Goal: Task Accomplishment & Management: Complete application form

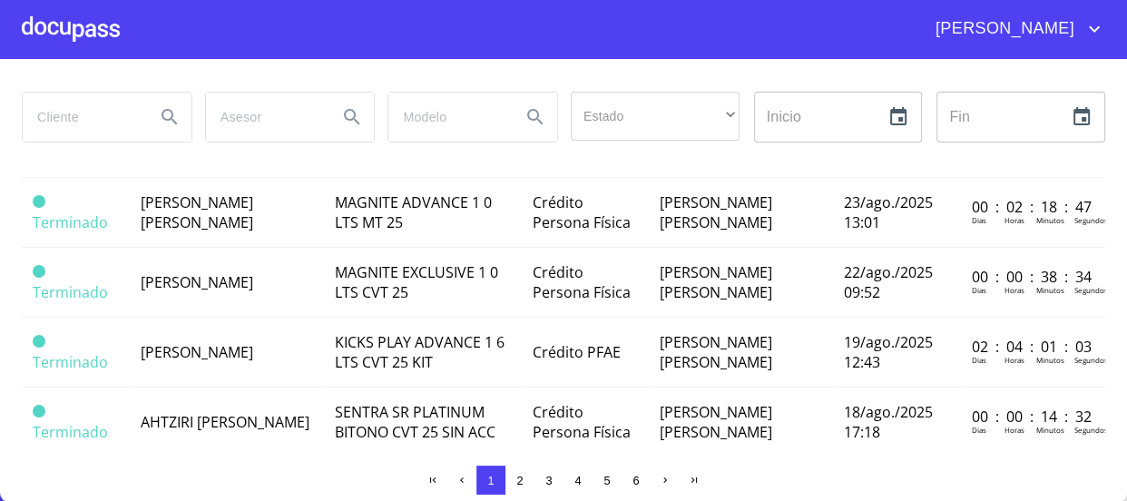
scroll to position [1052, 0]
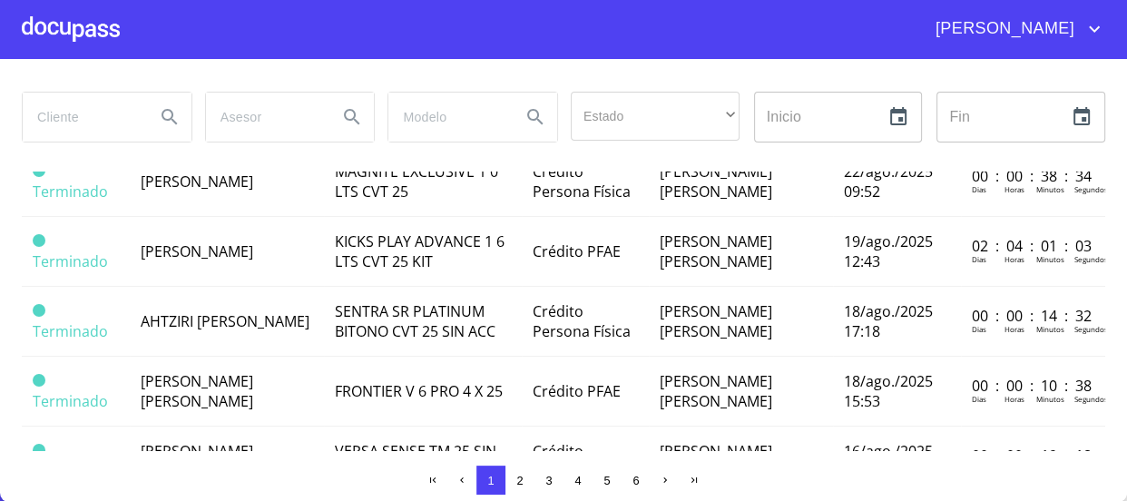
click at [253, 62] on span "[PERSON_NAME] [PERSON_NAME]" at bounding box center [197, 42] width 113 height 40
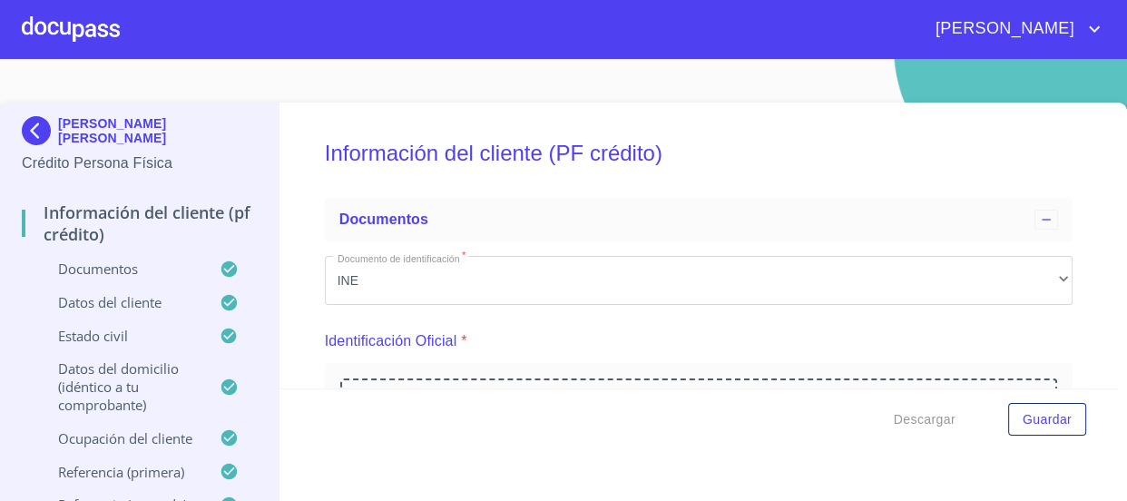
click at [40, 135] on img at bounding box center [40, 130] width 36 height 29
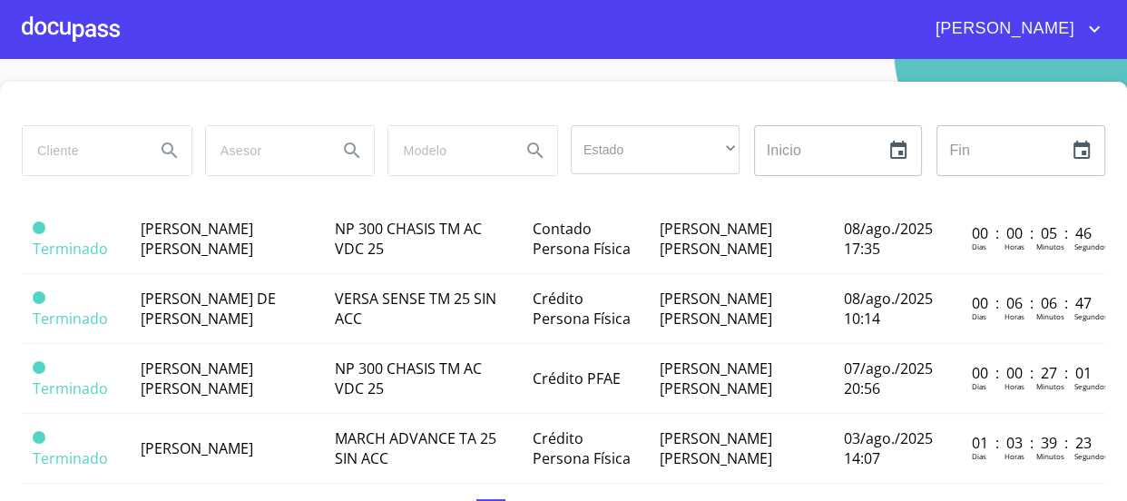
scroll to position [1485, 0]
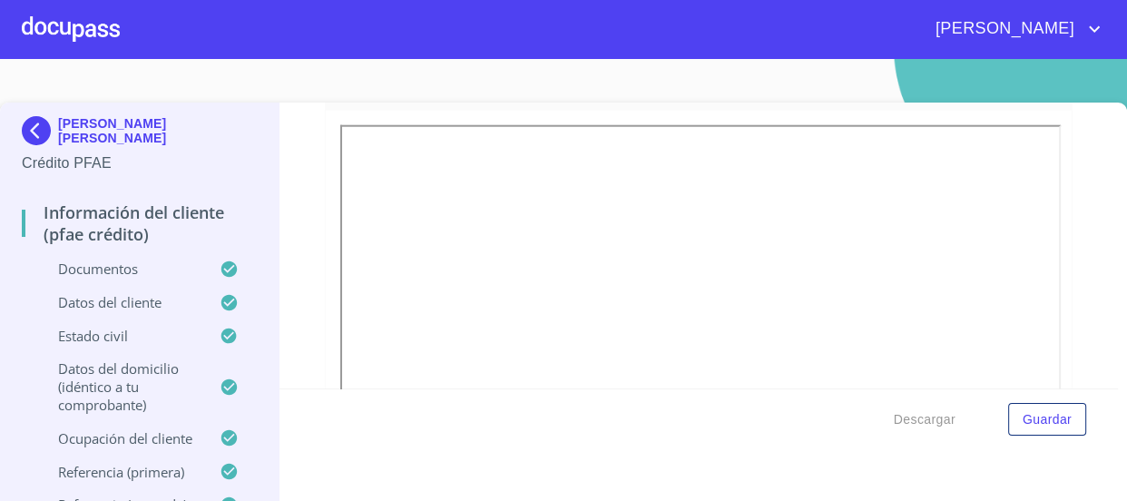
click at [100, 306] on p "Datos del cliente" at bounding box center [121, 302] width 198 height 18
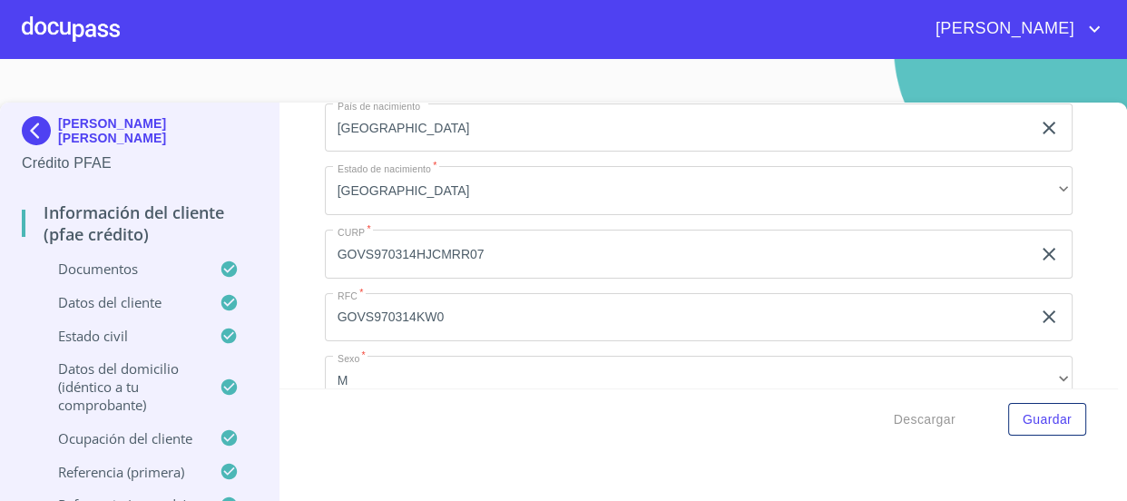
scroll to position [583, 0]
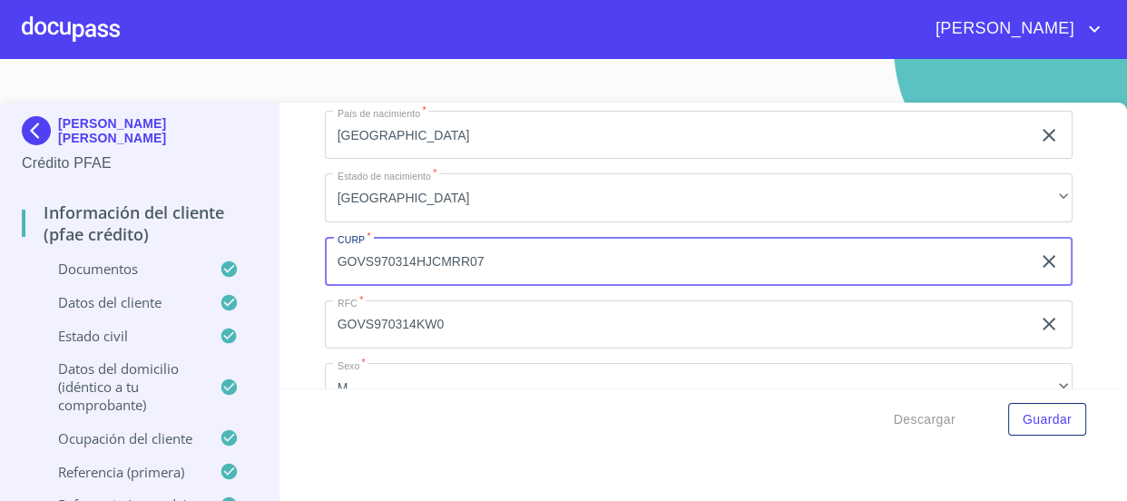
drag, startPoint x: 573, startPoint y: 252, endPoint x: 237, endPoint y: 261, distance: 336.0
click at [237, 261] on div "[PERSON_NAME] [PERSON_NAME] Crédito PFAE Información del cliente (PFAE crédito)…" at bounding box center [559, 316] width 1118 height 426
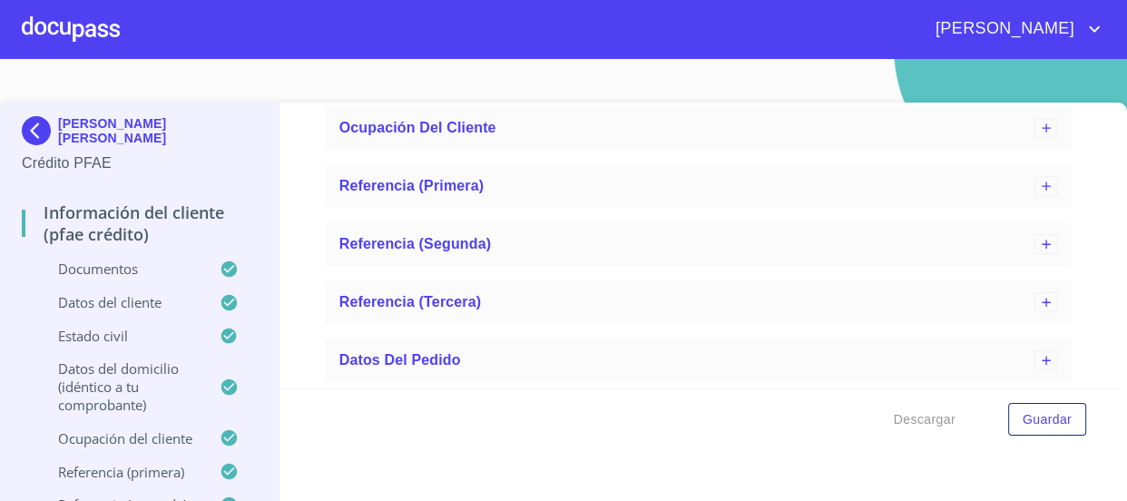
scroll to position [831, 0]
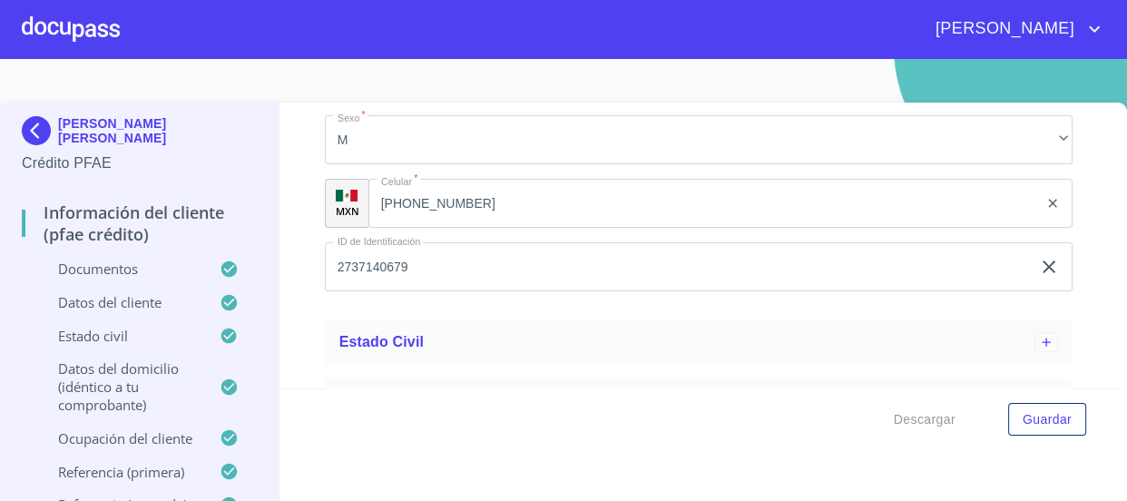
click at [135, 262] on p "Documentos" at bounding box center [121, 269] width 198 height 18
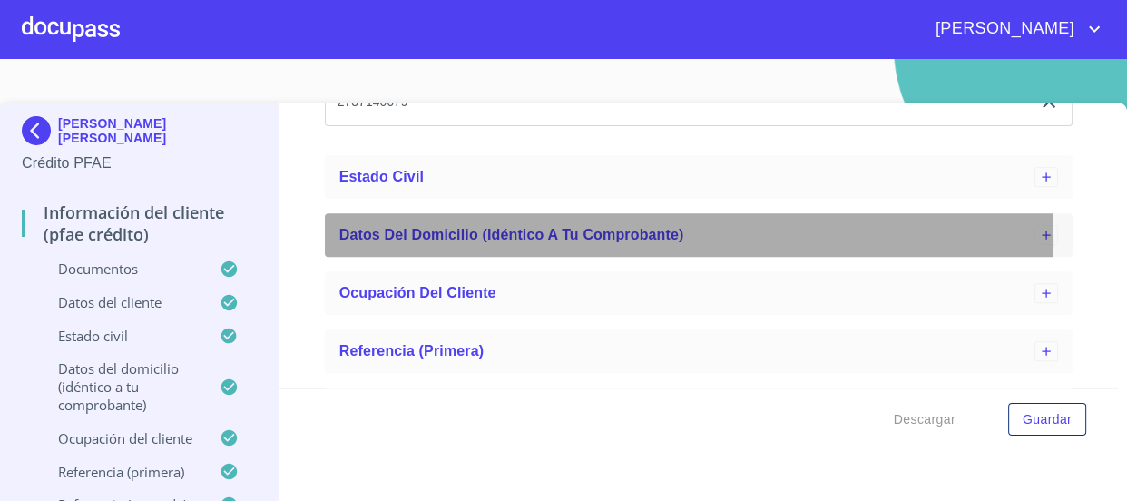
click at [468, 241] on span "Datos del domicilio (idéntico a tu comprobante)" at bounding box center [512, 234] width 345 height 15
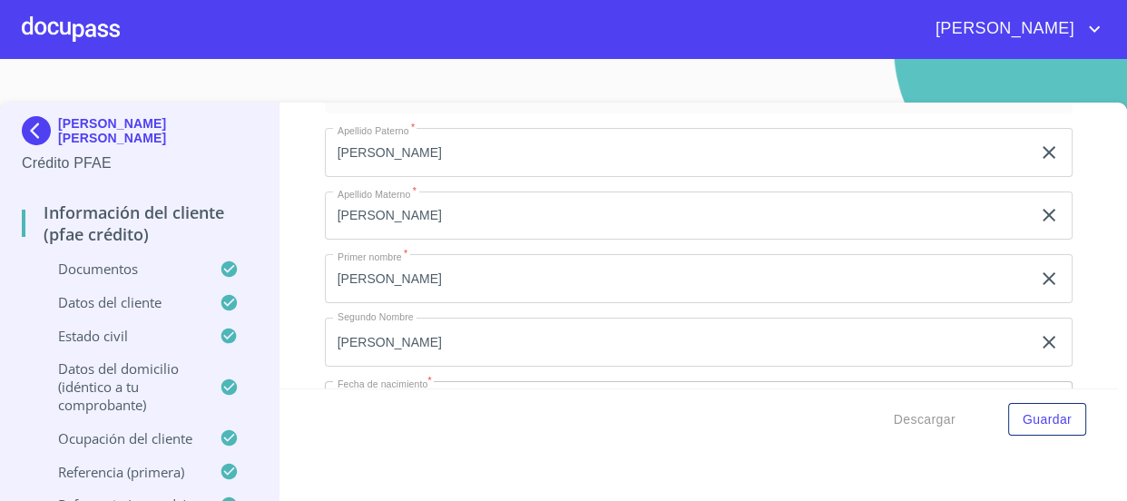
scroll to position [0, 0]
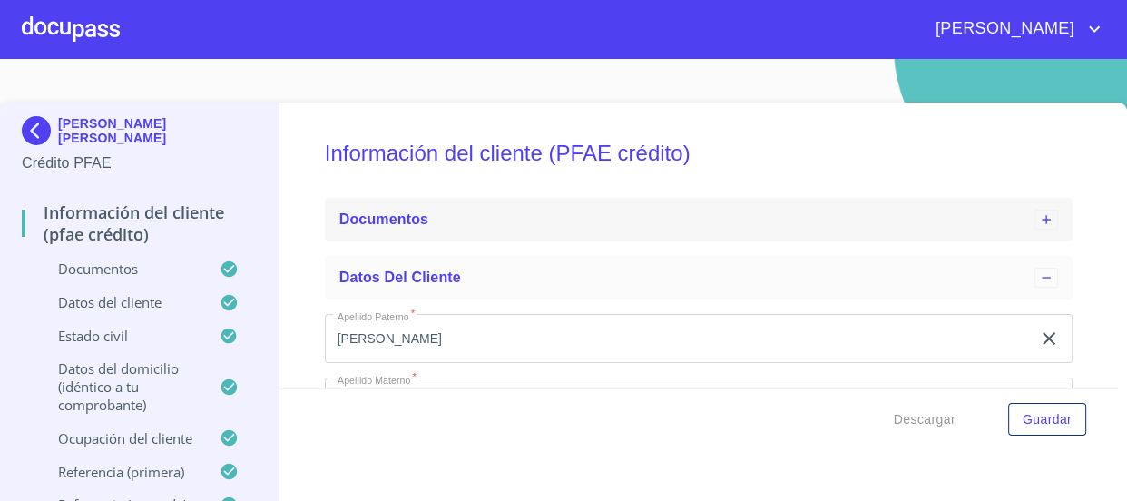
click at [423, 231] on div "Documentos" at bounding box center [699, 220] width 749 height 44
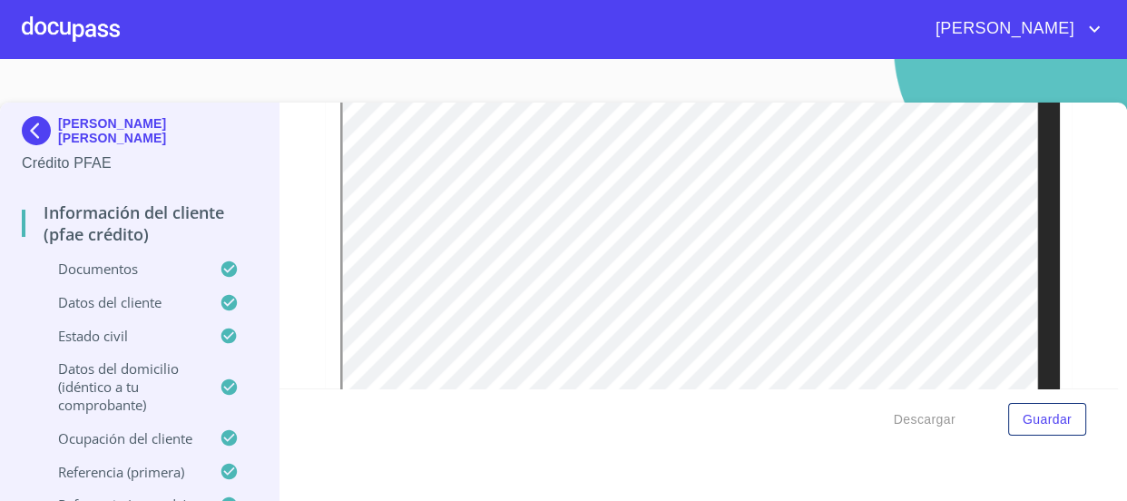
scroll to position [1897, 0]
click at [64, 19] on div at bounding box center [71, 29] width 98 height 58
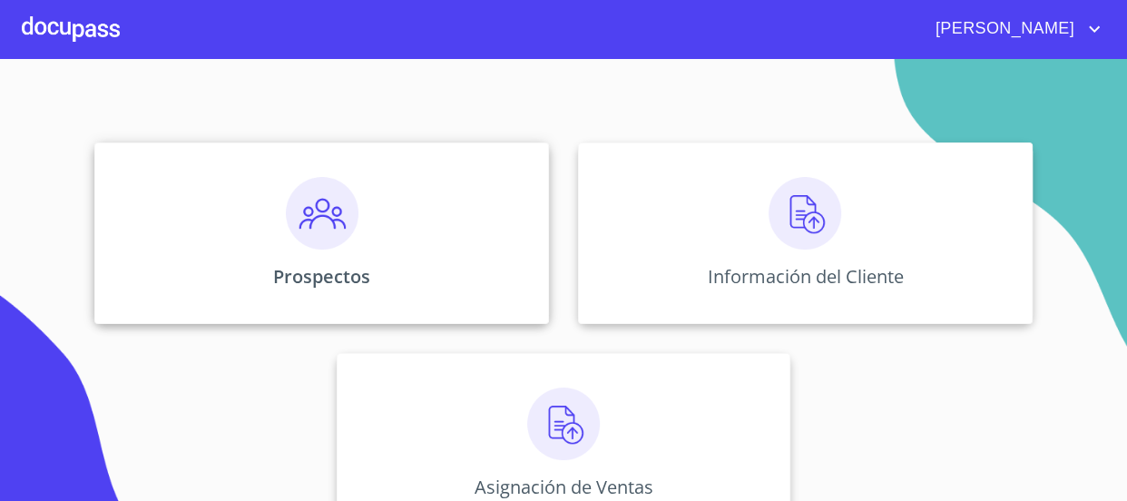
scroll to position [164, 0]
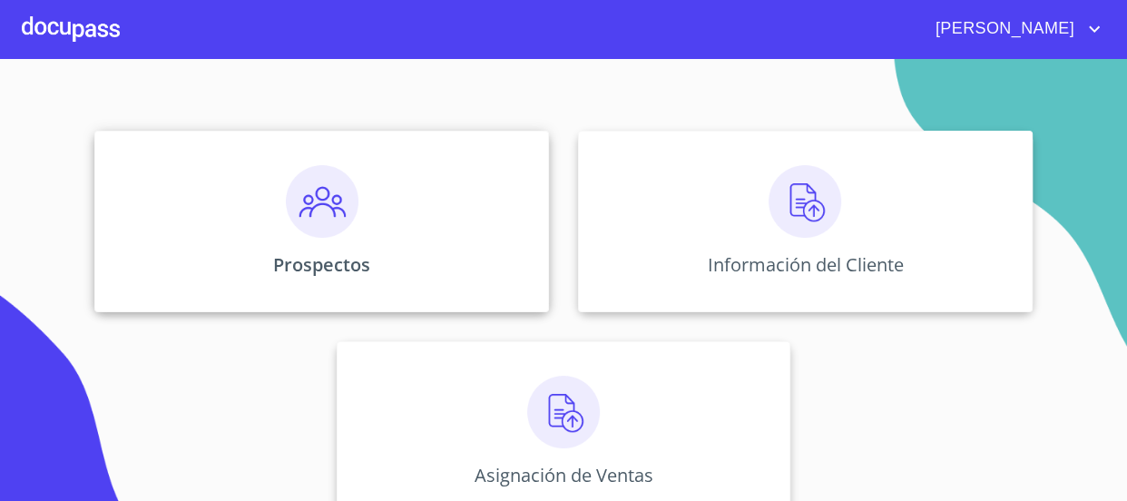
click at [315, 240] on div "Prospectos" at bounding box center [321, 222] width 455 height 182
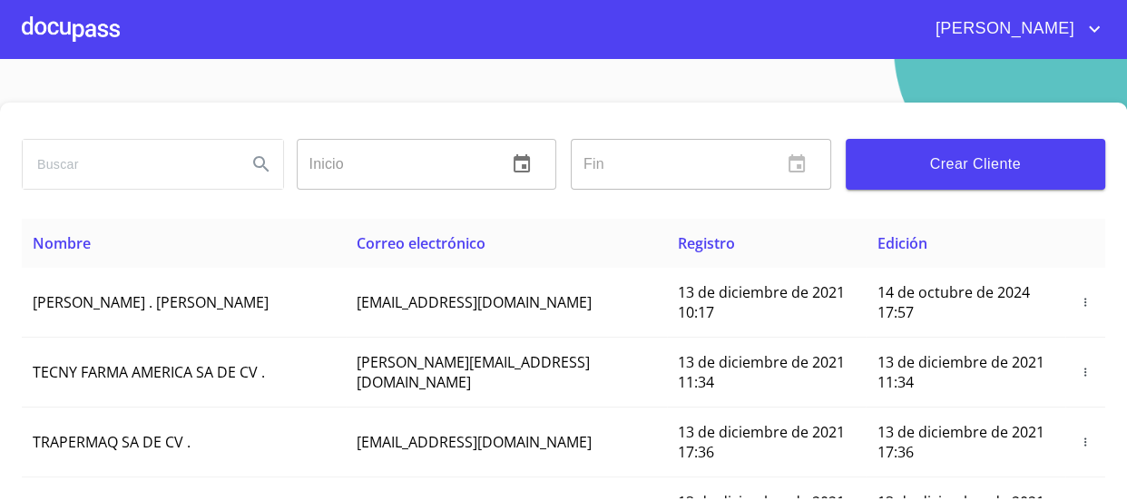
click at [104, 190] on div at bounding box center [152, 164] width 275 height 65
click at [108, 172] on input "search" at bounding box center [128, 164] width 210 height 49
type input "[PERSON_NAME]"
click at [255, 162] on icon "Search" at bounding box center [262, 164] width 22 height 22
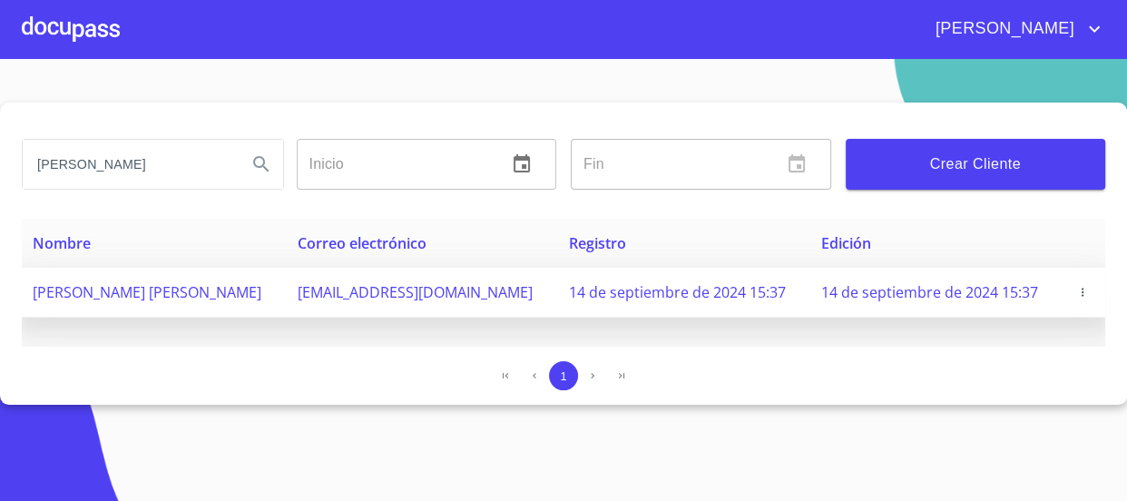
click at [1074, 291] on span "button" at bounding box center [1083, 292] width 18 height 13
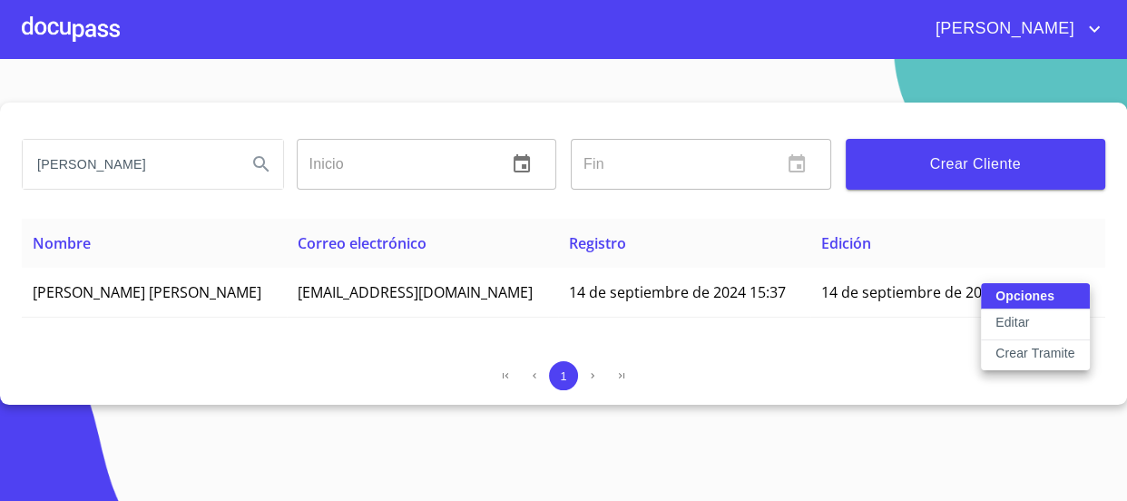
click at [1073, 349] on p "Crear Tramite" at bounding box center [1036, 353] width 80 height 18
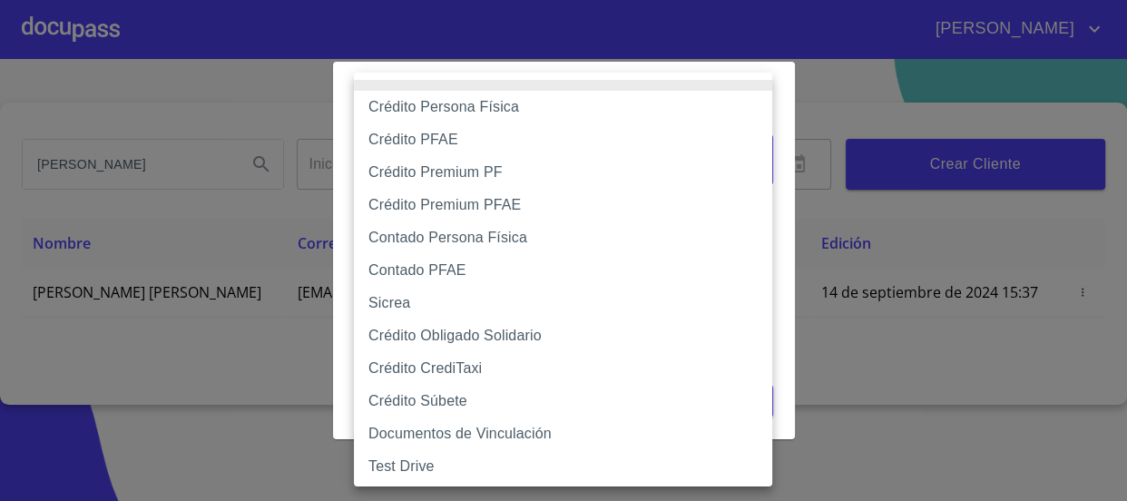
click at [606, 168] on body "[PERSON_NAME] [PERSON_NAME] Inicio ​ Fin ​ Crear Cliente Nombre Correo electrón…" at bounding box center [563, 250] width 1127 height 501
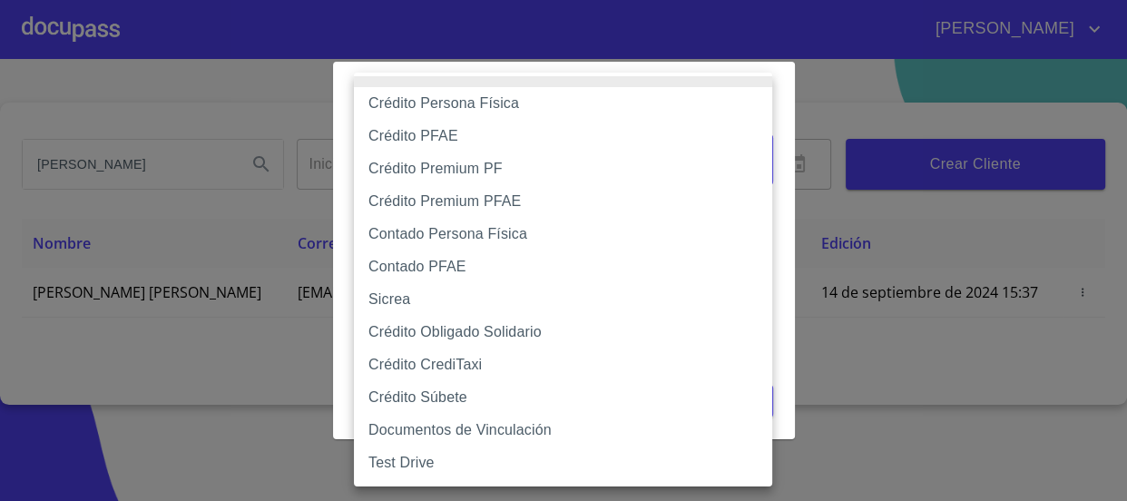
click at [472, 238] on li "Contado Persona Física" at bounding box center [569, 234] width 431 height 33
type input "61b10eea9b8c202ad57ac5da"
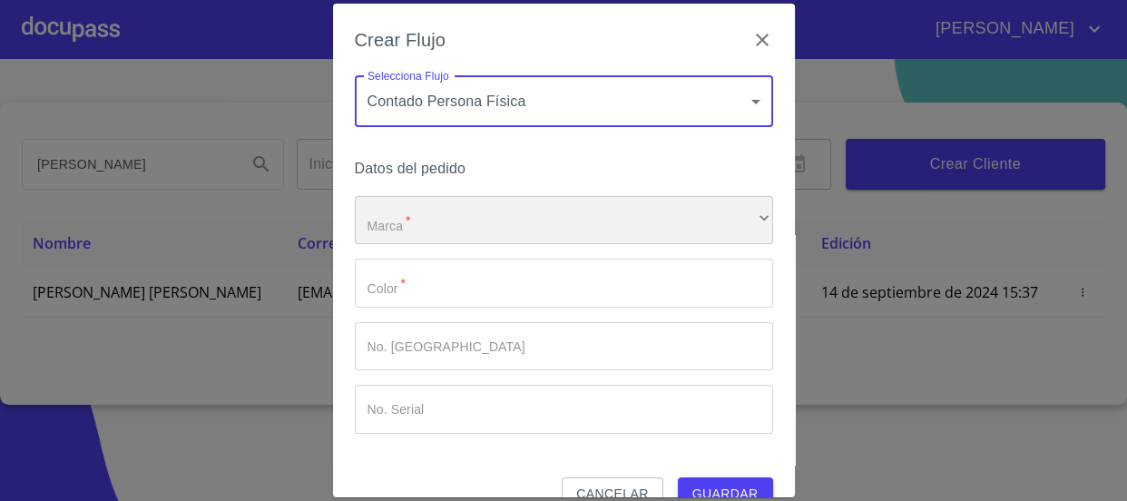
click at [469, 216] on div "​" at bounding box center [564, 220] width 418 height 49
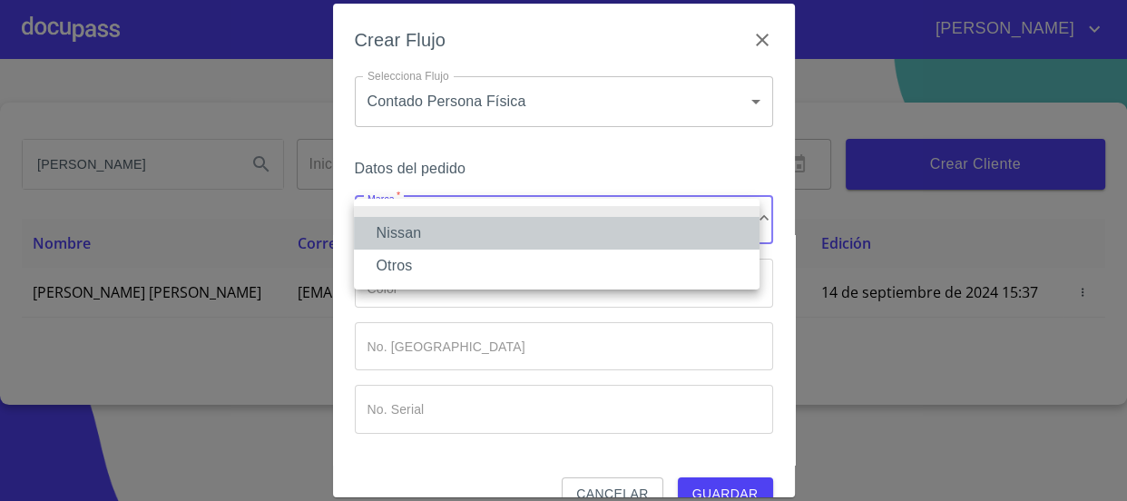
click at [469, 224] on li "Nissan" at bounding box center [557, 233] width 406 height 33
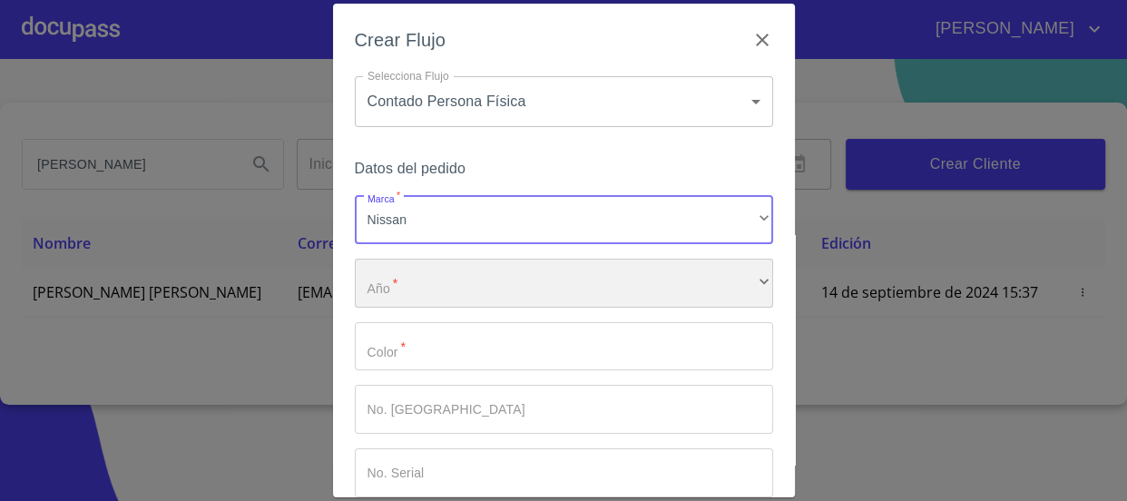
click at [469, 277] on div "​" at bounding box center [564, 283] width 418 height 49
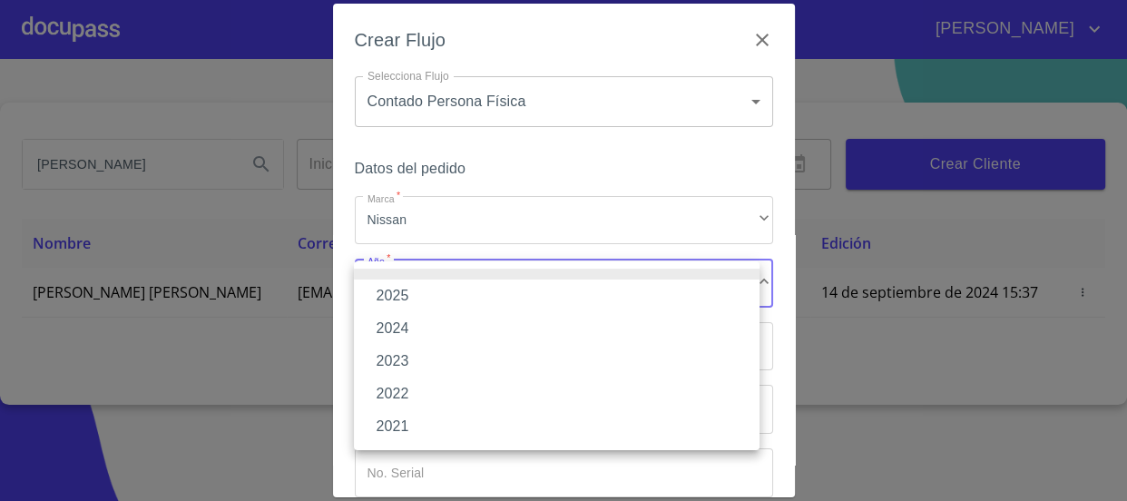
click at [470, 290] on li "2025" at bounding box center [557, 296] width 406 height 33
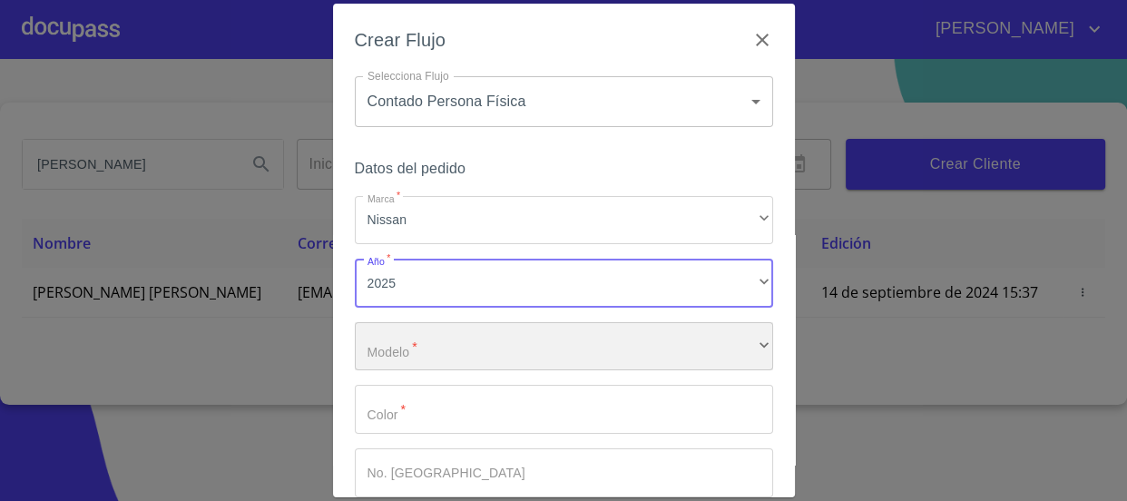
click at [472, 330] on div "​" at bounding box center [564, 346] width 418 height 49
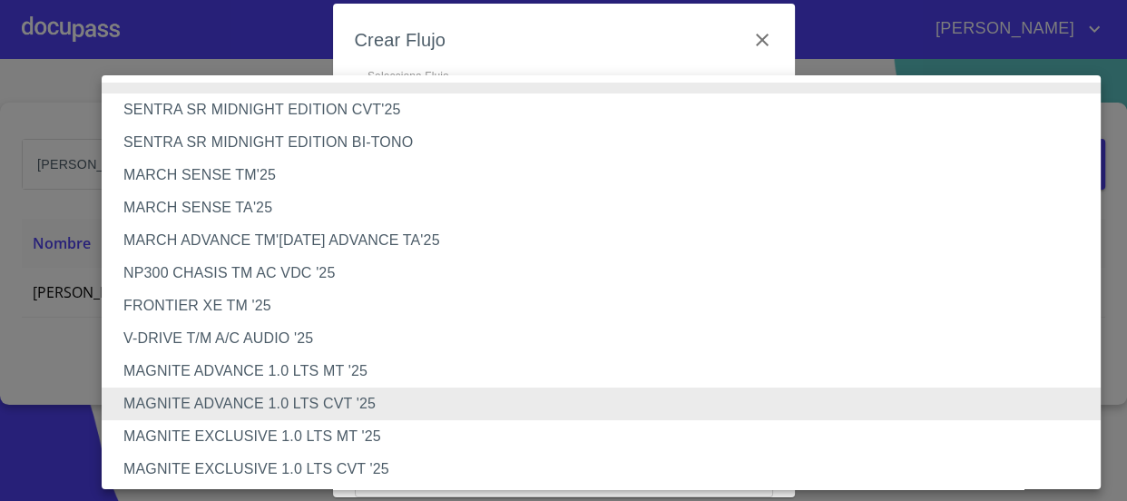
click at [268, 242] on li "MARCH ADVANCE TM'[DATE] ADVANCE TA'25" at bounding box center [608, 240] width 1012 height 33
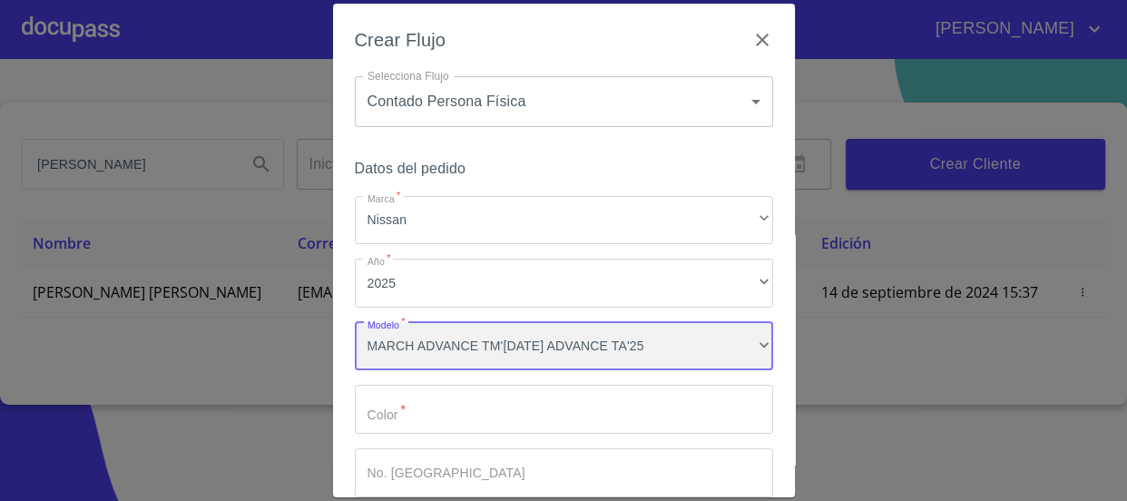
click at [488, 359] on div "MARCH ADVANCE TM'[DATE] ADVANCE TA'25" at bounding box center [564, 346] width 418 height 49
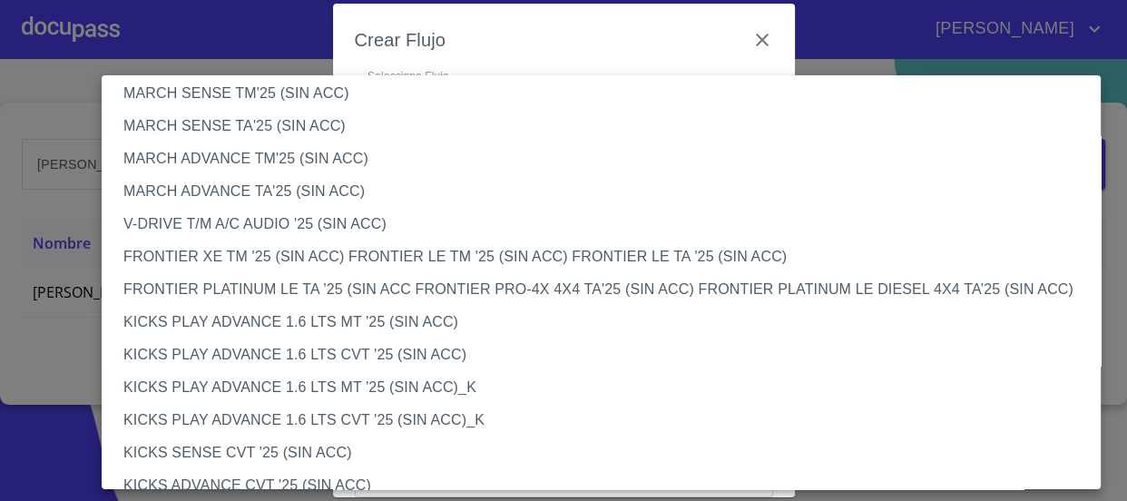
scroll to position [1320, 0]
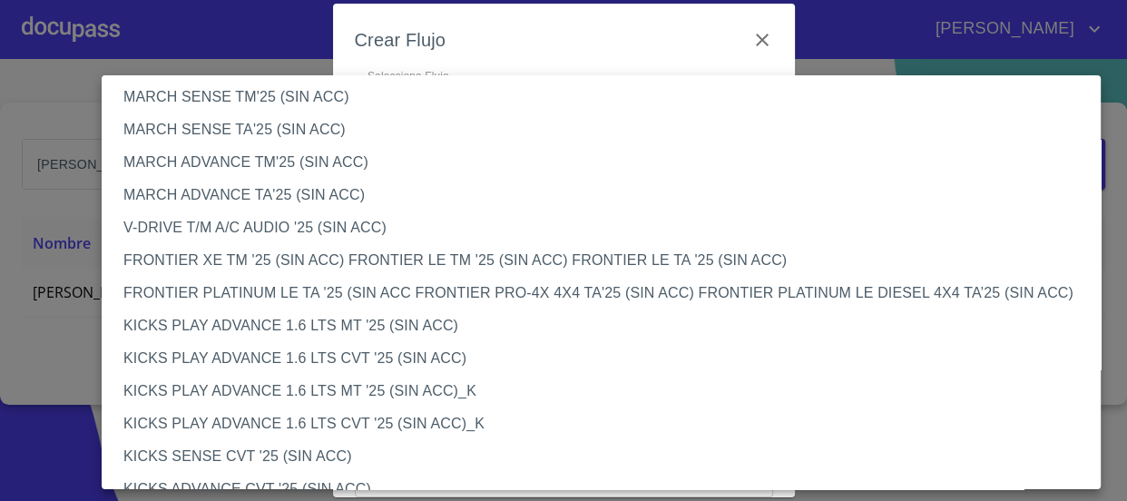
click at [289, 164] on li "MARCH ADVANCE TM'25 (SIN ACC)" at bounding box center [608, 162] width 1012 height 33
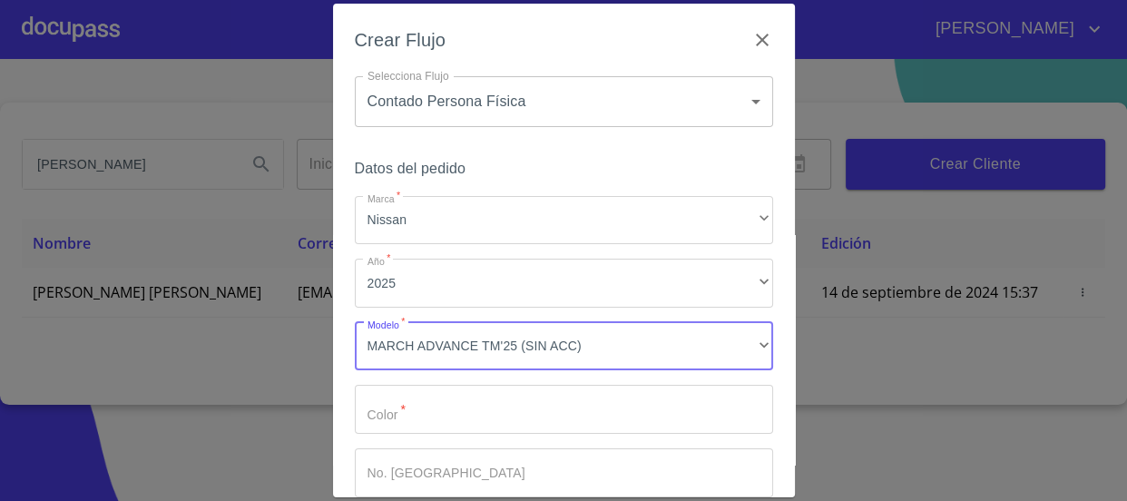
click at [458, 410] on input "Marca   *" at bounding box center [564, 409] width 418 height 49
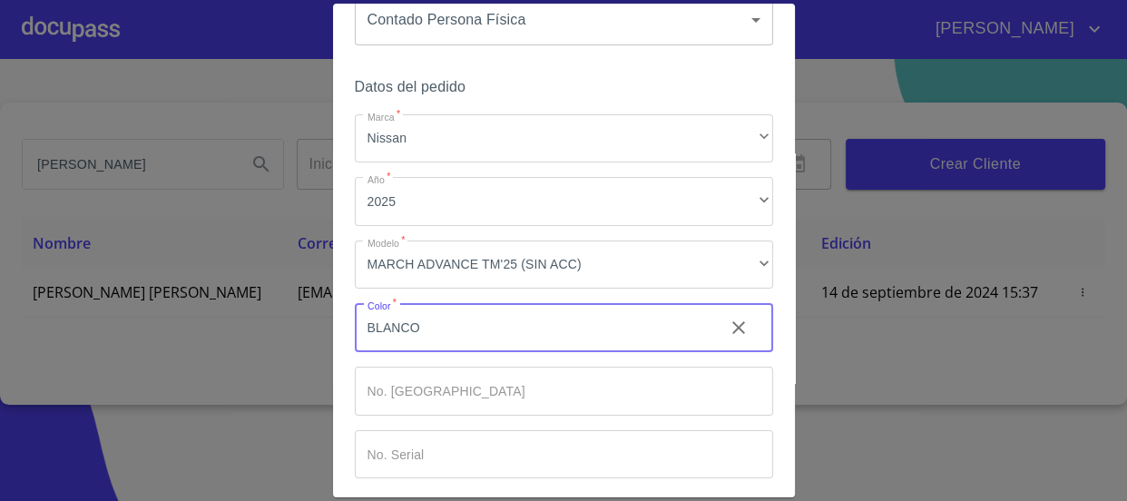
scroll to position [161, 0]
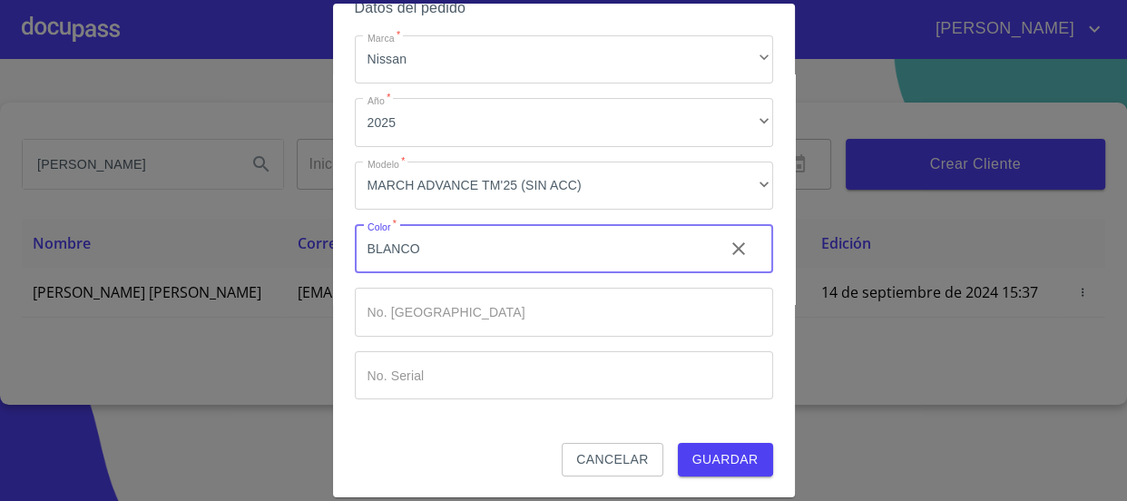
type input "BLANCO"
click at [477, 273] on input "Marca   *" at bounding box center [532, 248] width 355 height 49
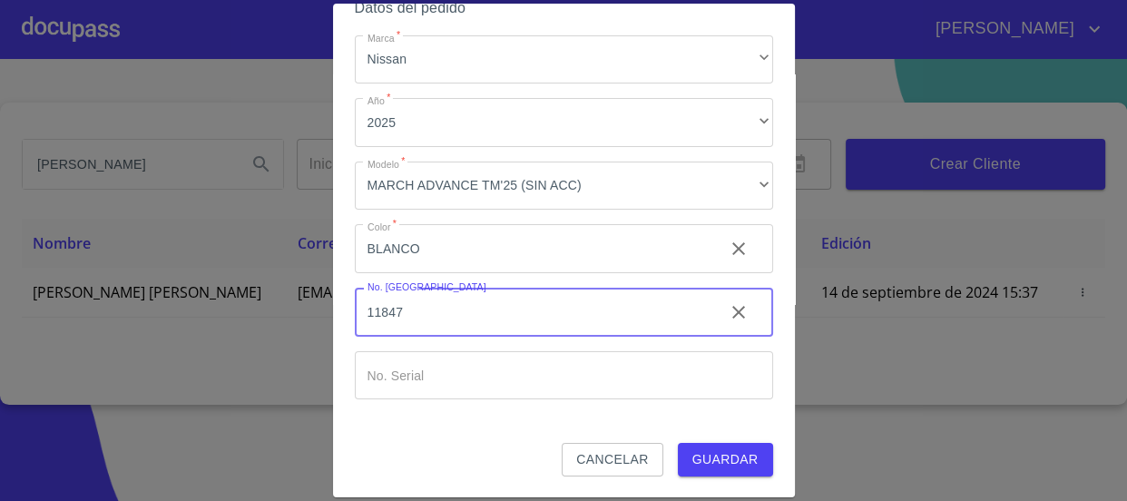
type input "11847"
click at [496, 273] on input "Marca   *" at bounding box center [532, 248] width 355 height 49
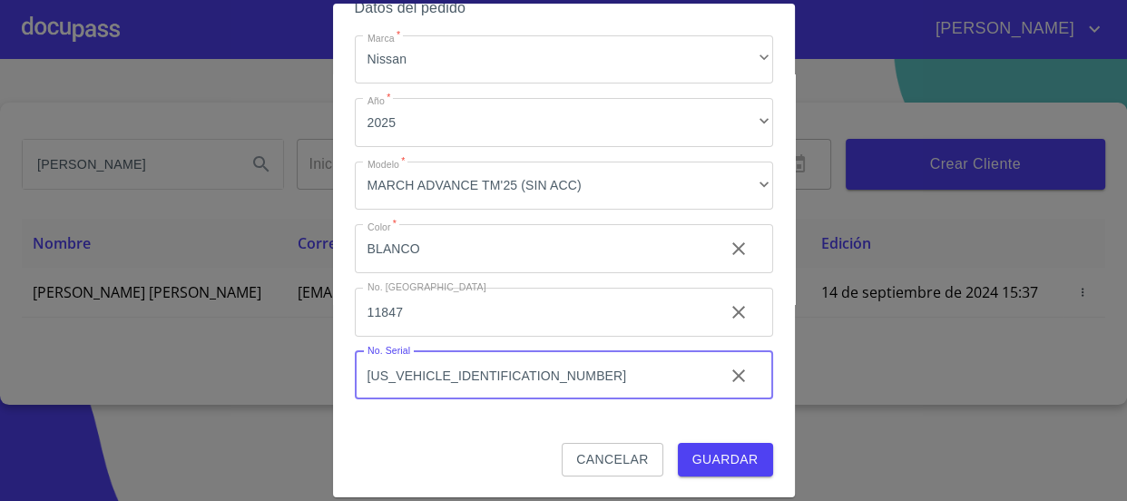
type input "[US_VEHICLE_IDENTIFICATION_NUMBER]"
click at [726, 462] on span "Guardar" at bounding box center [726, 459] width 66 height 23
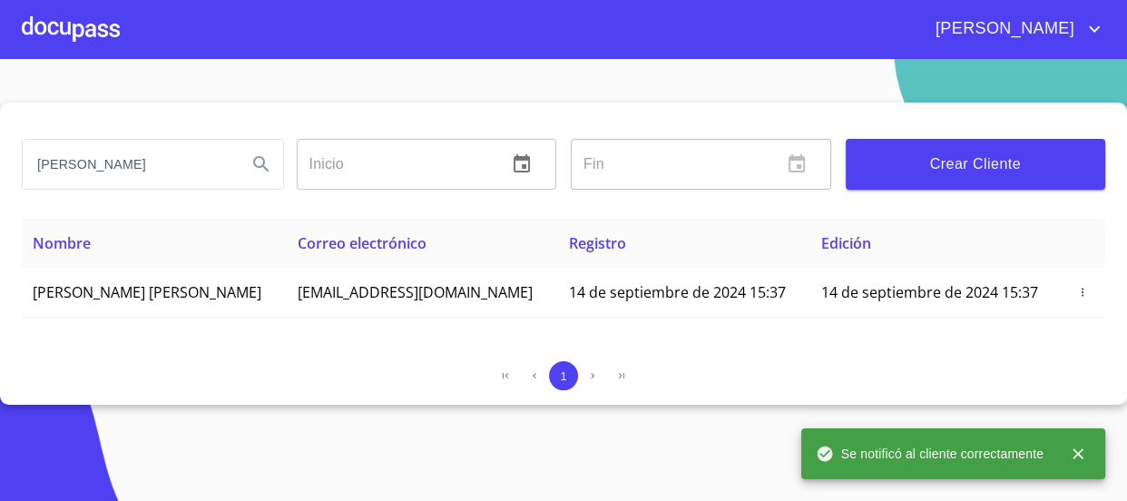
click at [80, 36] on div at bounding box center [71, 29] width 98 height 58
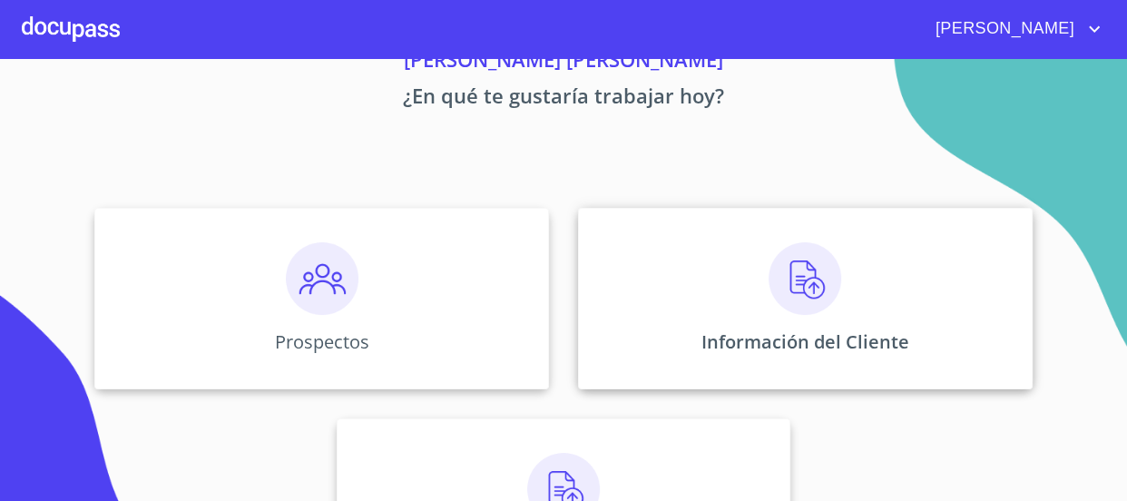
scroll to position [164, 0]
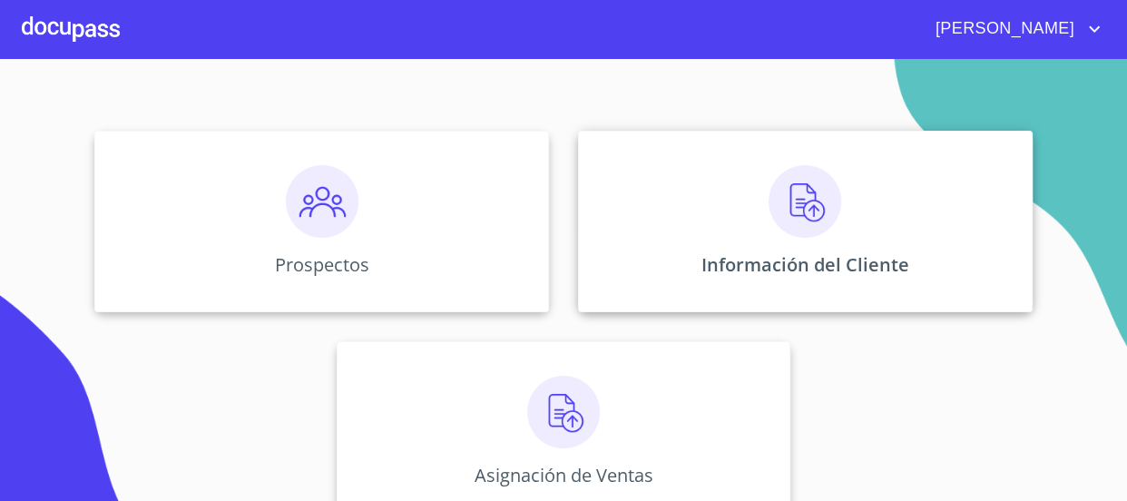
click at [782, 199] on img at bounding box center [805, 201] width 73 height 73
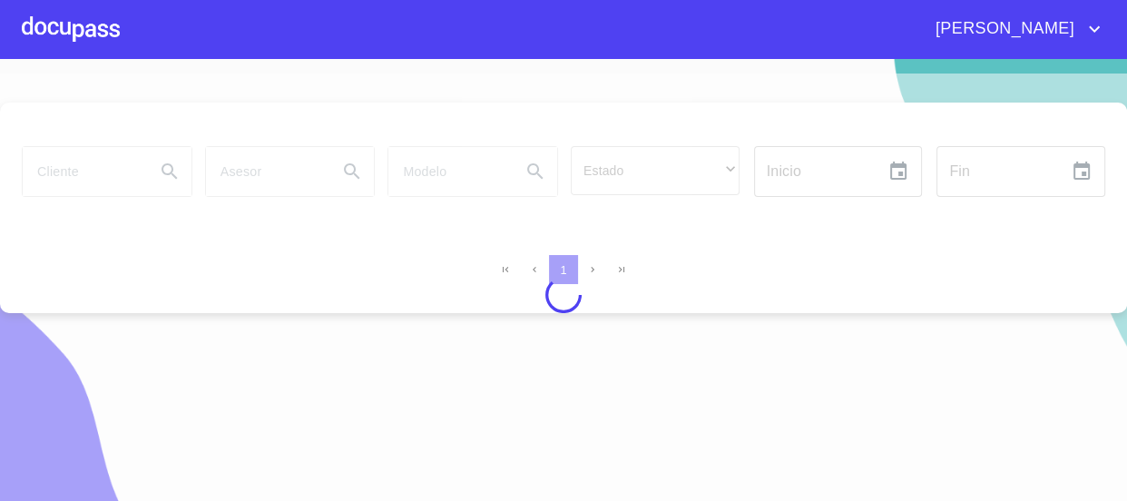
scroll to position [21, 0]
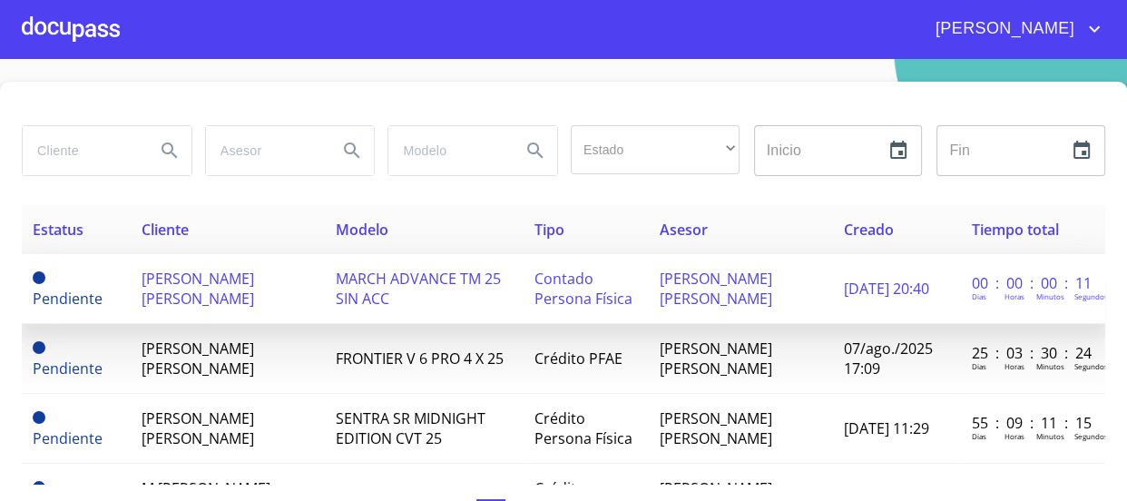
click at [245, 312] on td "[PERSON_NAME] [PERSON_NAME]" at bounding box center [228, 289] width 194 height 70
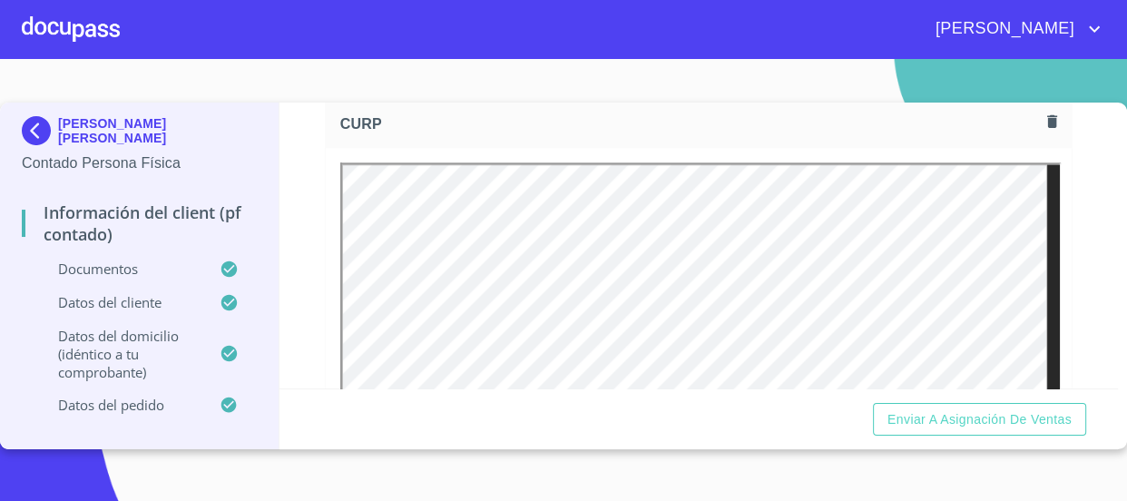
scroll to position [1650, 0]
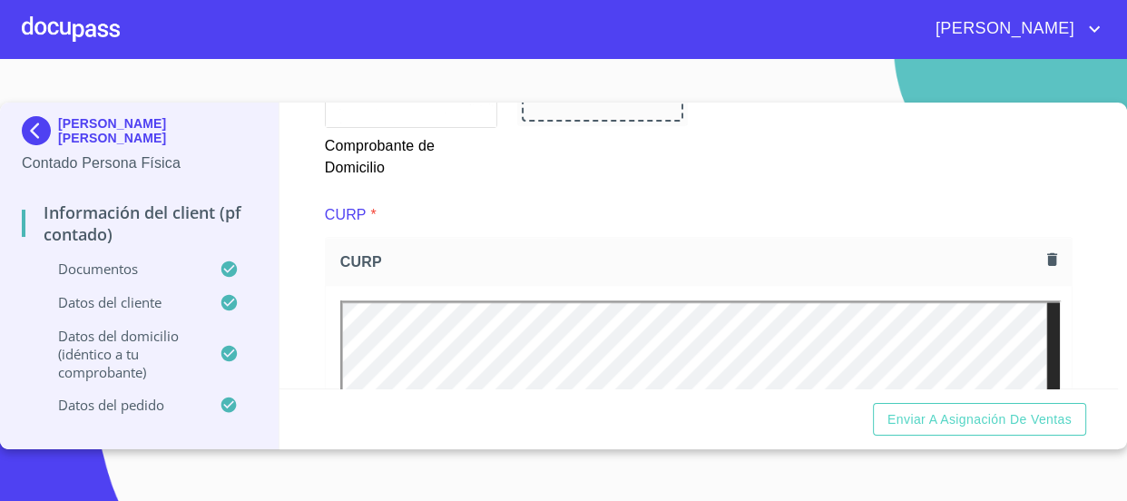
click at [1048, 253] on icon "button" at bounding box center [1053, 259] width 10 height 13
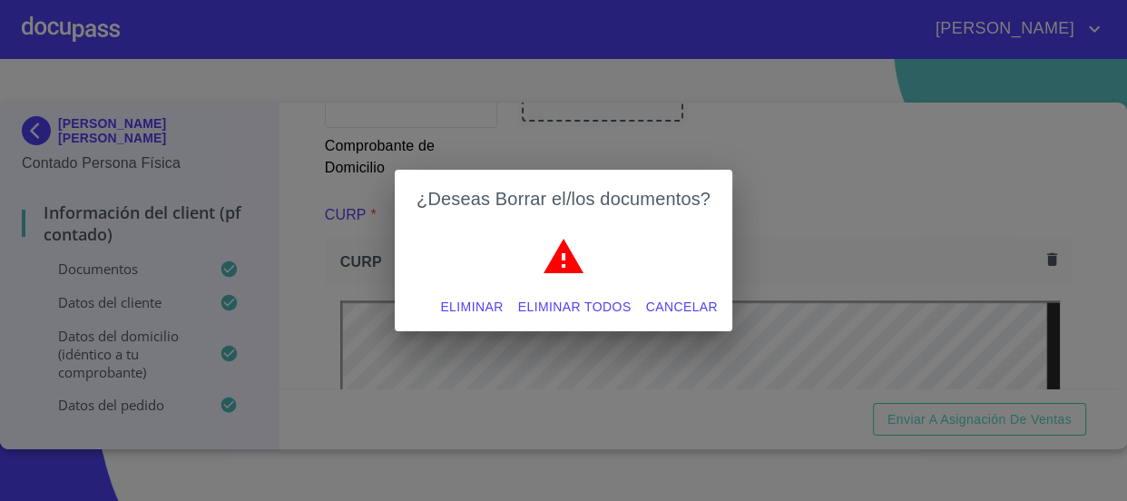
click at [452, 310] on span "Eliminar" at bounding box center [471, 307] width 63 height 23
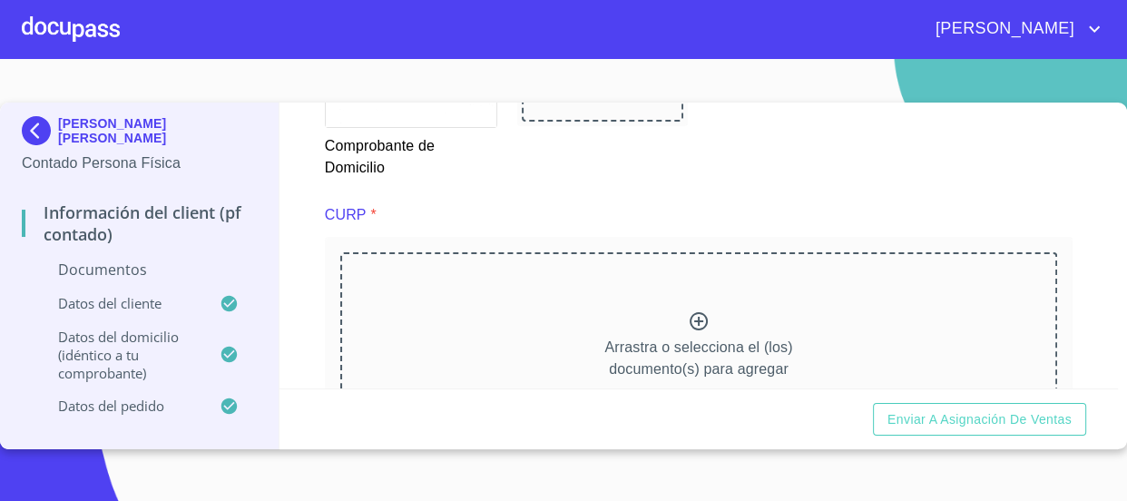
click at [1090, 407] on div "Enviar a Asignación de Ventas" at bounding box center [699, 420] width 839 height 62
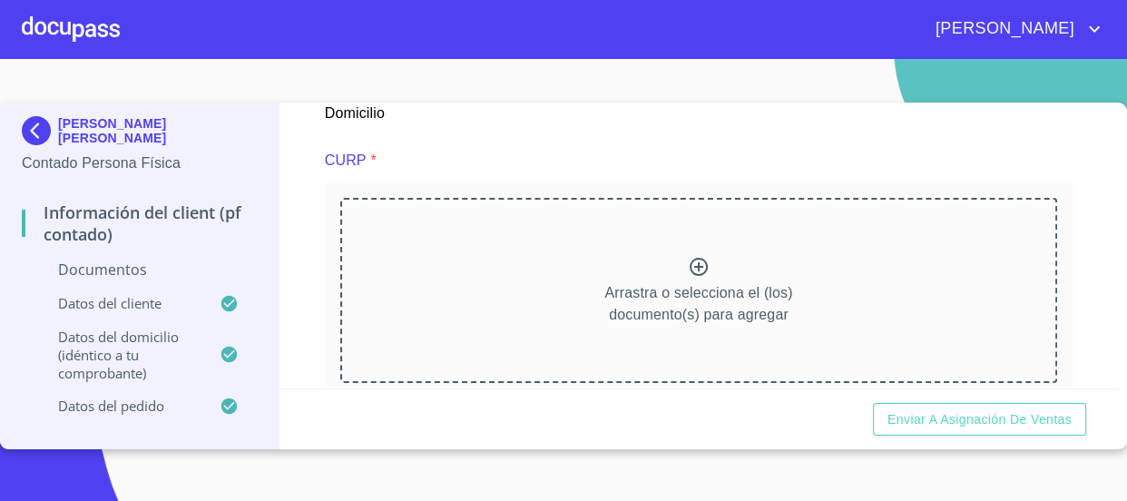
scroll to position [1733, 0]
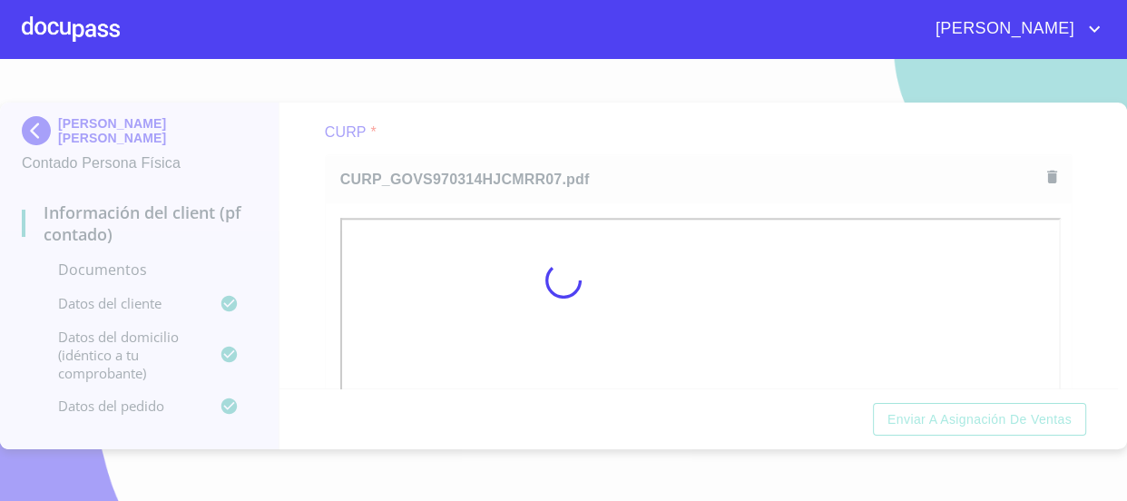
click at [323, 264] on div at bounding box center [563, 280] width 1127 height 442
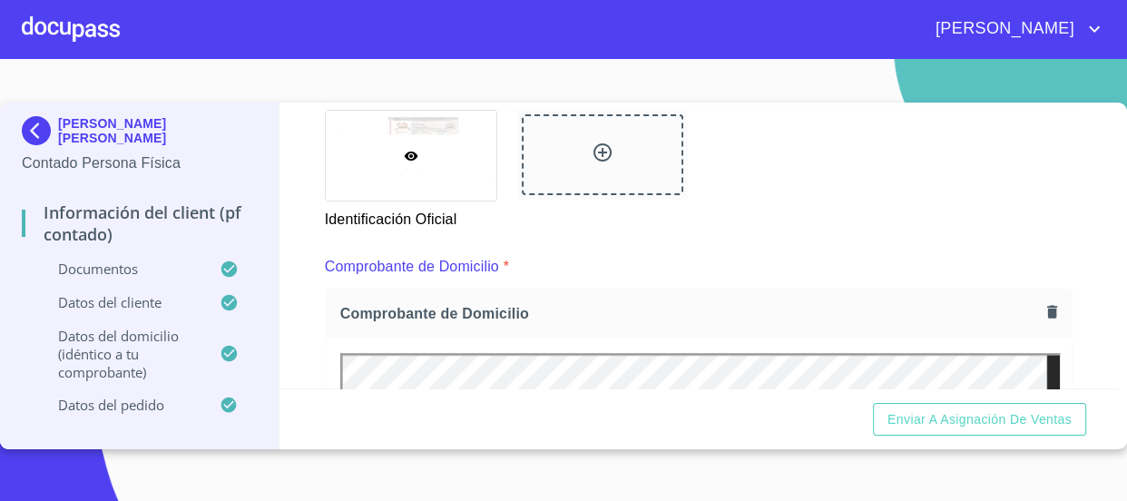
scroll to position [908, 0]
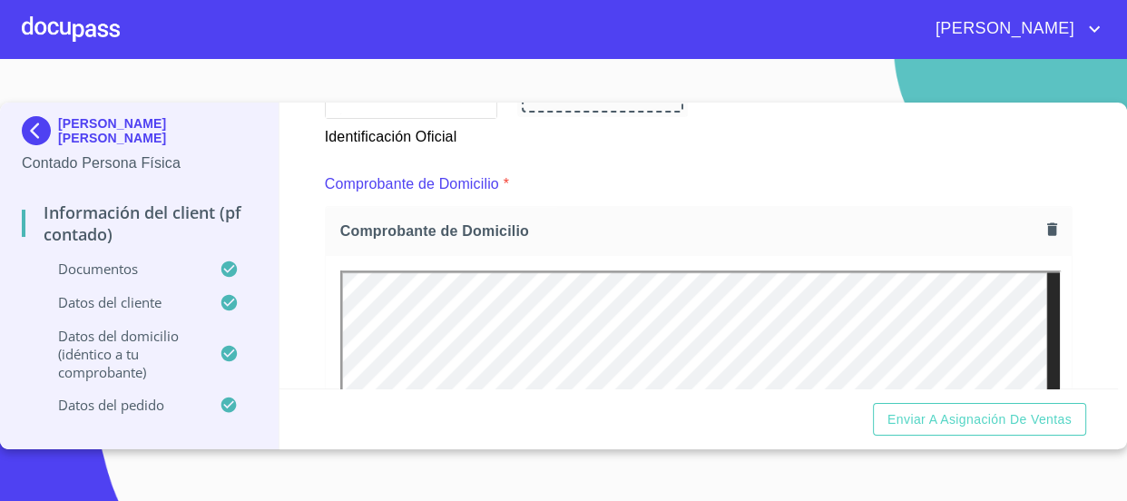
click at [1045, 231] on icon "button" at bounding box center [1052, 229] width 17 height 17
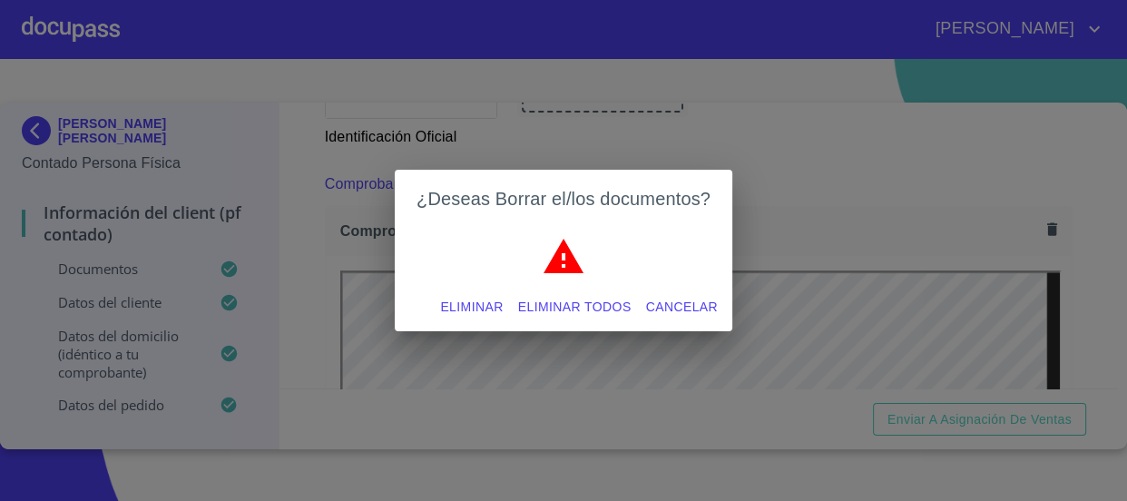
click at [492, 298] on span "Eliminar" at bounding box center [471, 307] width 63 height 23
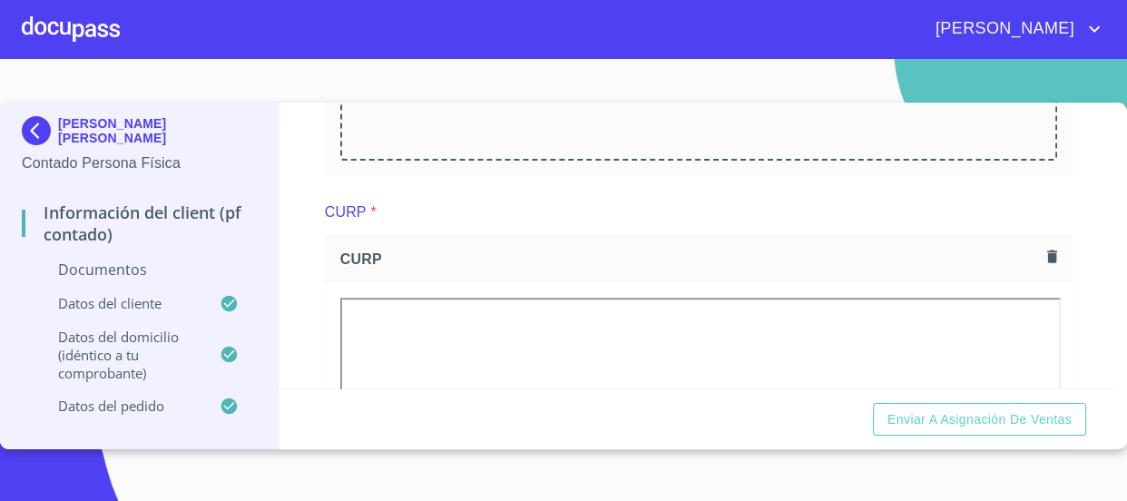
scroll to position [990, 0]
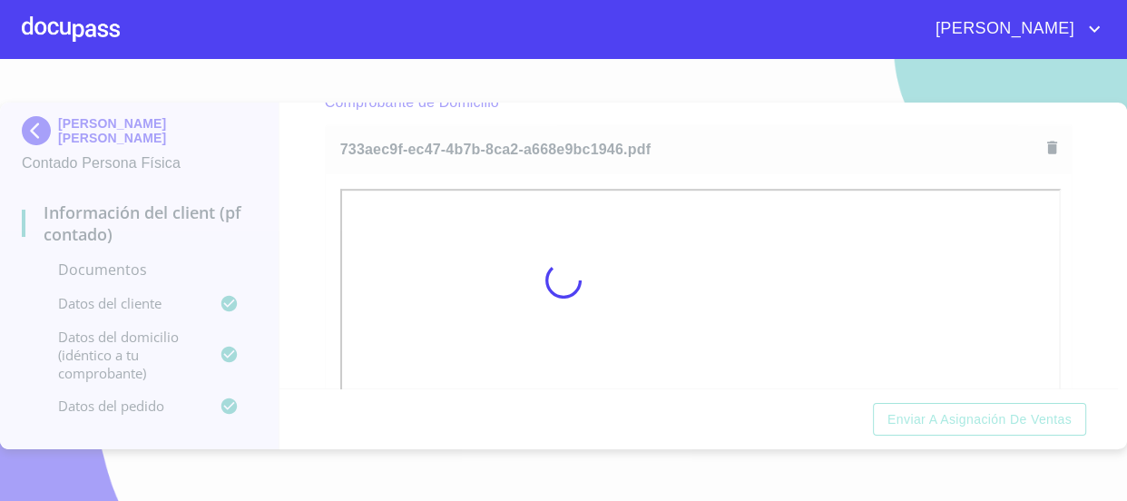
click at [290, 232] on div at bounding box center [563, 280] width 1127 height 442
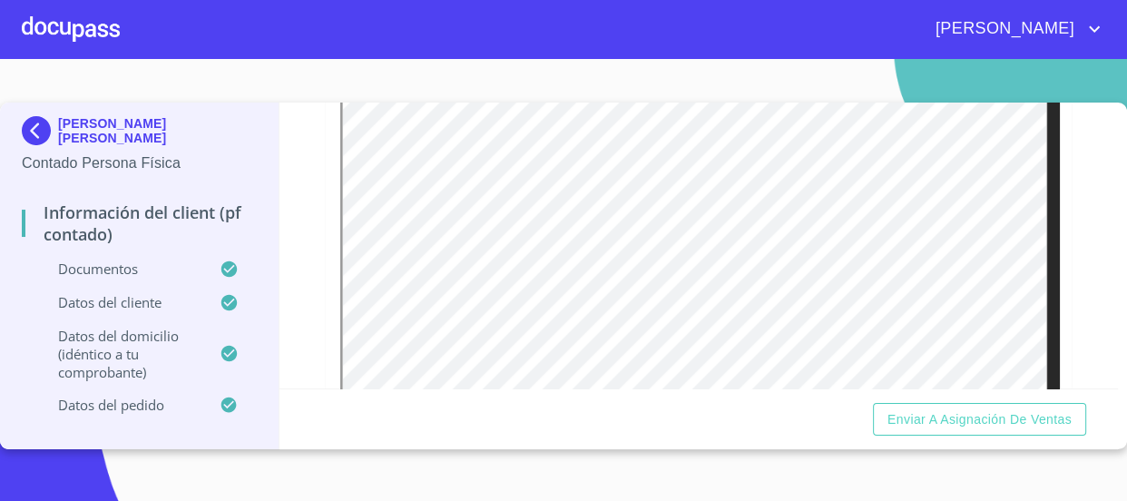
scroll to position [1320, 0]
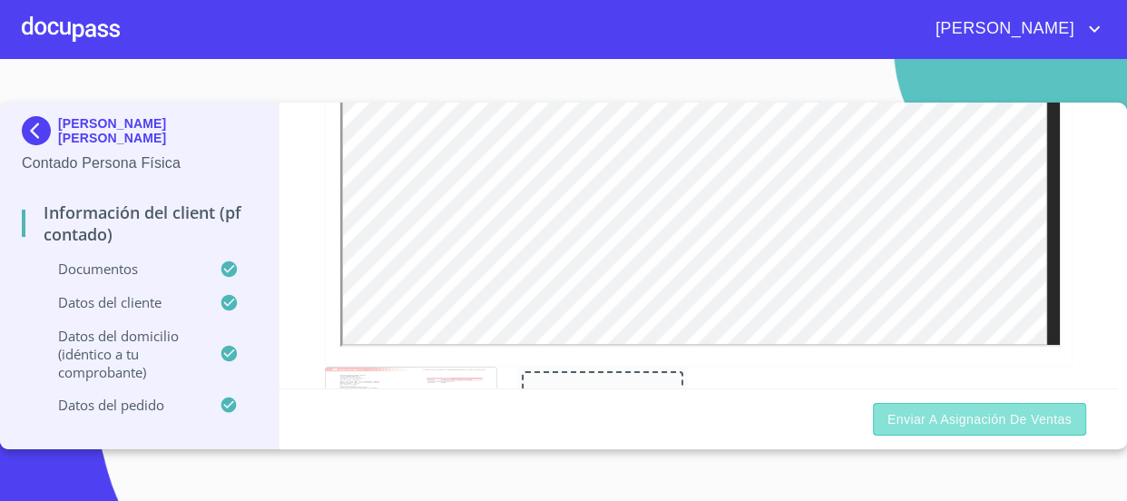
click at [998, 425] on span "Enviar a Asignación de Ventas" at bounding box center [980, 420] width 184 height 23
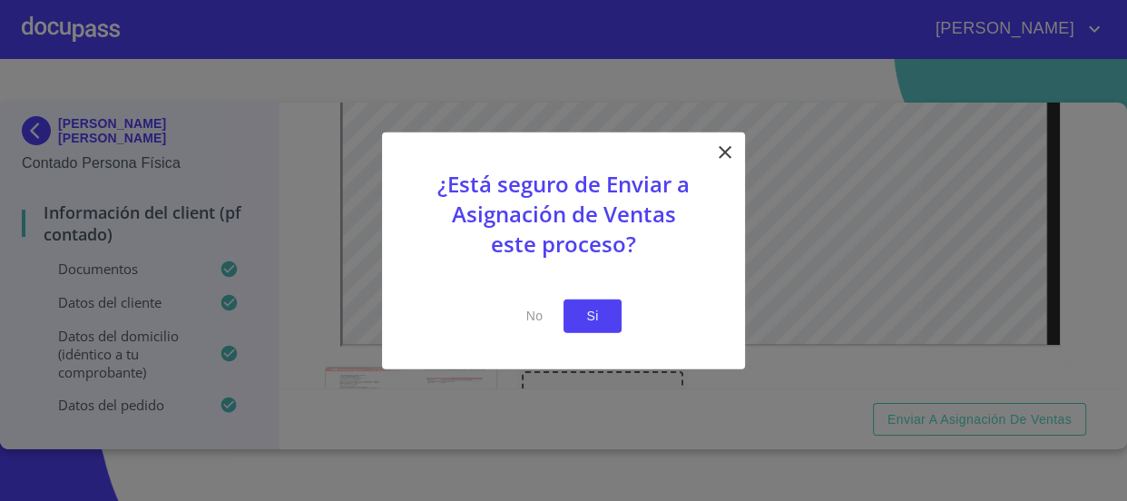
click at [603, 320] on span "Si" at bounding box center [592, 316] width 29 height 23
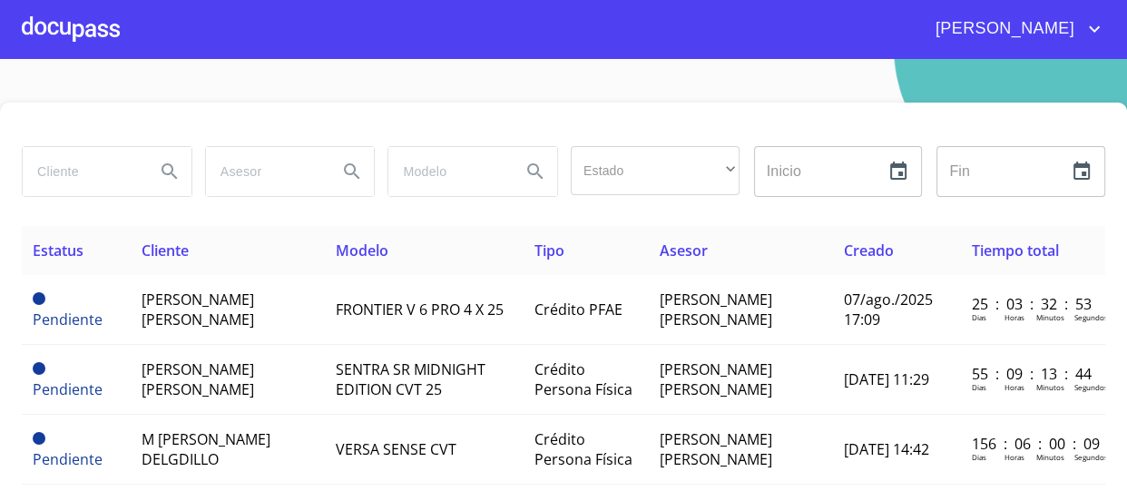
click at [94, 34] on div at bounding box center [71, 29] width 98 height 58
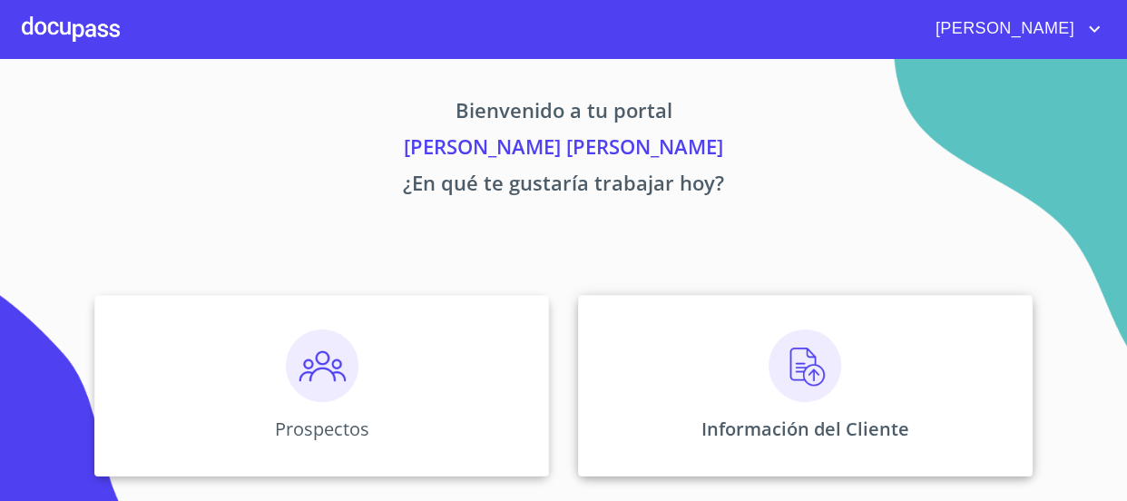
scroll to position [200, 0]
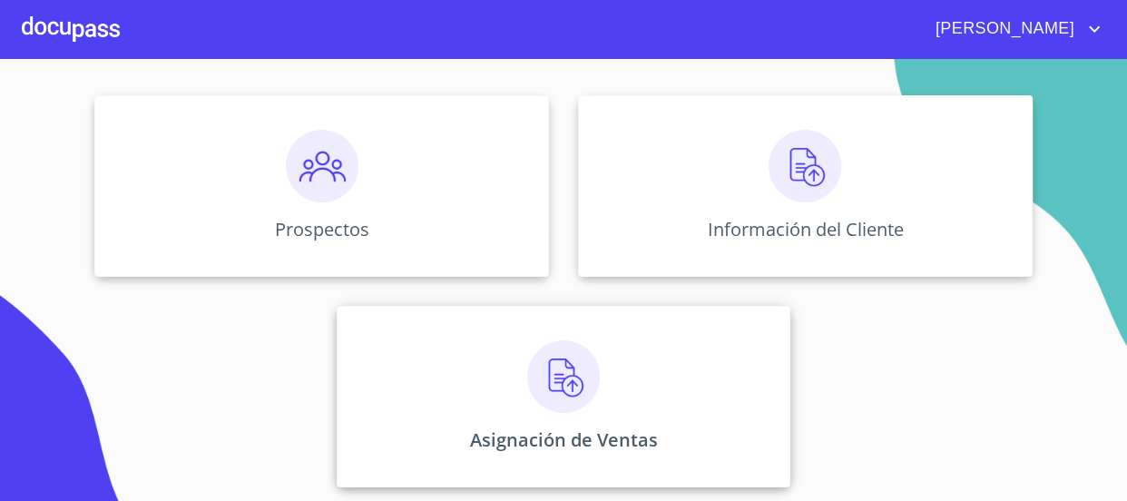
click at [559, 385] on img at bounding box center [563, 376] width 73 height 73
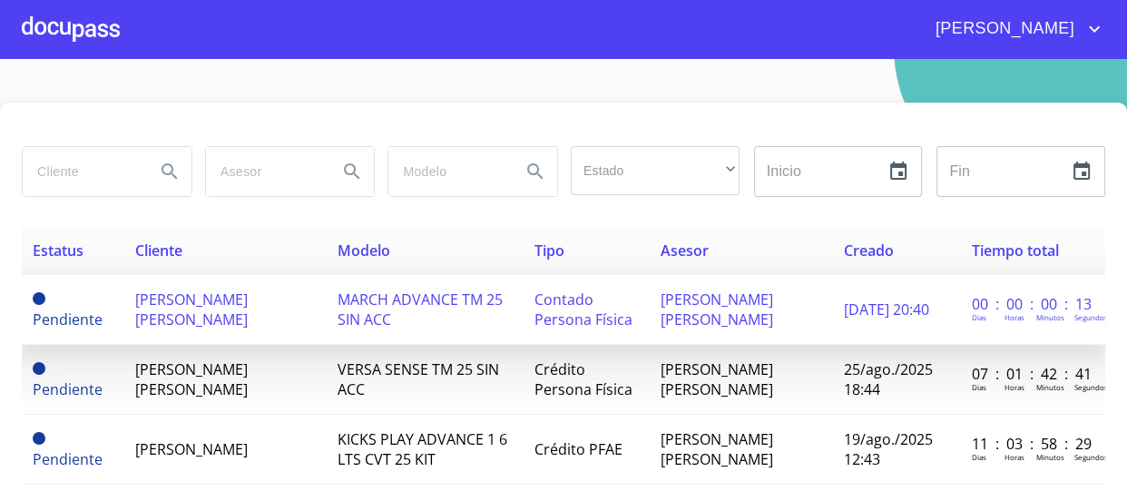
click at [248, 312] on span "[PERSON_NAME] [PERSON_NAME]" at bounding box center [191, 310] width 113 height 40
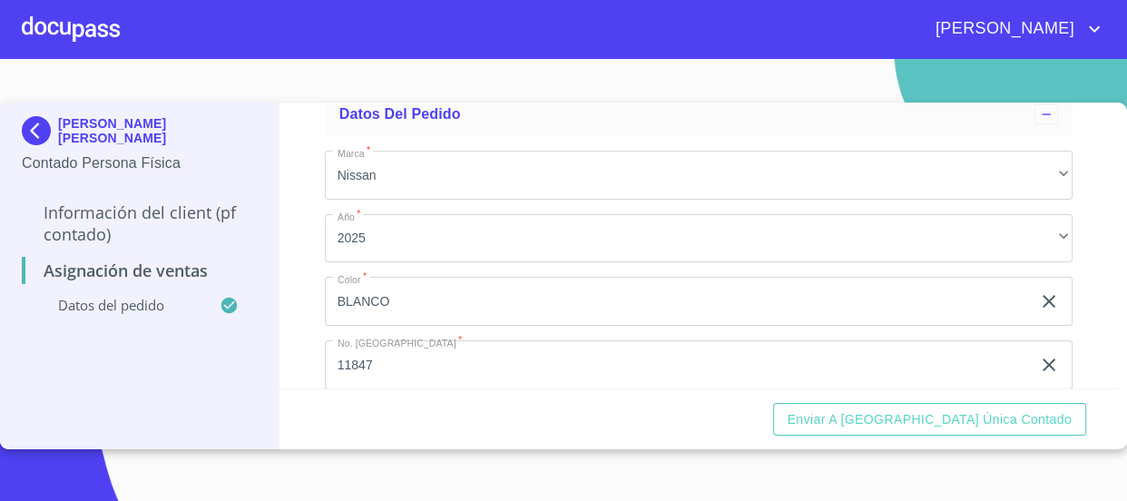
scroll to position [26, 0]
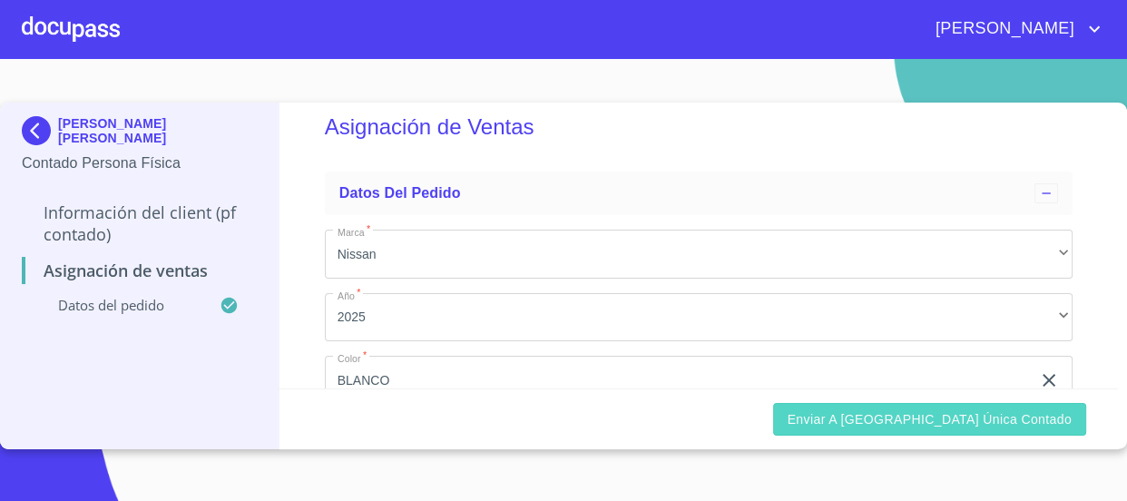
click at [897, 425] on span "Enviar a [GEOGRAPHIC_DATA] única contado" at bounding box center [930, 420] width 285 height 23
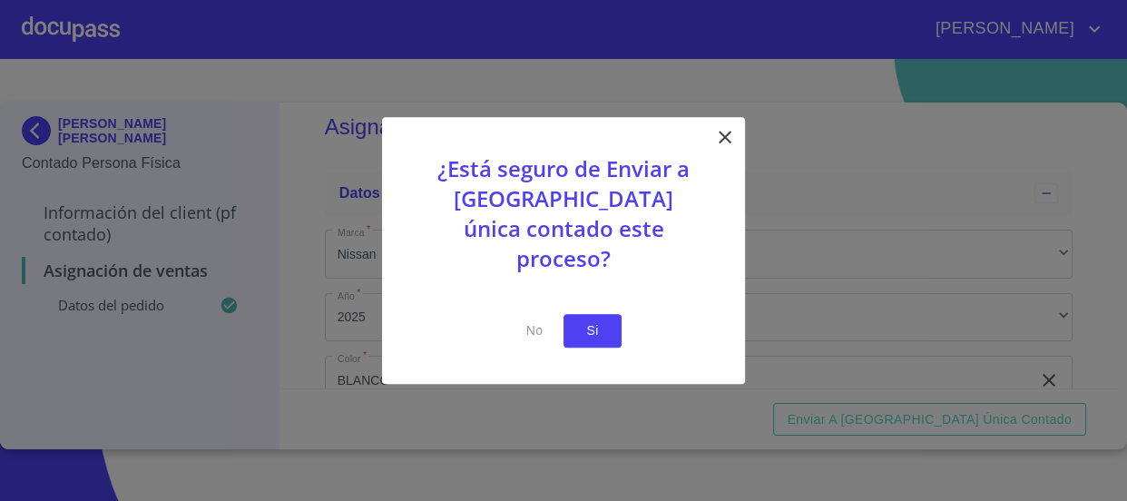
click at [586, 320] on span "Si" at bounding box center [592, 331] width 29 height 23
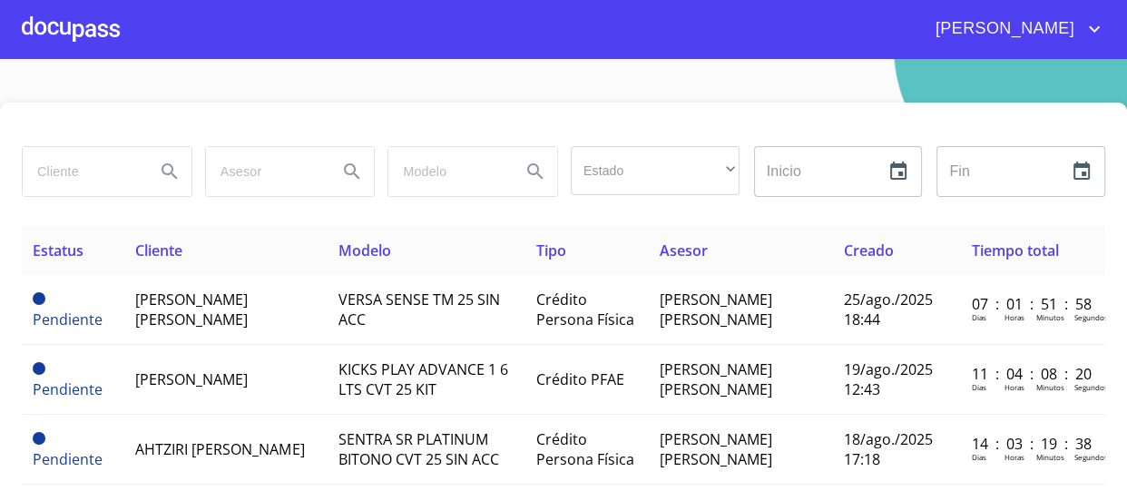
click at [94, 29] on div at bounding box center [71, 29] width 98 height 58
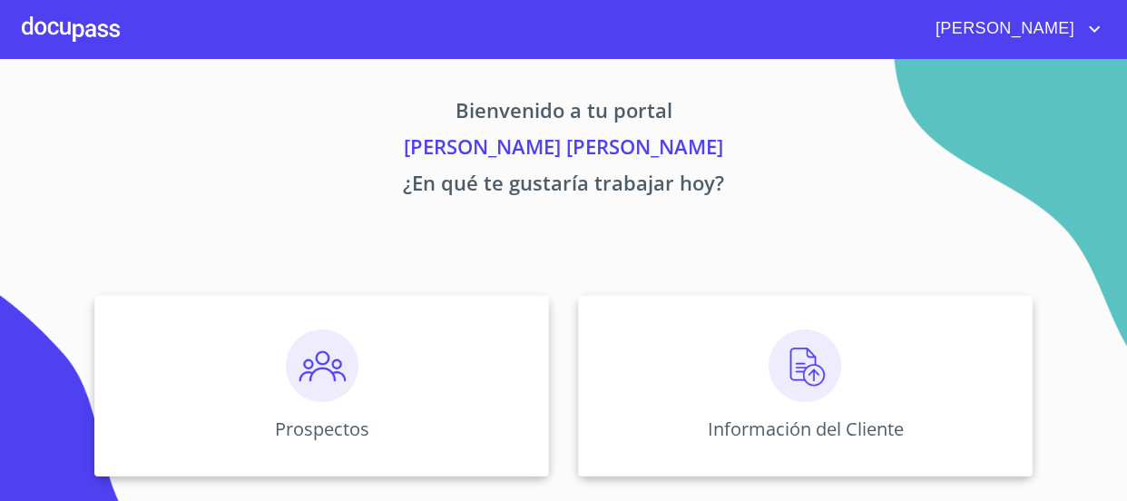
click at [782, 372] on img at bounding box center [805, 366] width 73 height 73
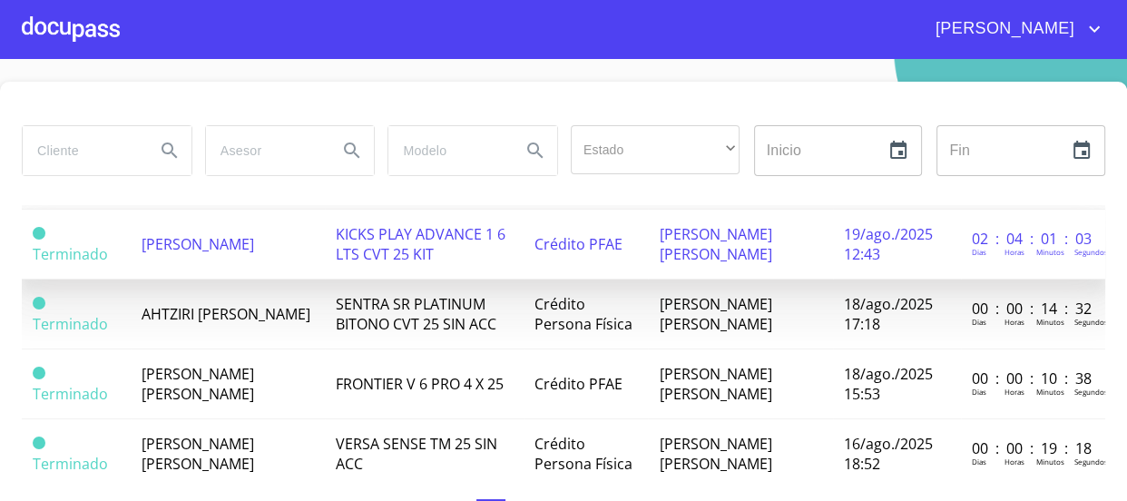
scroll to position [1135, 0]
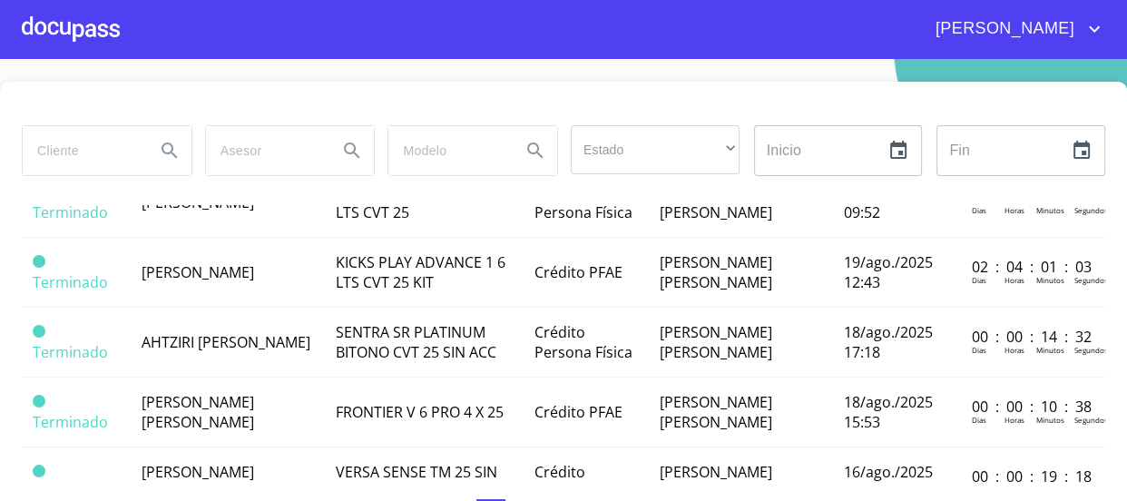
click at [313, 98] on td "[PERSON_NAME] [PERSON_NAME]" at bounding box center [228, 63] width 194 height 70
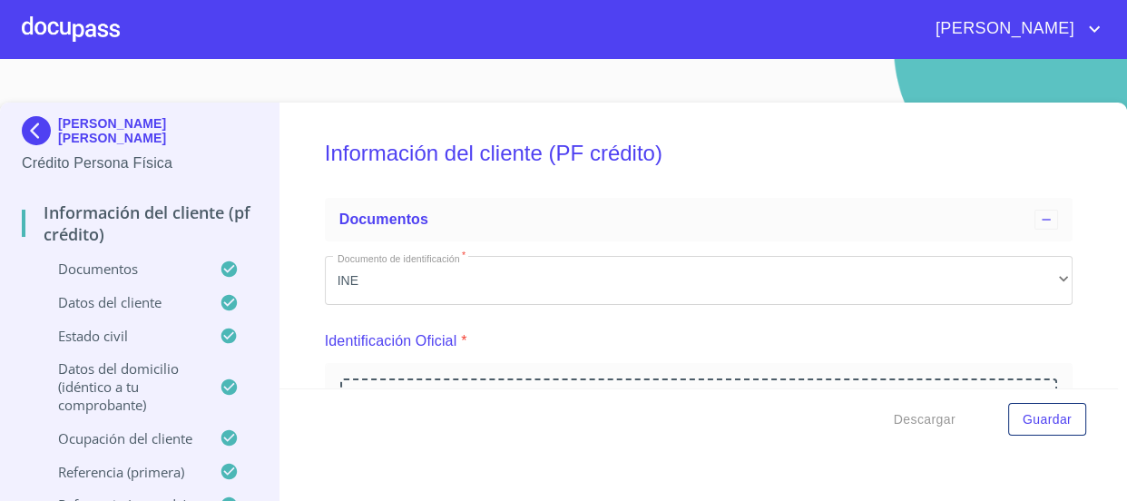
drag, startPoint x: 610, startPoint y: 309, endPoint x: 306, endPoint y: 280, distance: 305.5
click at [306, 280] on div "Información del cliente (PF crédito) Documentos Documento de identificación   *…" at bounding box center [699, 246] width 839 height 286
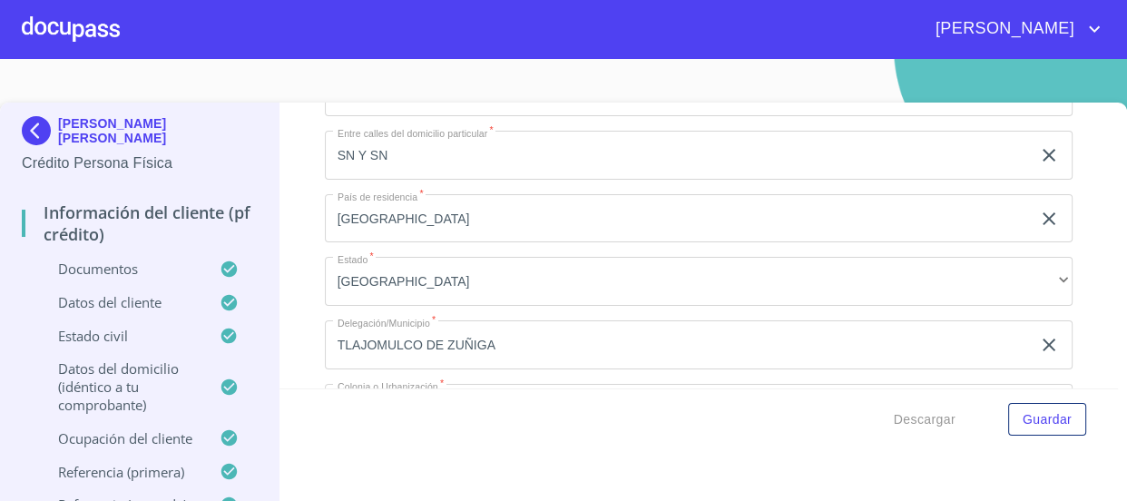
click at [148, 271] on p "Documentos" at bounding box center [121, 269] width 198 height 18
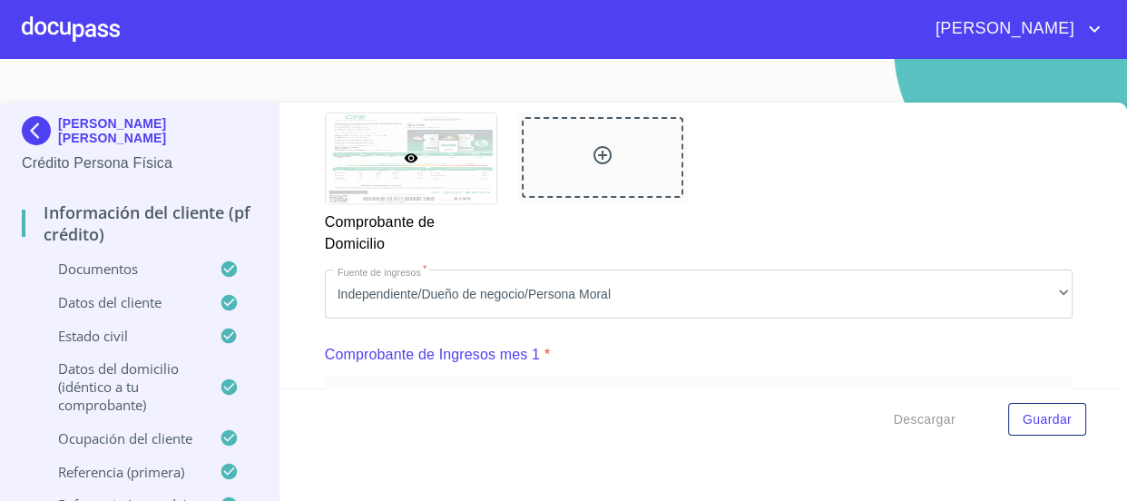
scroll to position [1098, 0]
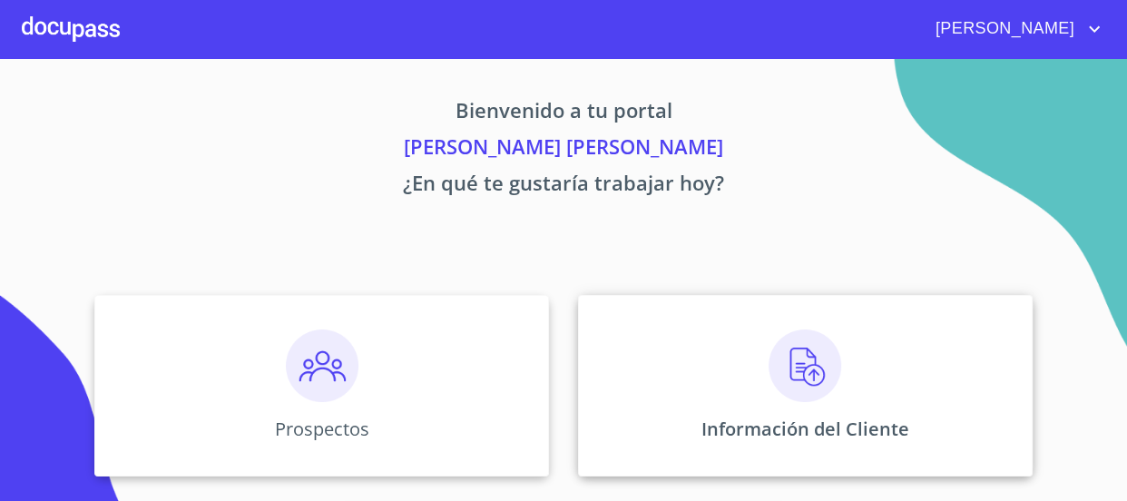
click at [810, 365] on img at bounding box center [805, 366] width 73 height 73
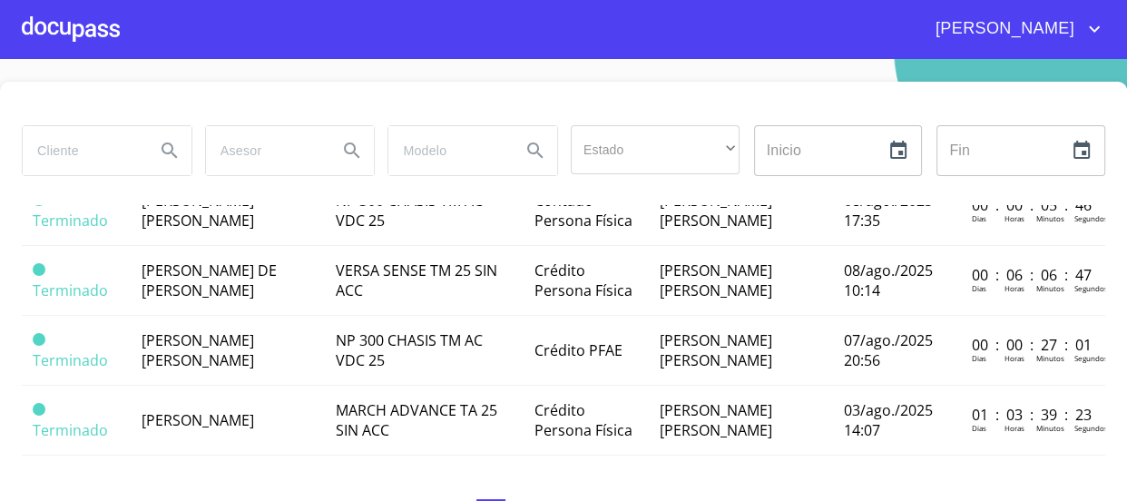
scroll to position [1650, 0]
click at [251, 21] on span "[PERSON_NAME] [PERSON_NAME]" at bounding box center [198, 1] width 113 height 40
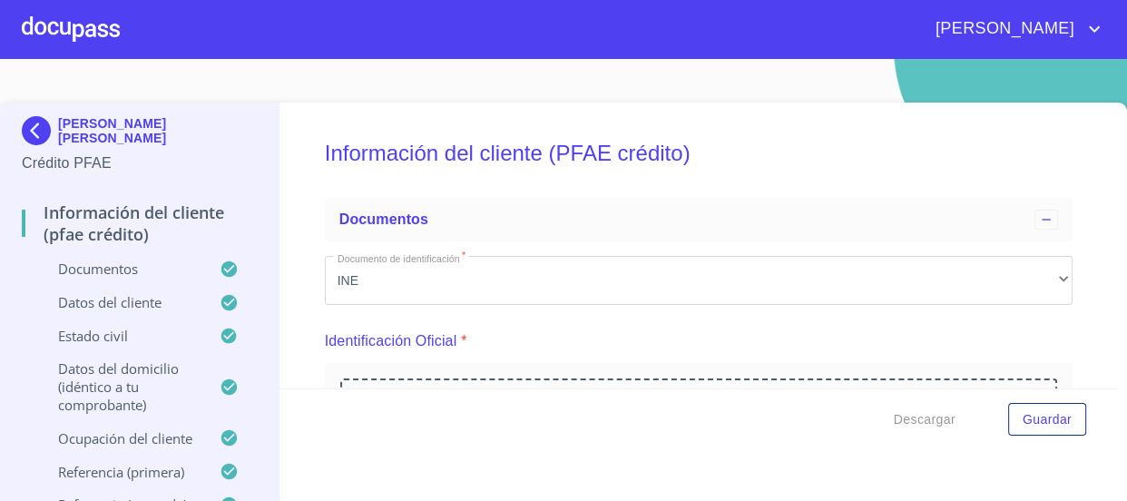
click at [127, 260] on div "Información del cliente (PFAE crédito)" at bounding box center [139, 231] width 235 height 58
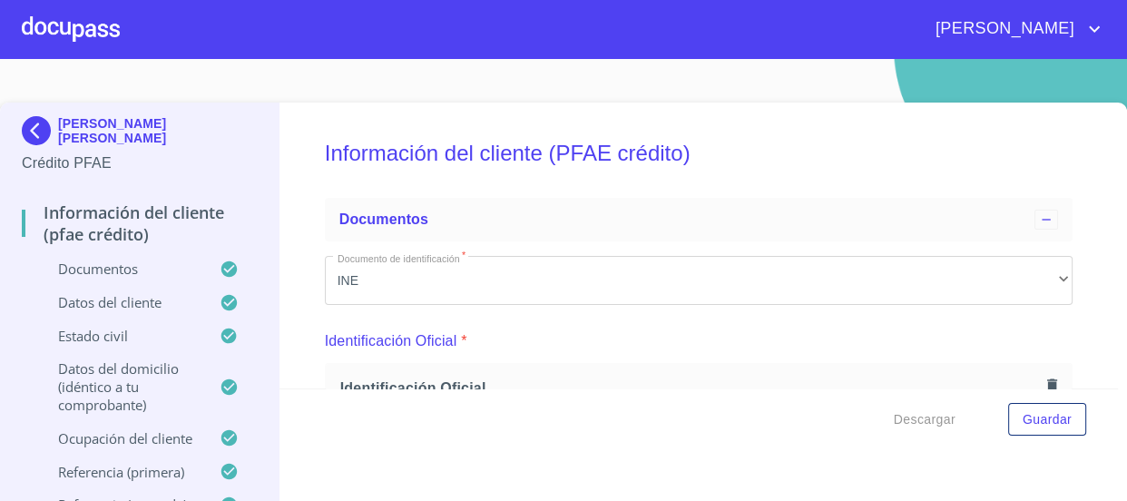
scroll to position [330, 0]
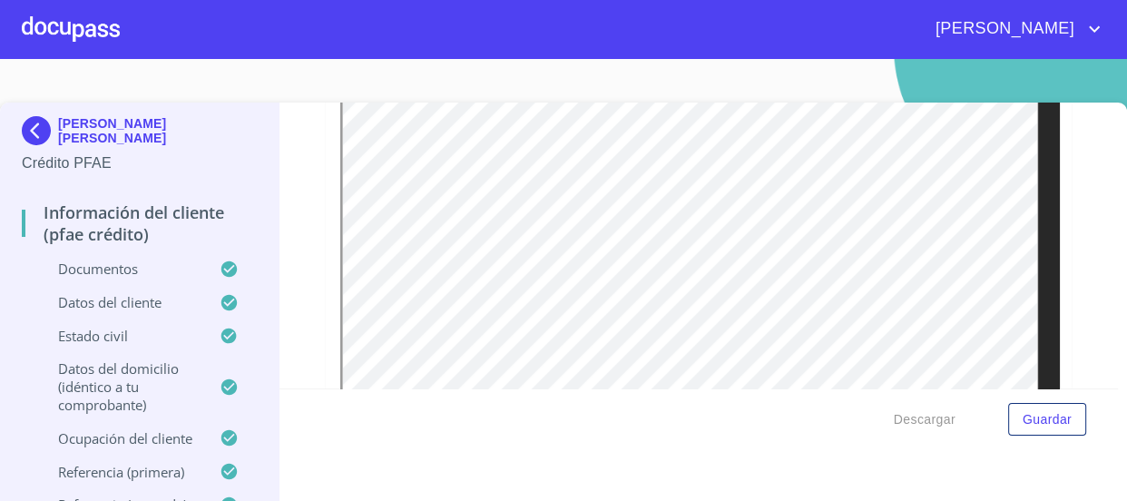
click at [54, 28] on div at bounding box center [71, 29] width 98 height 58
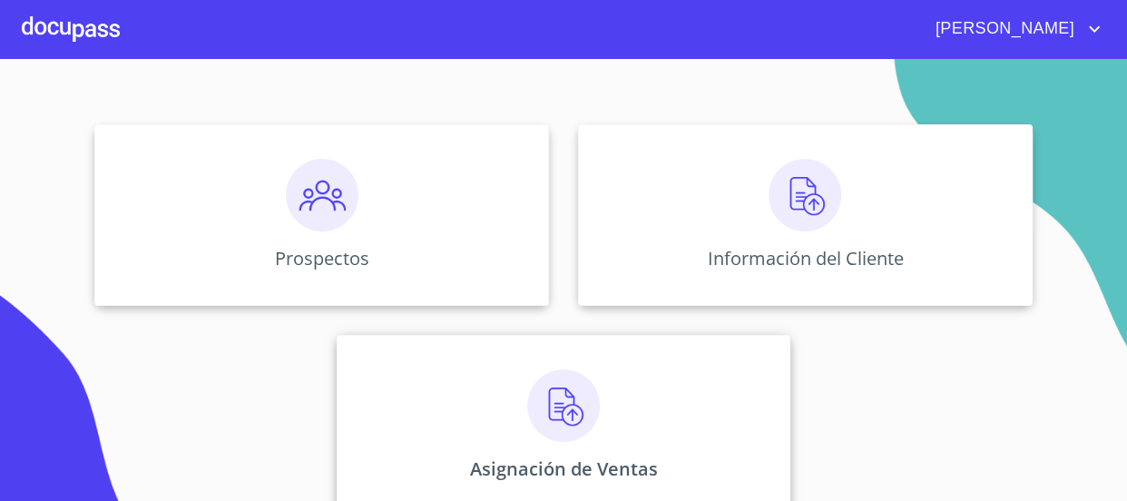
scroll to position [200, 0]
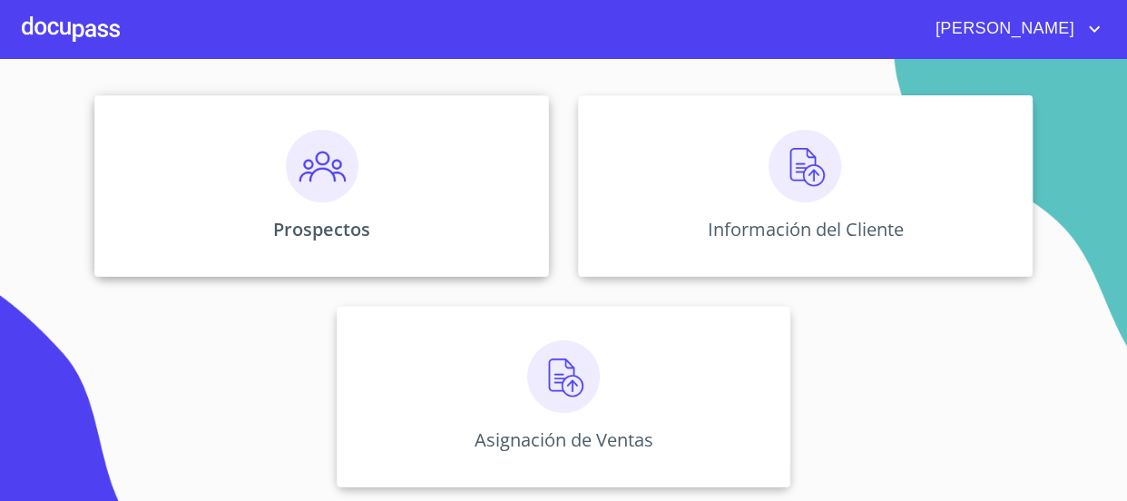
click at [329, 159] on img at bounding box center [322, 166] width 73 height 73
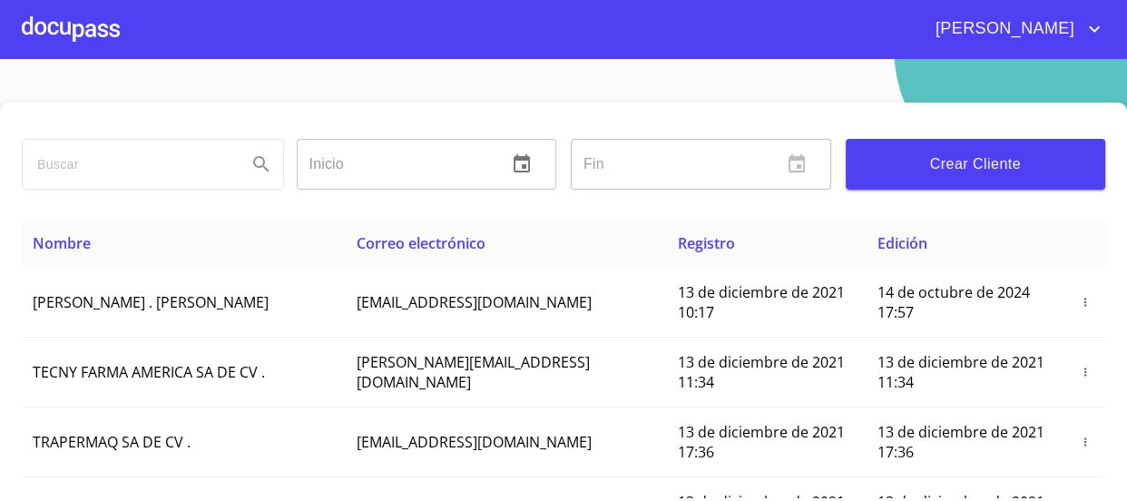
click at [153, 172] on input "search" at bounding box center [128, 164] width 210 height 49
type input "ALMA GUADALUPE"
click at [263, 167] on icon "Search" at bounding box center [262, 164] width 22 height 22
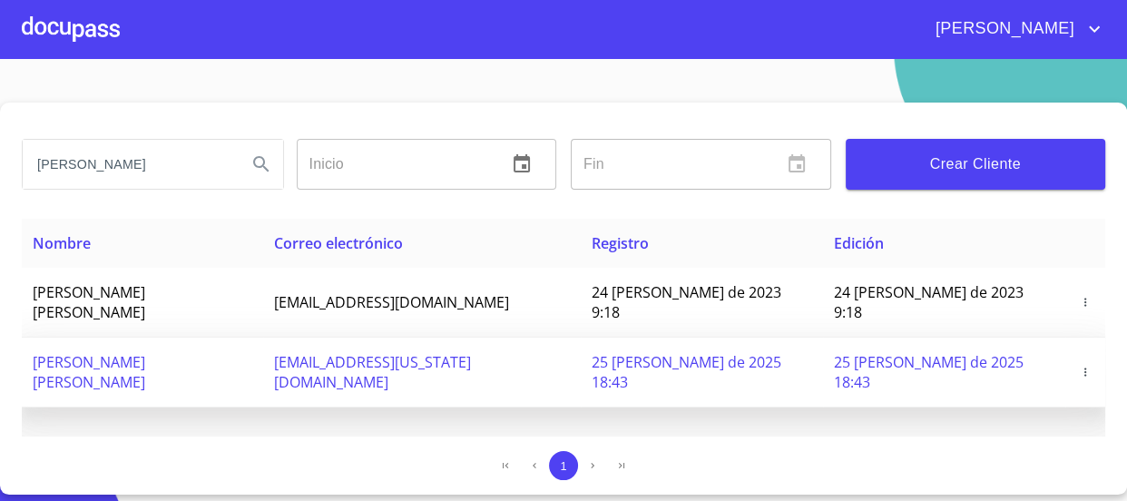
click at [145, 352] on span "[PERSON_NAME] [PERSON_NAME]" at bounding box center [89, 372] width 113 height 40
click at [1080, 366] on icon "button" at bounding box center [1085, 372] width 13 height 13
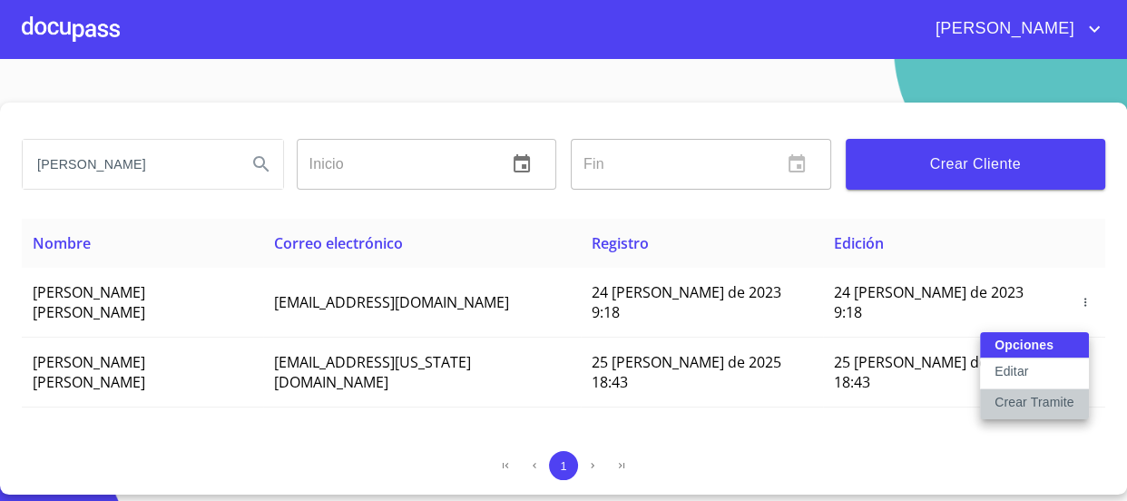
click at [1044, 398] on p "Crear Tramite" at bounding box center [1035, 402] width 80 height 18
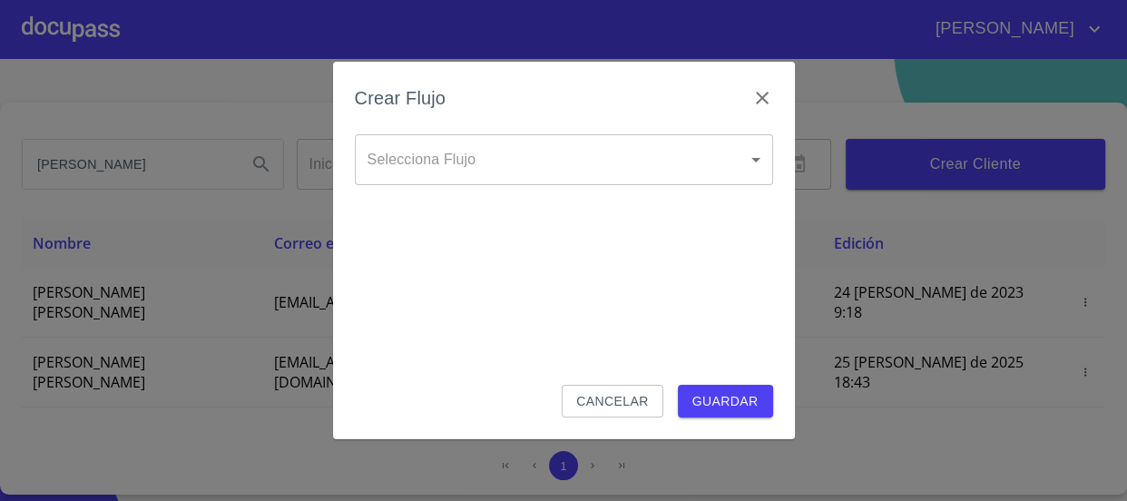
click at [510, 154] on body "DANIEL ALMA GUADALUPE Inicio ​ Fin ​ Crear Cliente Nombre Correo electrónico Re…" at bounding box center [563, 250] width 1127 height 501
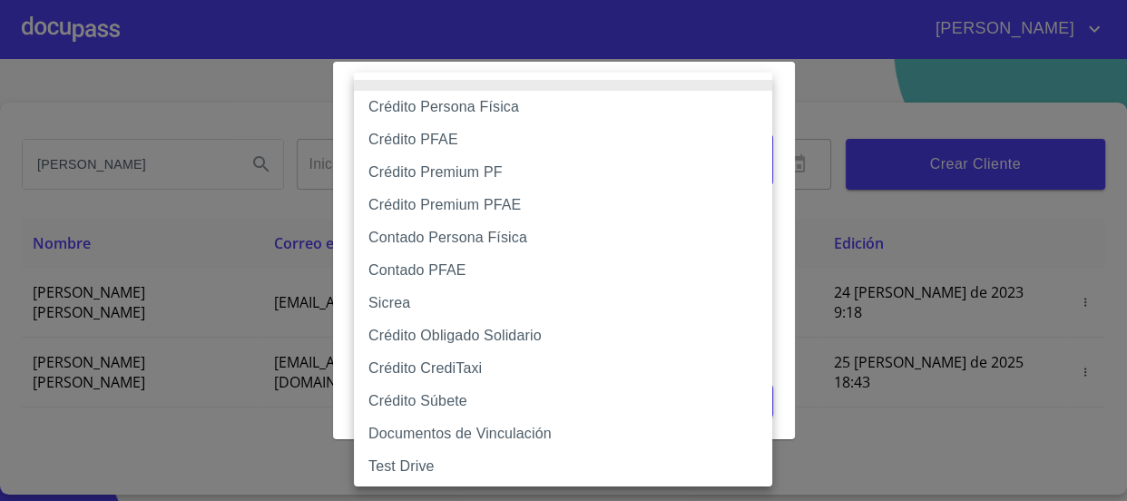
scroll to position [4, 0]
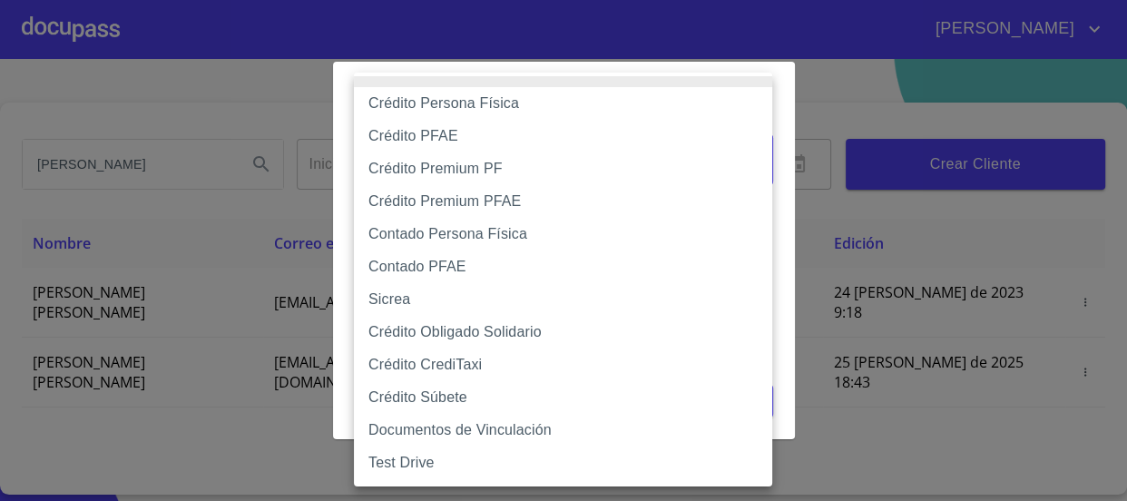
click at [463, 231] on li "Contado Persona Física" at bounding box center [569, 234] width 431 height 33
type input "61b10eea9b8c202ad57ac5da"
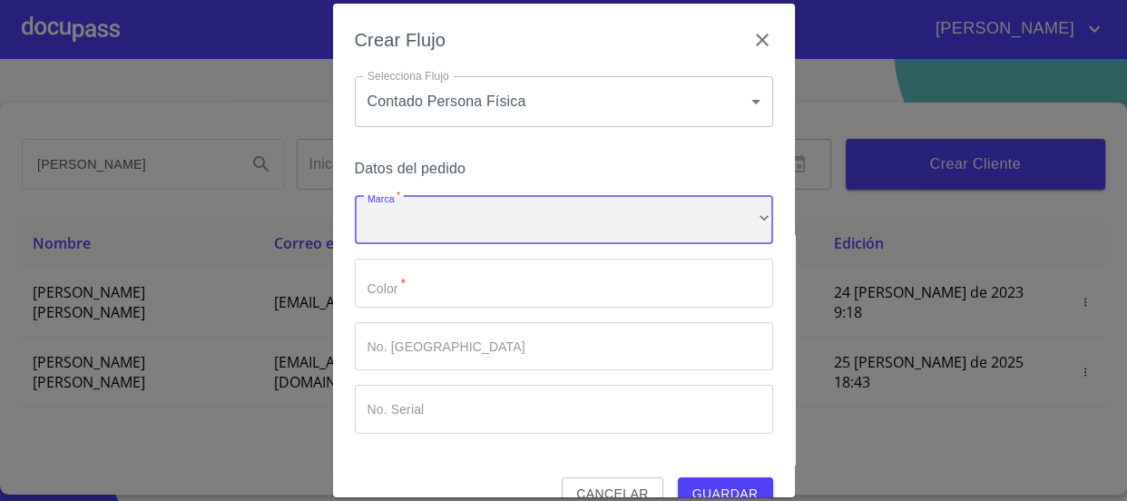
click at [462, 223] on div "​" at bounding box center [564, 220] width 418 height 49
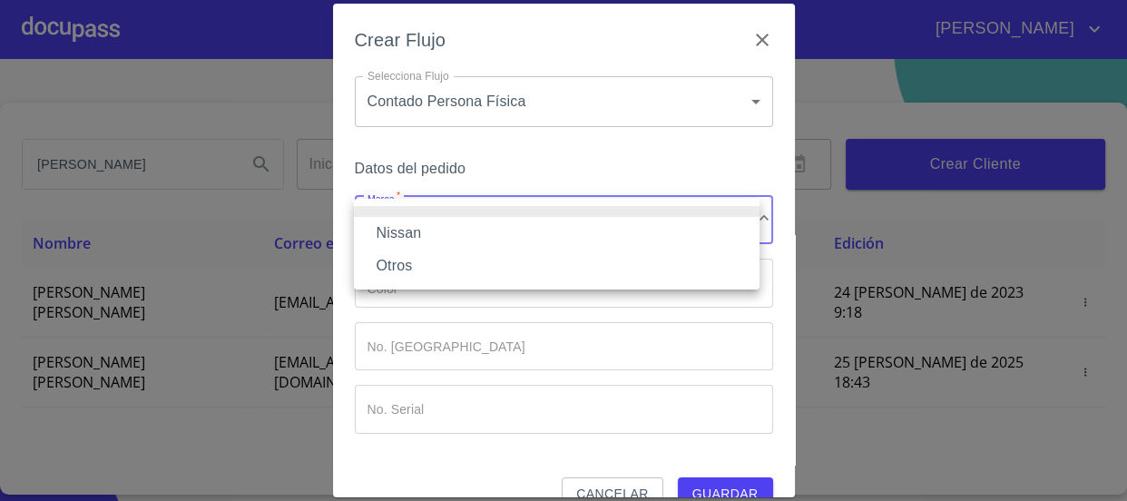
click at [462, 223] on li "Nissan" at bounding box center [557, 233] width 406 height 33
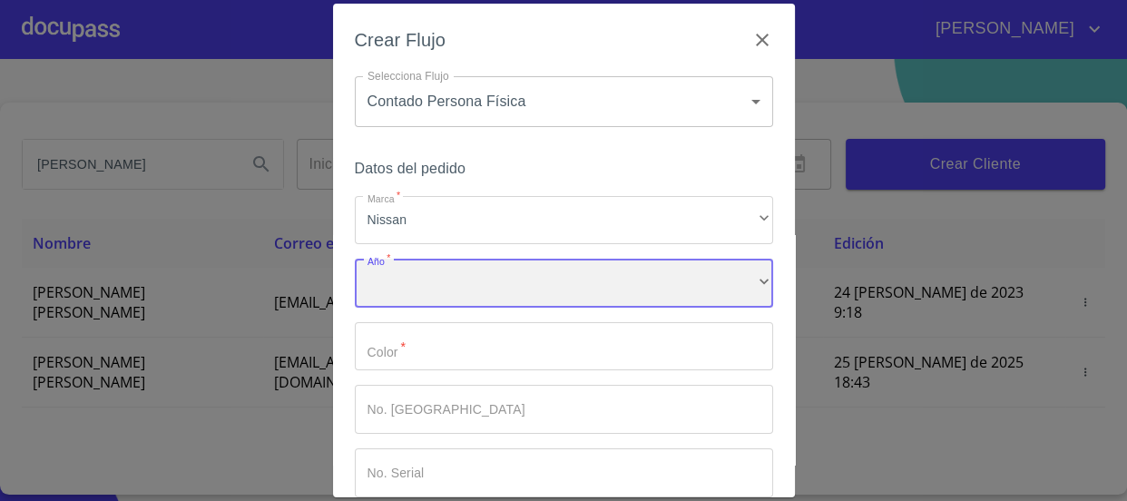
click at [465, 266] on div "​" at bounding box center [564, 283] width 418 height 49
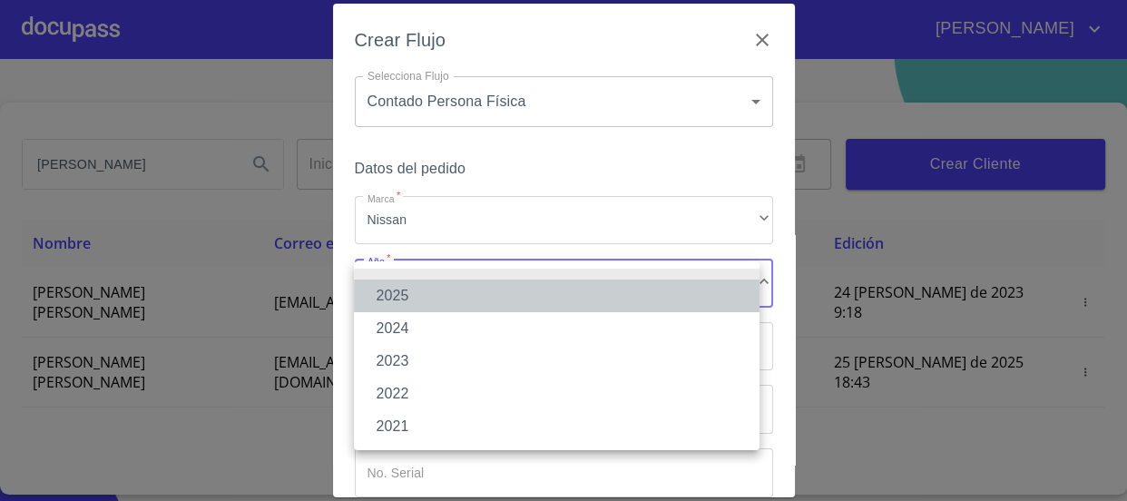
drag, startPoint x: 461, startPoint y: 290, endPoint x: 452, endPoint y: 300, distance: 13.5
click at [458, 291] on li "2025" at bounding box center [557, 296] width 406 height 33
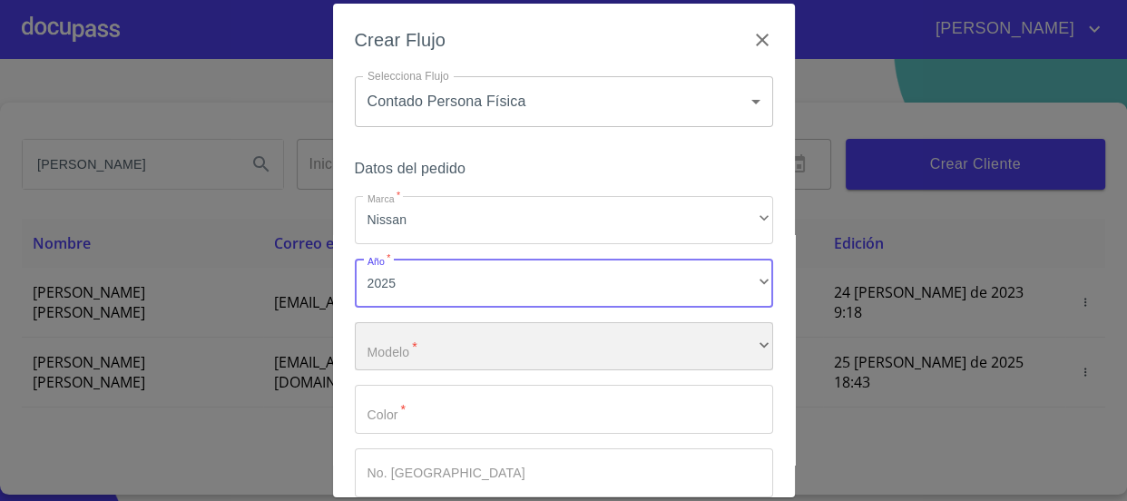
click at [432, 346] on div "​" at bounding box center [564, 346] width 418 height 49
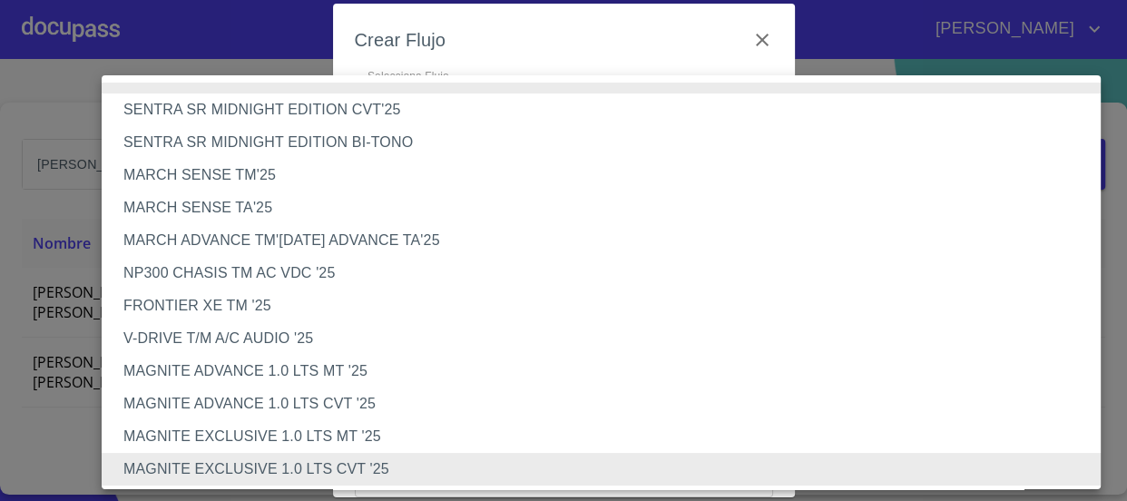
scroll to position [1134, 0]
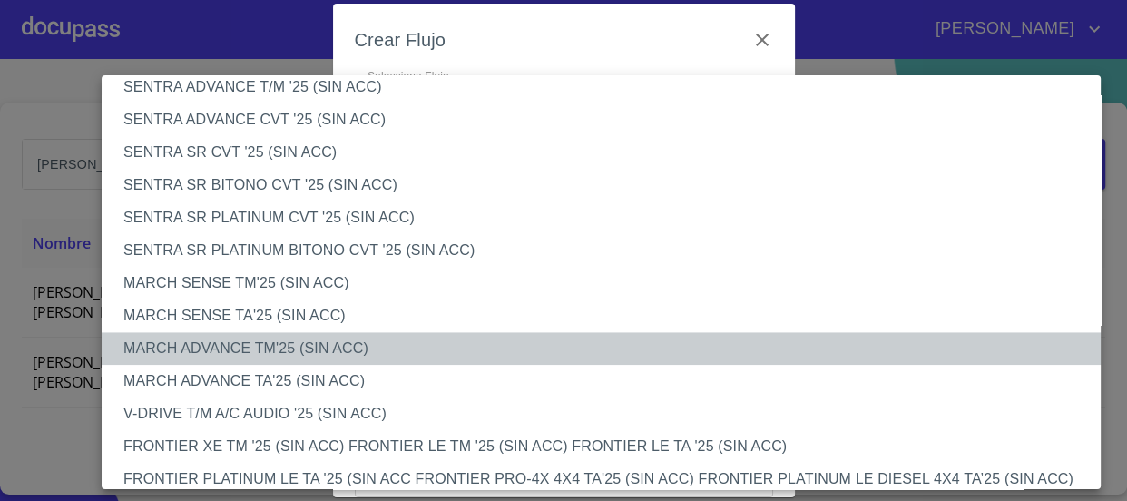
click at [305, 345] on li "MARCH ADVANCE TM'25 (SIN ACC)" at bounding box center [608, 348] width 1012 height 33
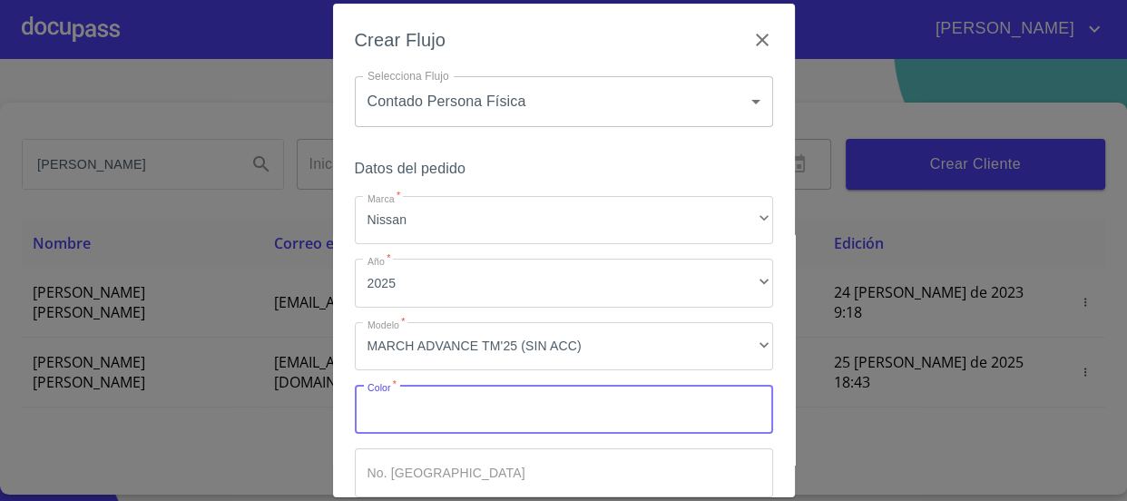
click at [442, 411] on input "Marca   *" at bounding box center [564, 409] width 418 height 49
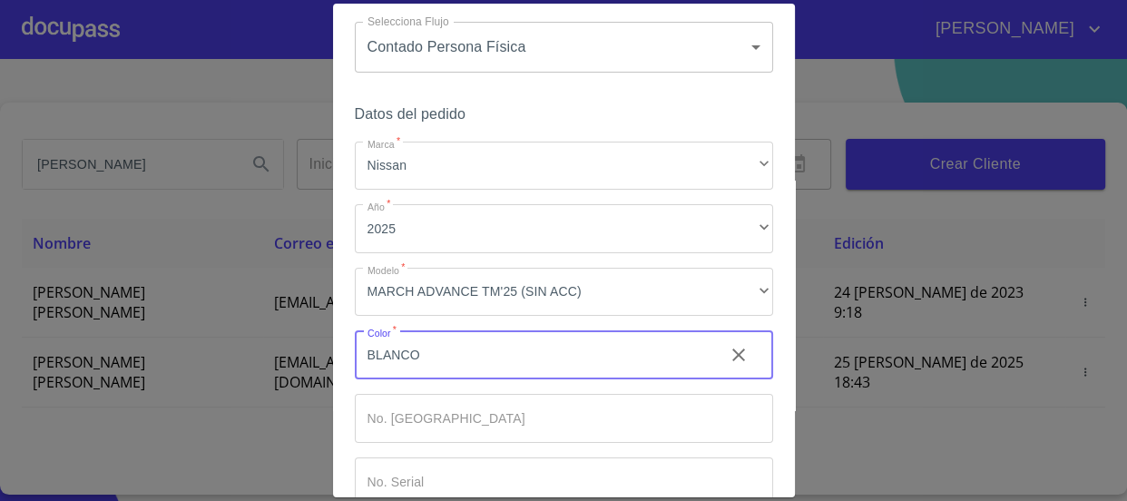
scroll to position [161, 0]
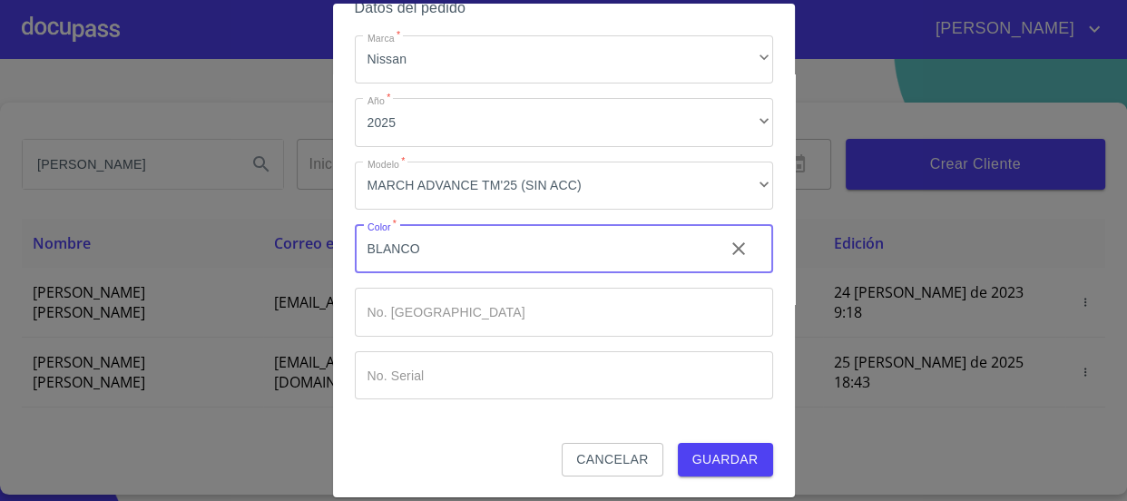
type input "BLANCO"
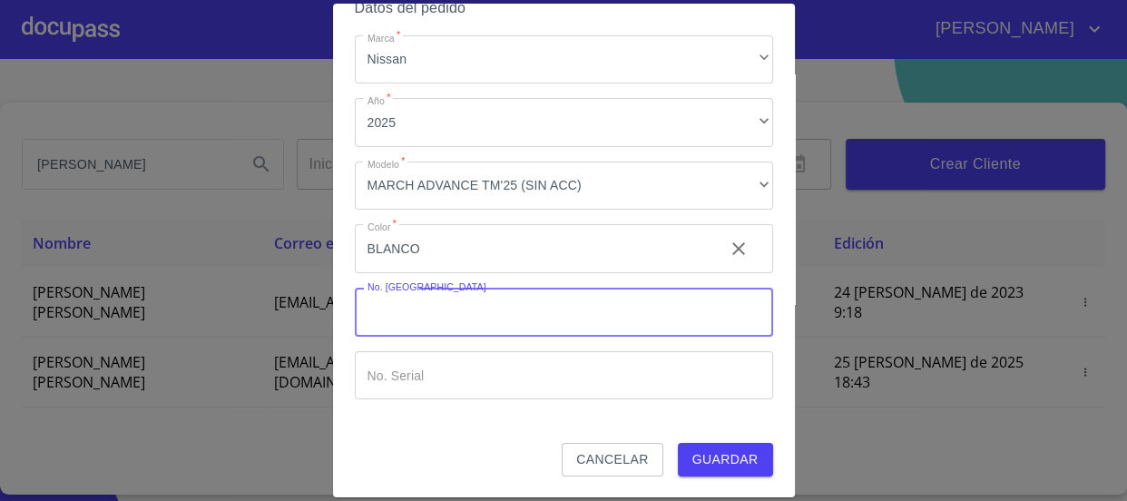
click at [497, 316] on input "Marca   *" at bounding box center [564, 312] width 418 height 49
type input "11845"
click at [514, 273] on input "Marca   *" at bounding box center [532, 248] width 355 height 49
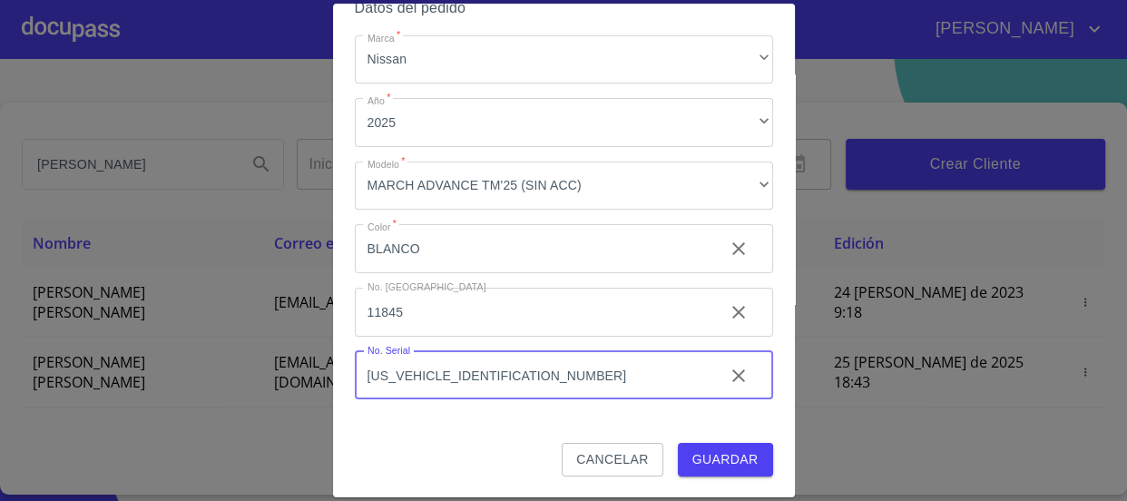
type input "3N1CK3CE6SL211437"
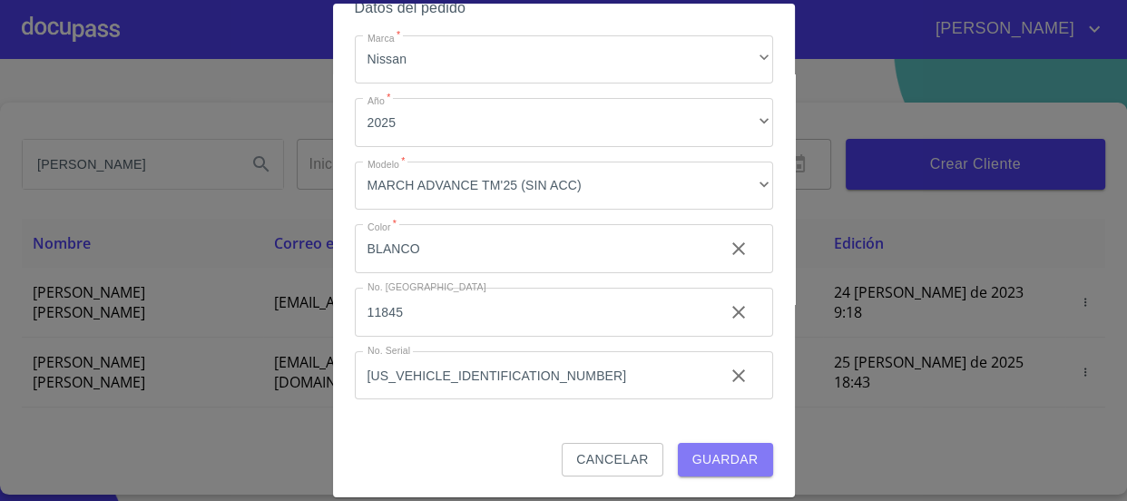
click at [731, 454] on span "Guardar" at bounding box center [726, 459] width 66 height 23
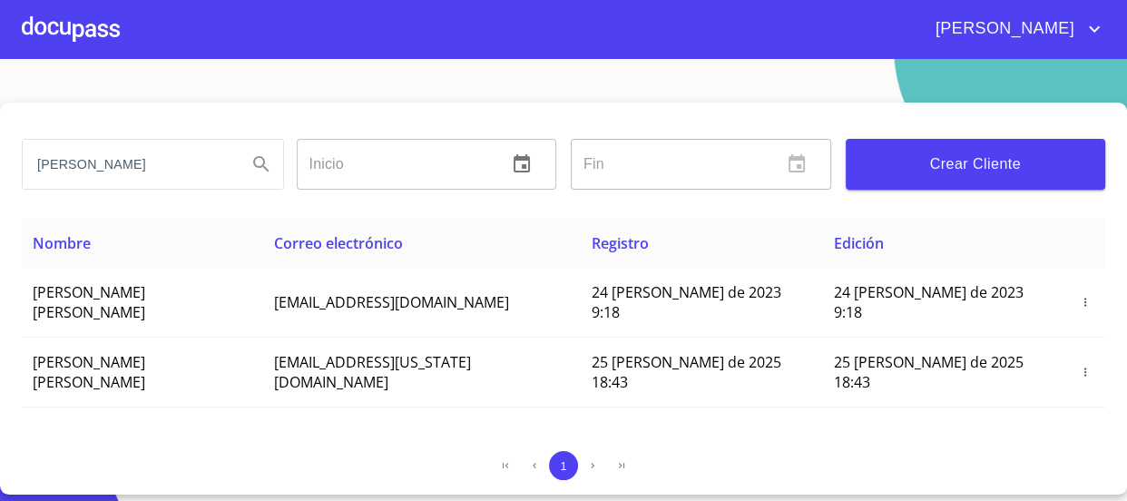
click at [94, 36] on div at bounding box center [71, 29] width 98 height 58
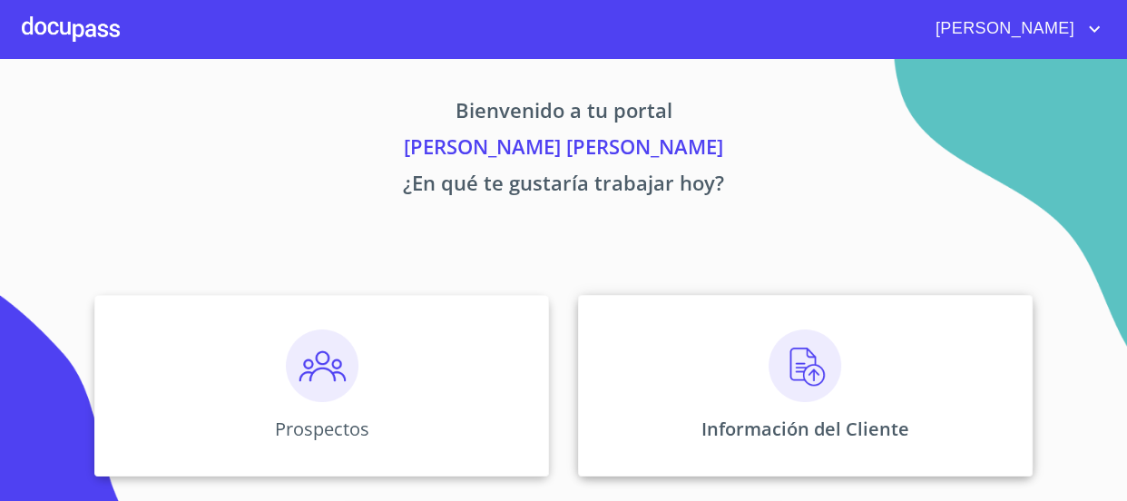
click at [797, 344] on img at bounding box center [805, 366] width 73 height 73
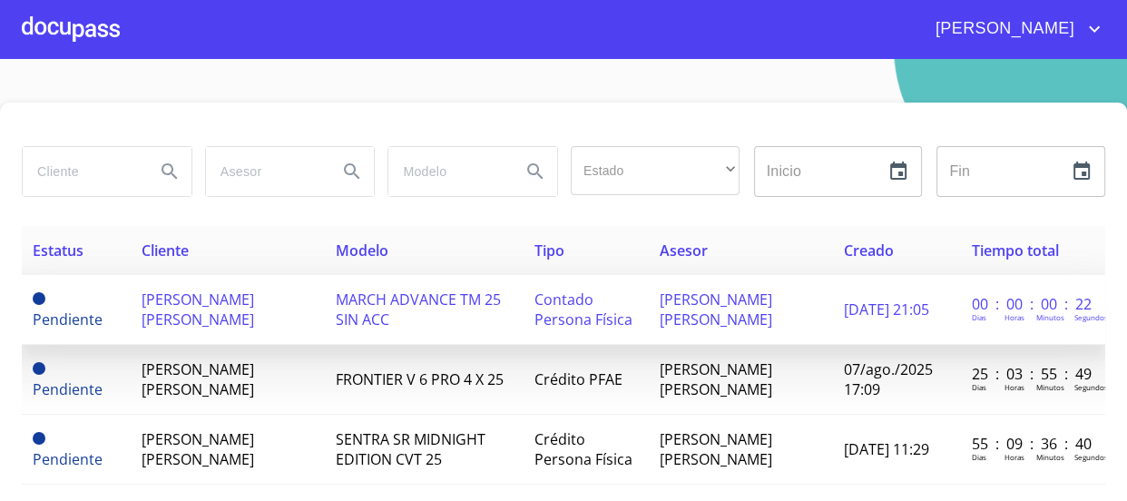
scroll to position [54, 0]
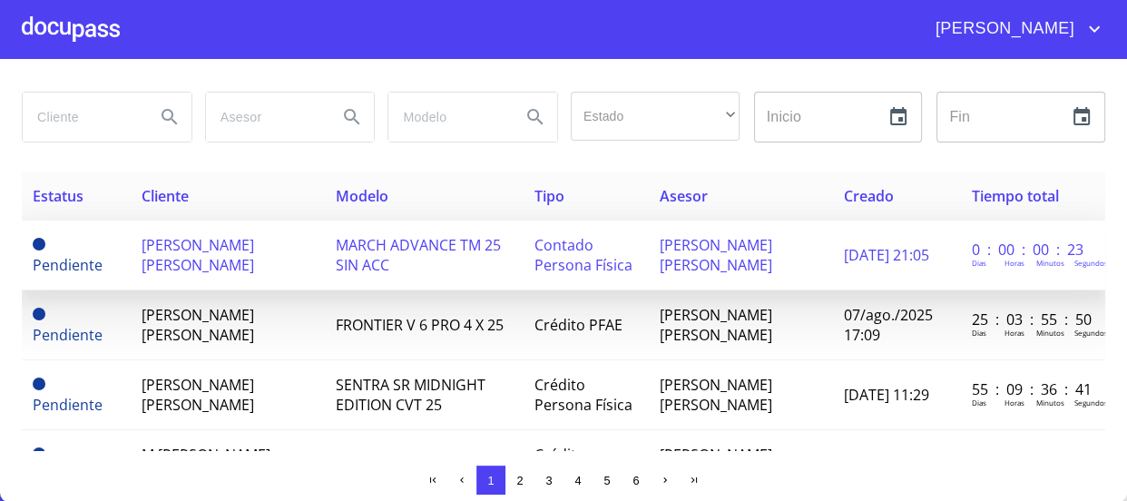
click at [462, 263] on td "MARCH ADVANCE TM 25 SIN ACC" at bounding box center [424, 256] width 199 height 70
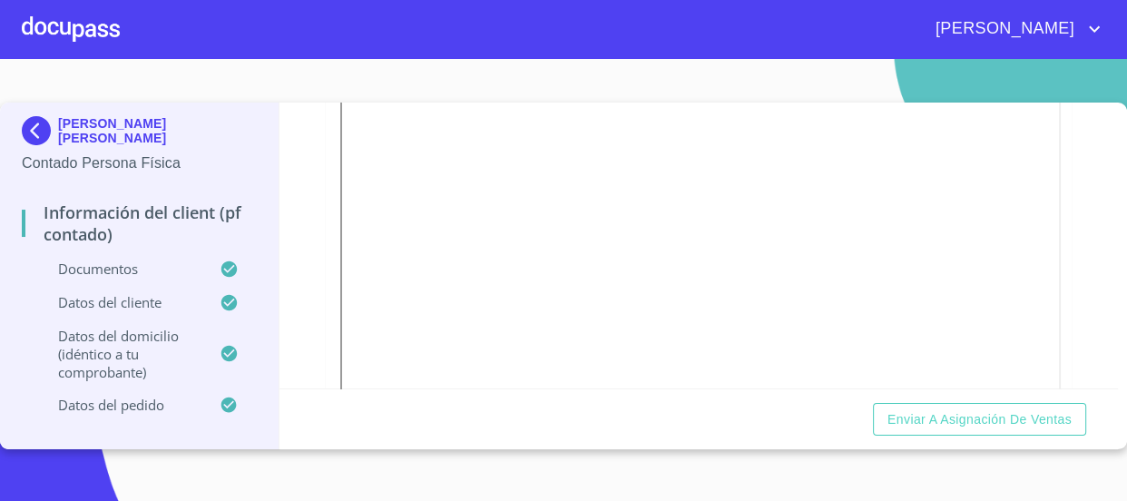
scroll to position [2145, 0]
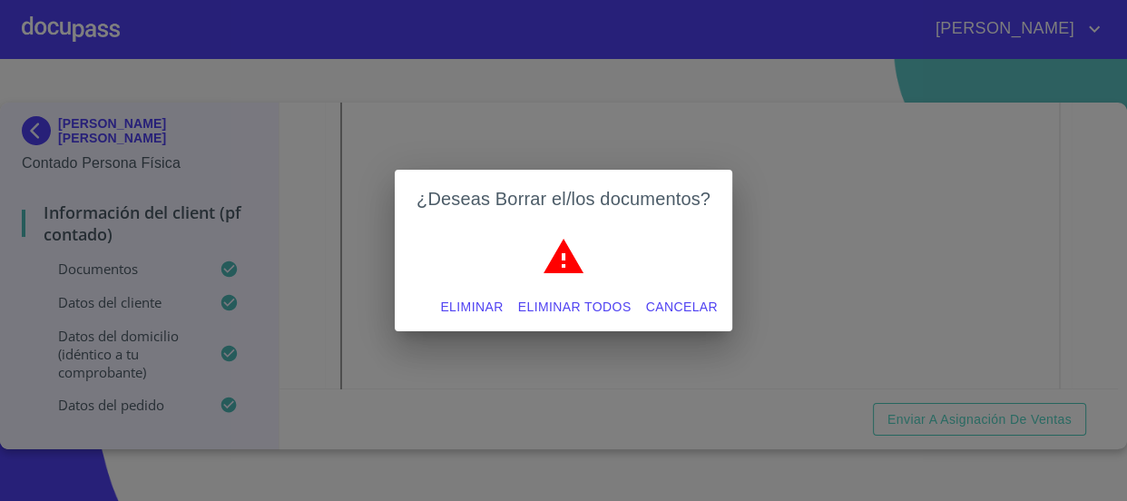
click at [458, 313] on span "Eliminar" at bounding box center [471, 307] width 63 height 23
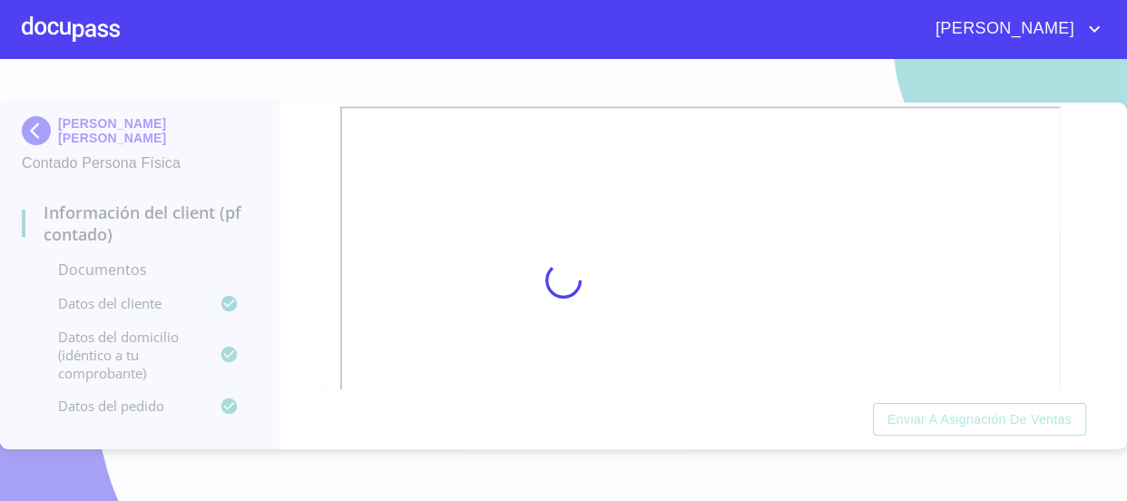
click at [288, 283] on div at bounding box center [563, 280] width 1127 height 442
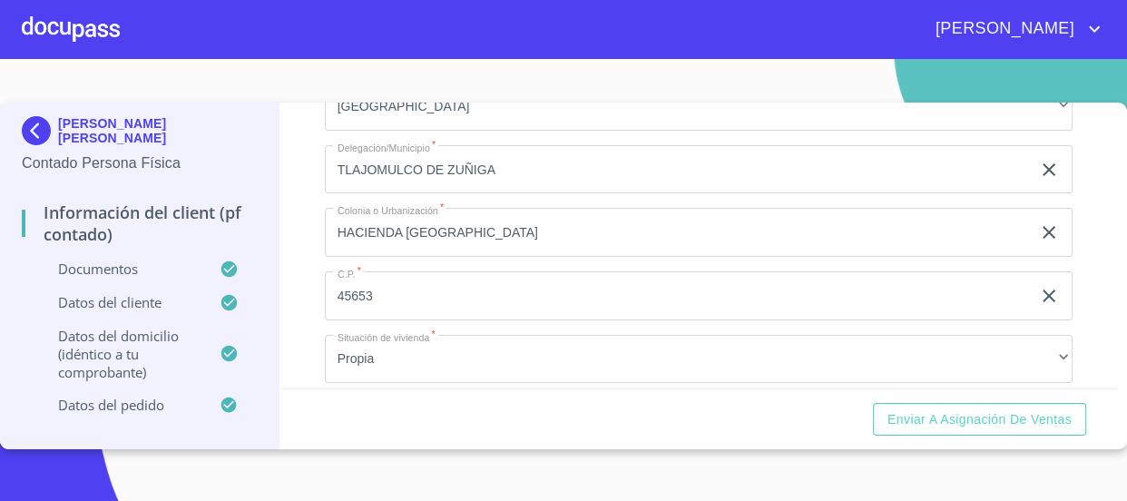
scroll to position [4253, 0]
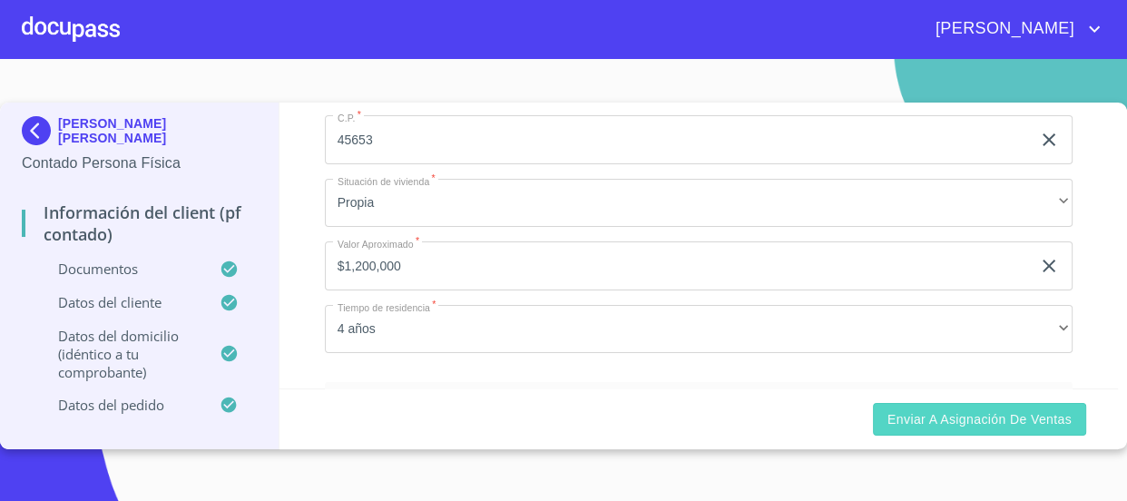
click at [950, 430] on button "Enviar a Asignación de Ventas" at bounding box center [979, 420] width 213 height 34
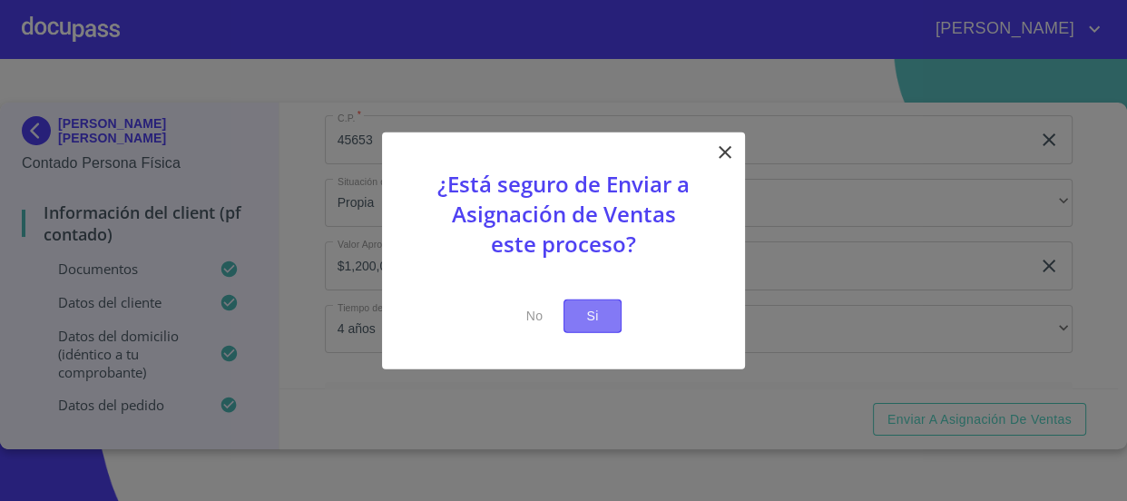
click at [606, 308] on span "Si" at bounding box center [592, 316] width 29 height 23
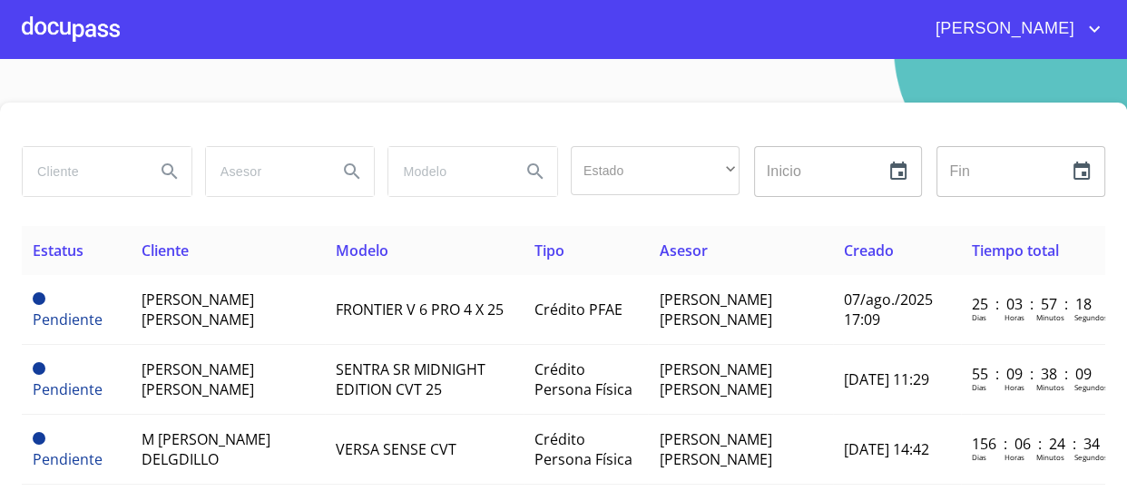
click at [64, 24] on div at bounding box center [71, 29] width 98 height 58
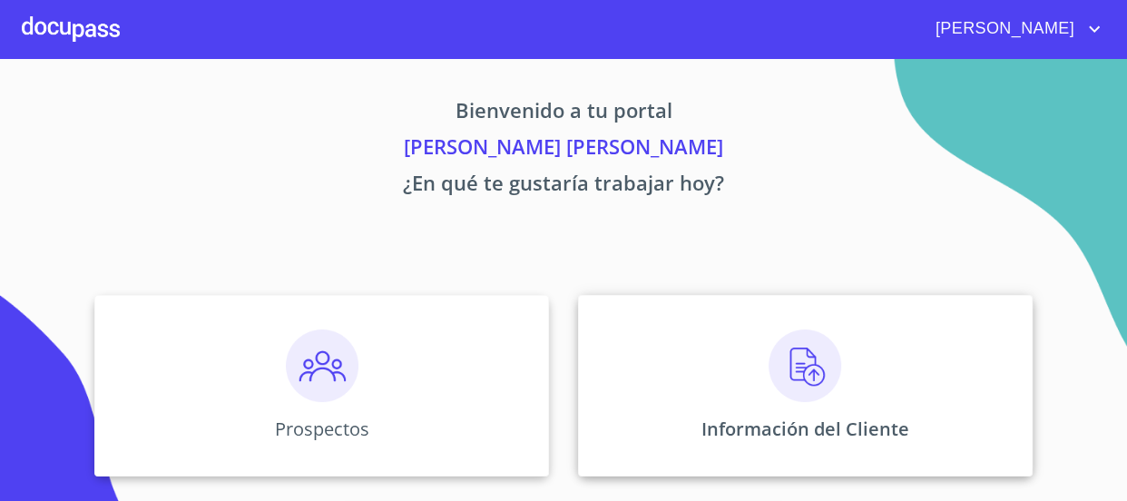
click at [780, 355] on img at bounding box center [805, 366] width 73 height 73
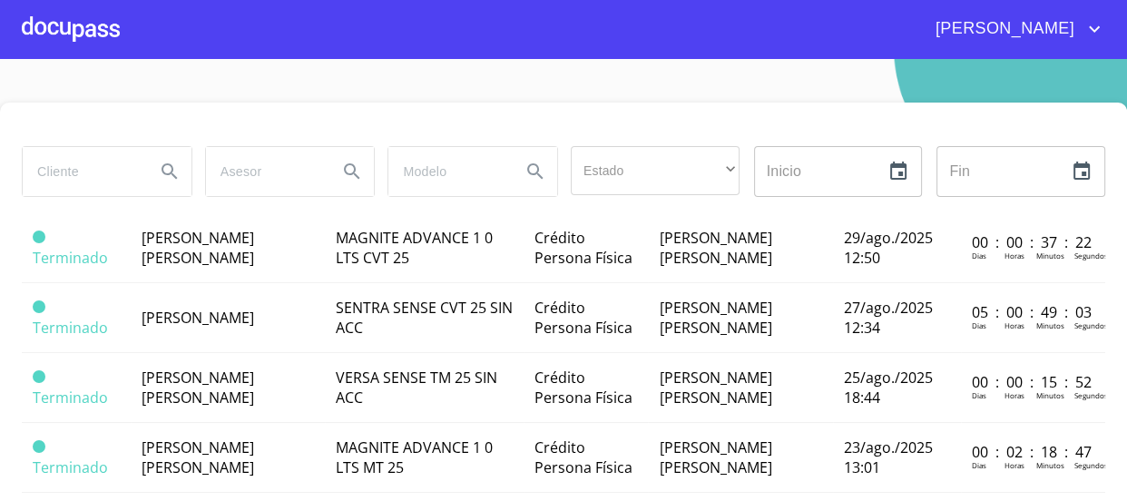
scroll to position [908, 0]
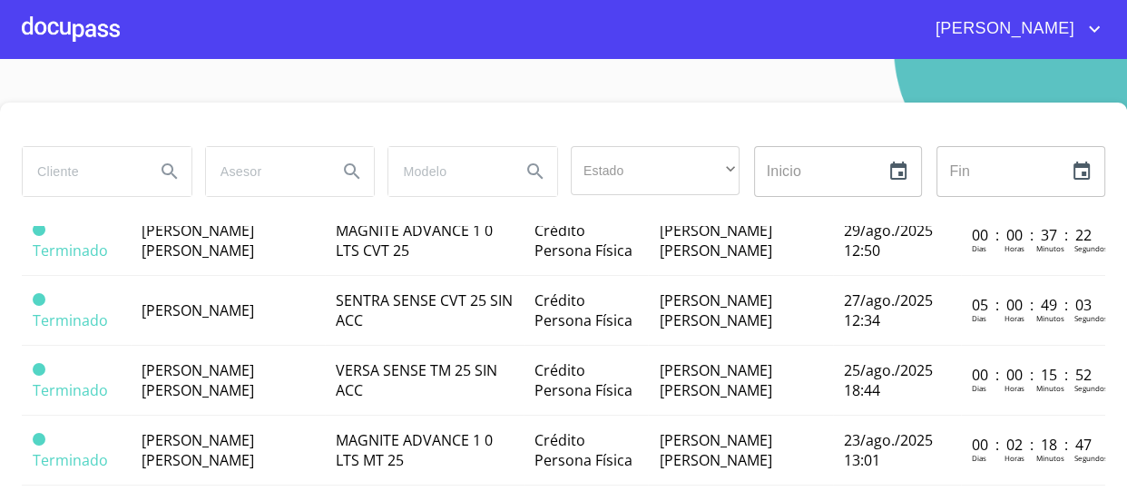
click at [226, 121] on span "[PERSON_NAME] [PERSON_NAME]" at bounding box center [198, 101] width 113 height 40
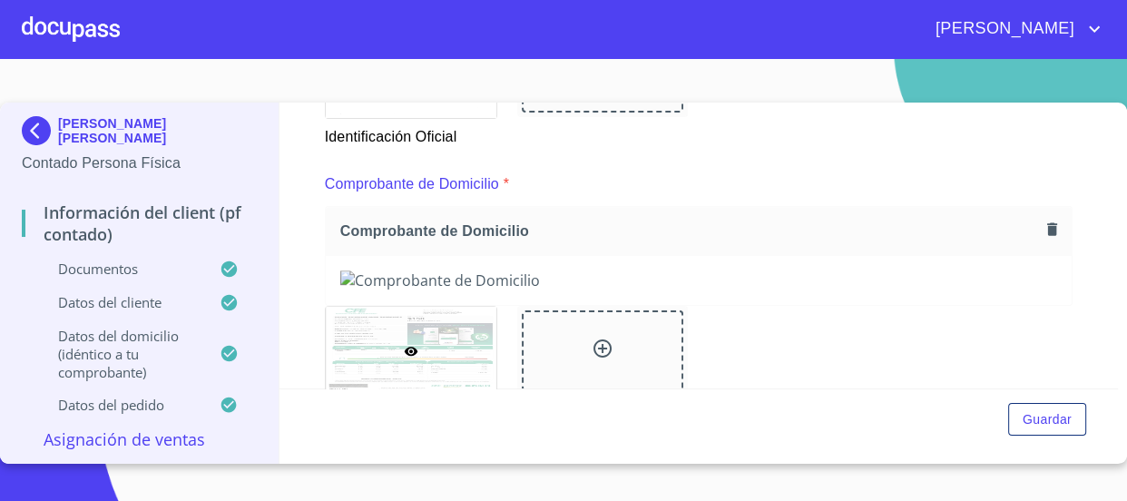
scroll to position [990, 0]
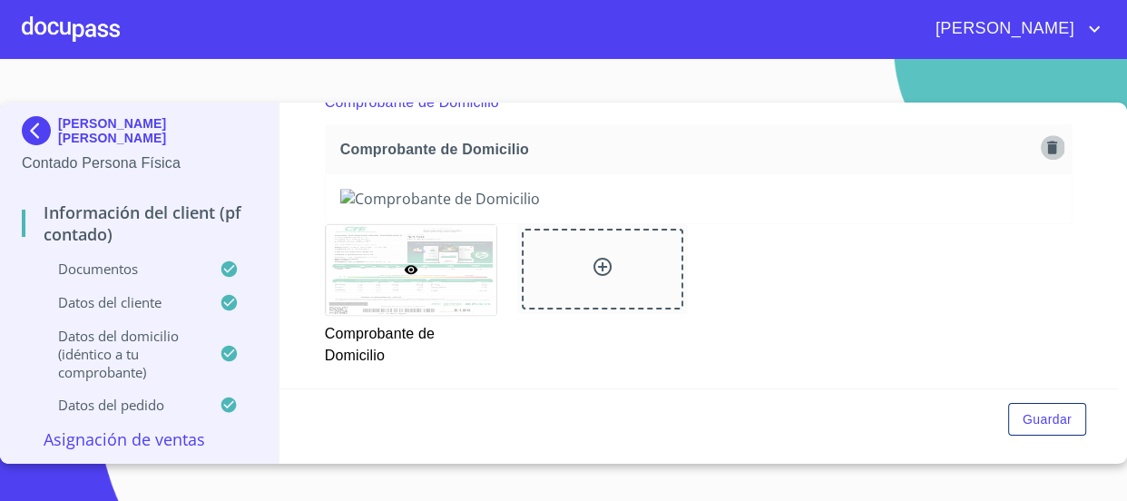
click at [1044, 139] on icon "button" at bounding box center [1052, 147] width 17 height 17
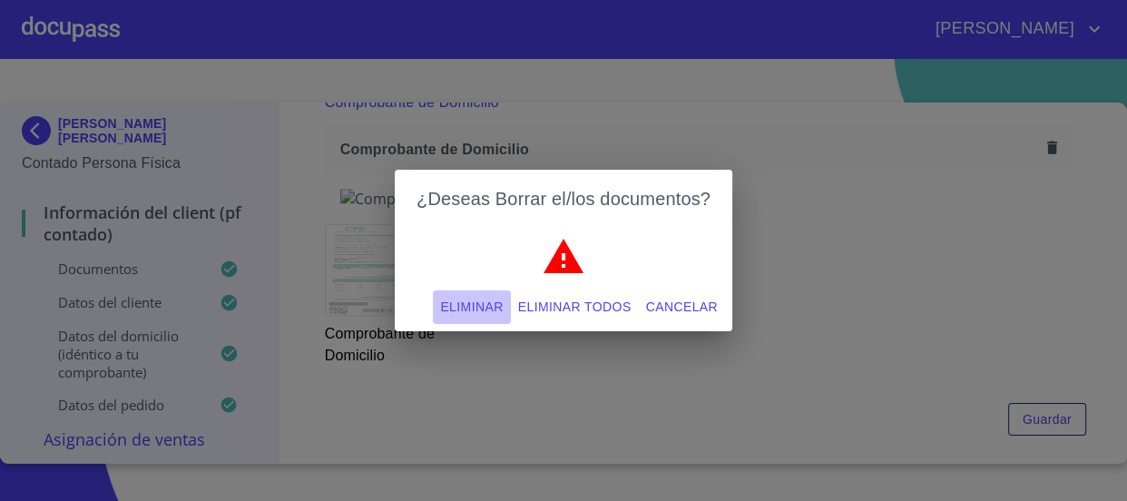
click at [484, 303] on span "Eliminar" at bounding box center [471, 307] width 63 height 23
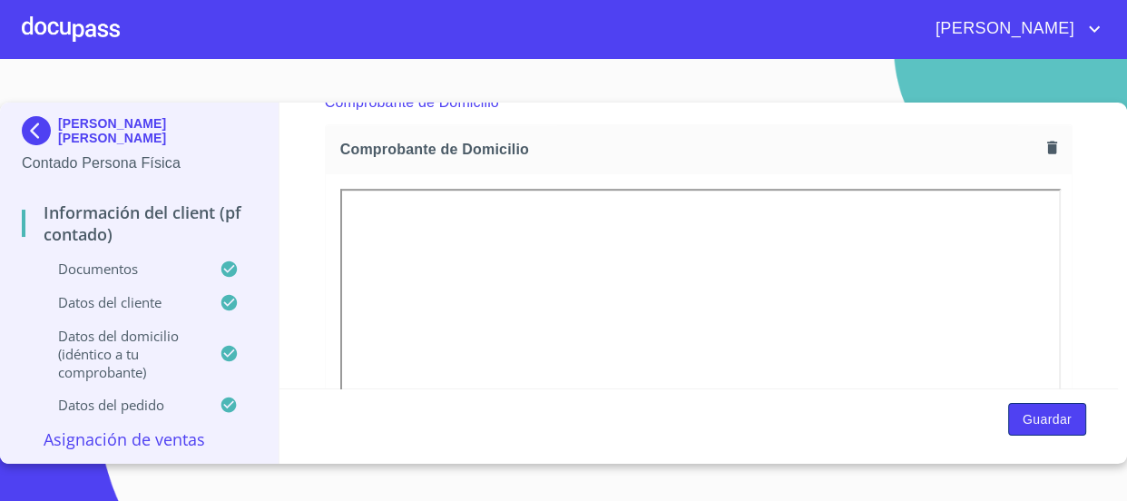
click at [1073, 418] on button "Guardar" at bounding box center [1048, 420] width 78 height 34
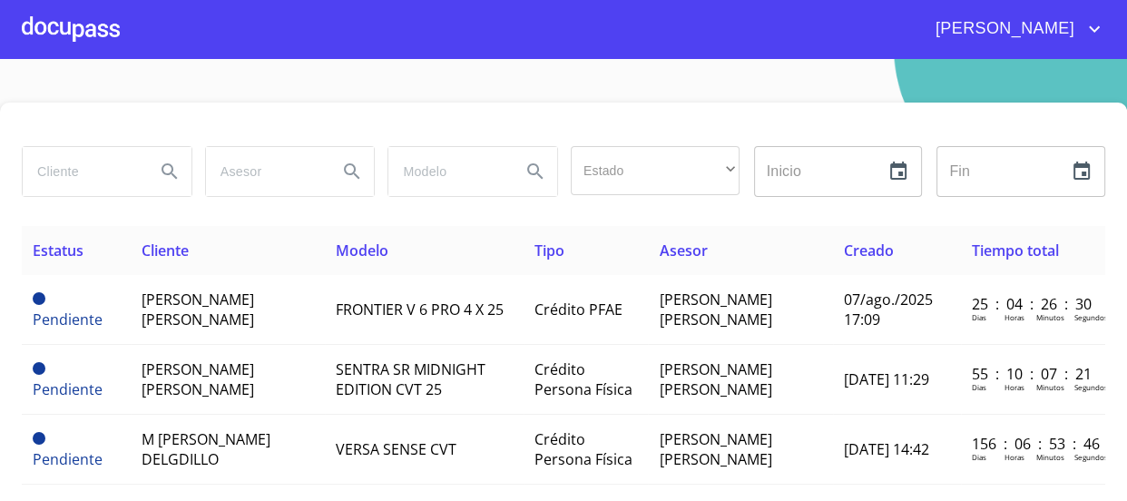
click at [87, 19] on div at bounding box center [71, 29] width 98 height 58
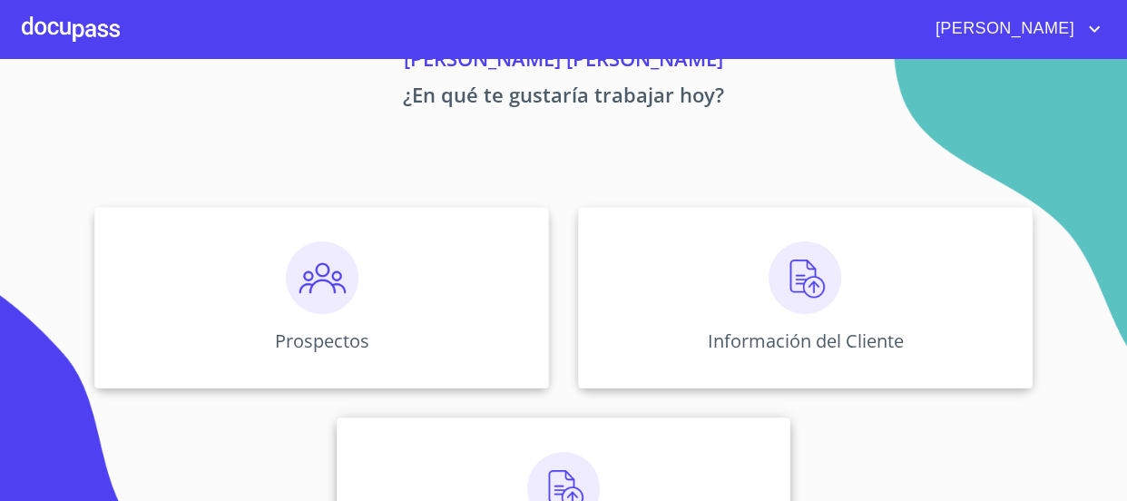
scroll to position [164, 0]
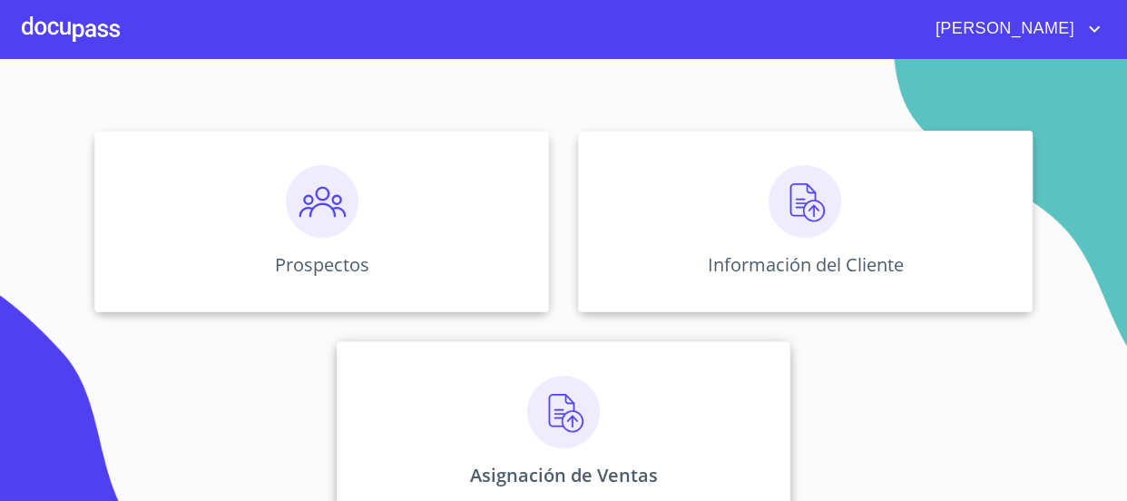
click at [578, 428] on img at bounding box center [563, 412] width 73 height 73
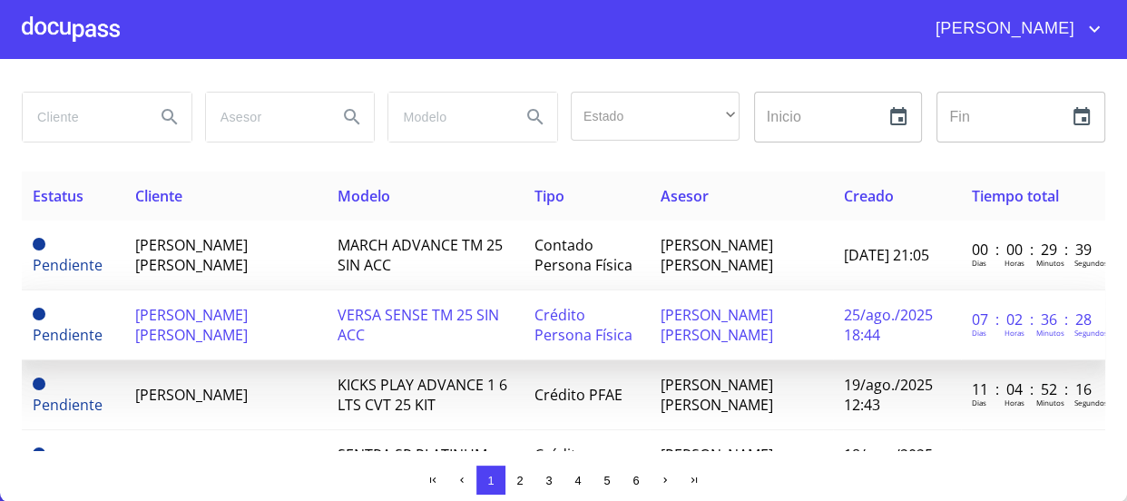
click at [354, 345] on span "VERSA SENSE TM 25 SIN ACC" at bounding box center [419, 325] width 162 height 40
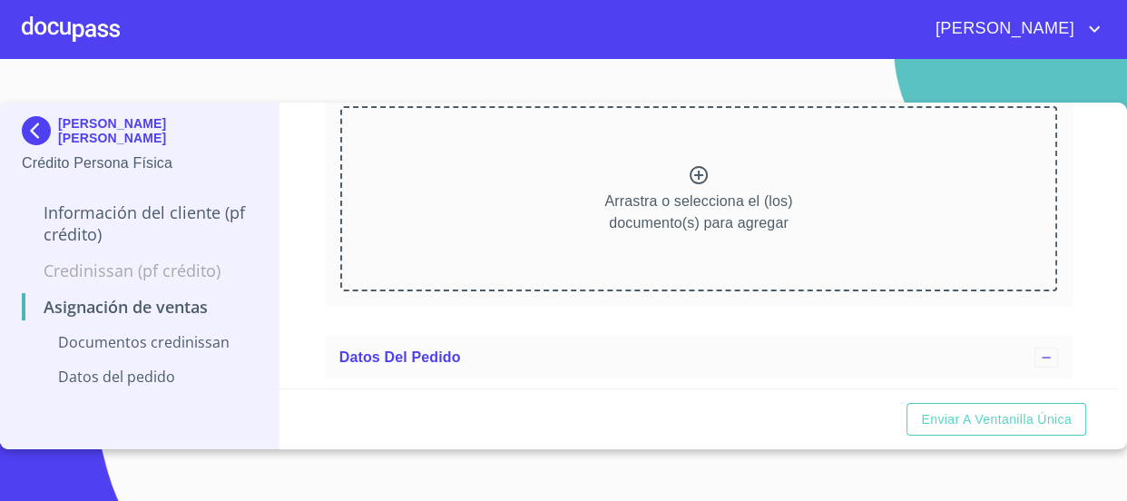
scroll to position [135, 0]
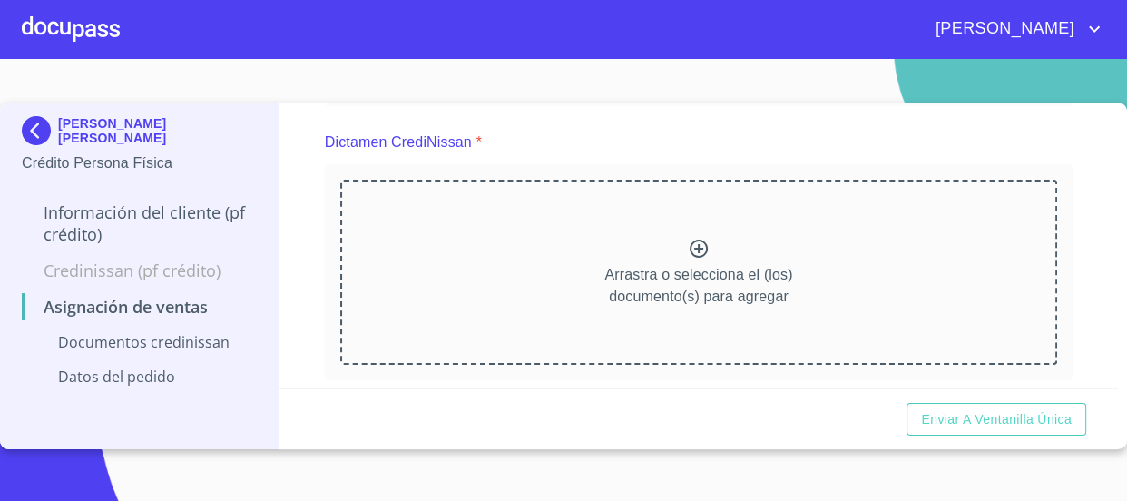
click at [33, 133] on img at bounding box center [40, 130] width 36 height 29
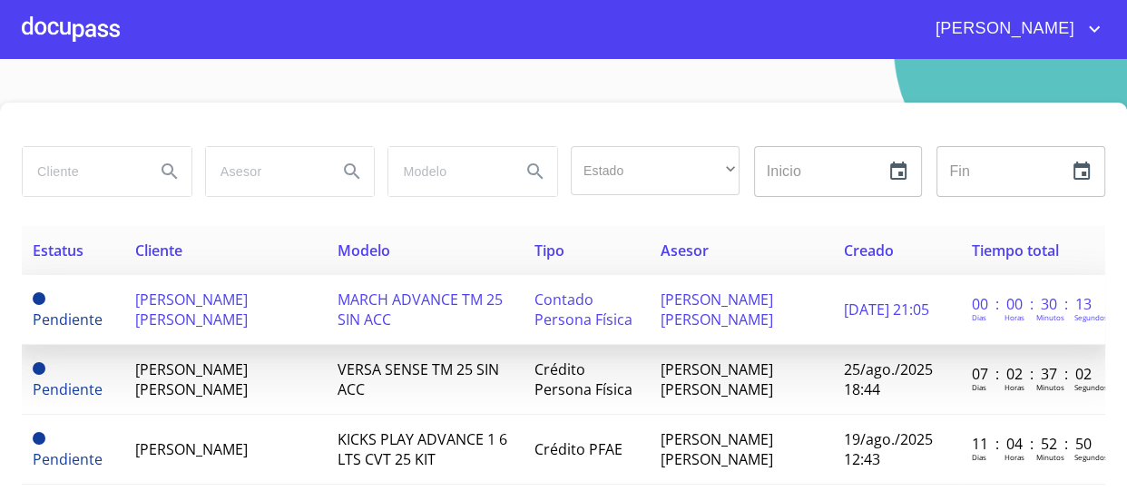
click at [468, 330] on td "MARCH ADVANCE TM 25 SIN ACC" at bounding box center [425, 310] width 197 height 70
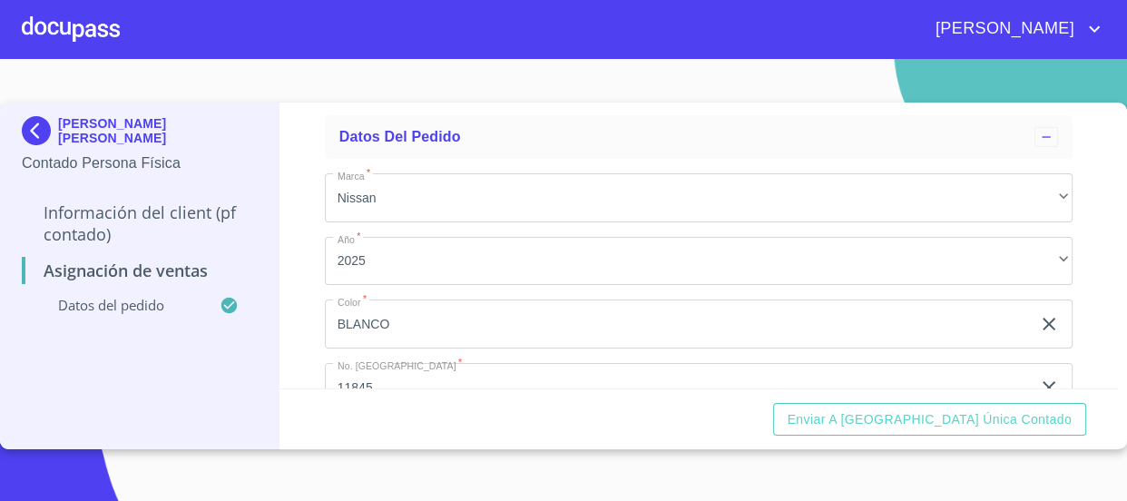
scroll to position [191, 0]
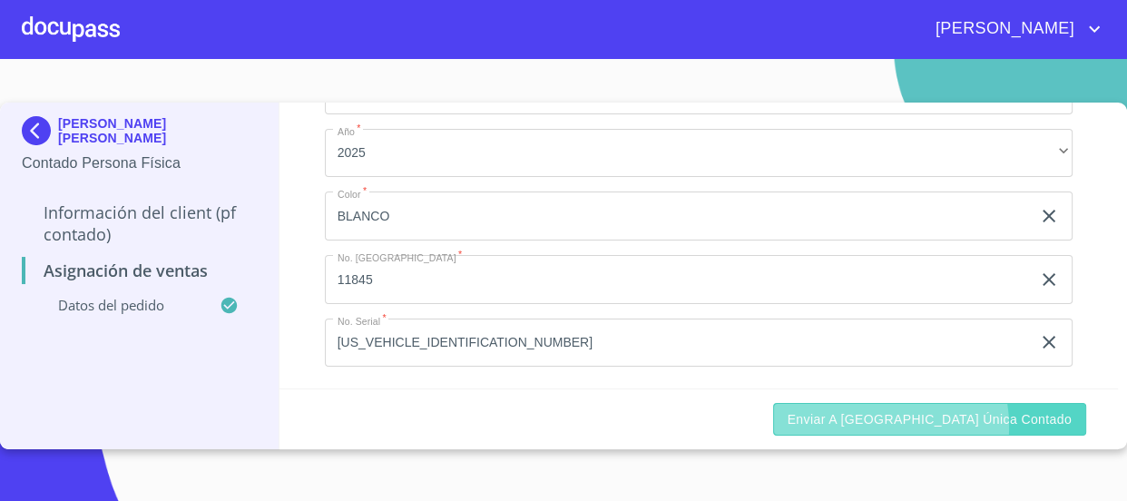
click at [952, 426] on span "Enviar a [GEOGRAPHIC_DATA] única contado" at bounding box center [930, 420] width 285 height 23
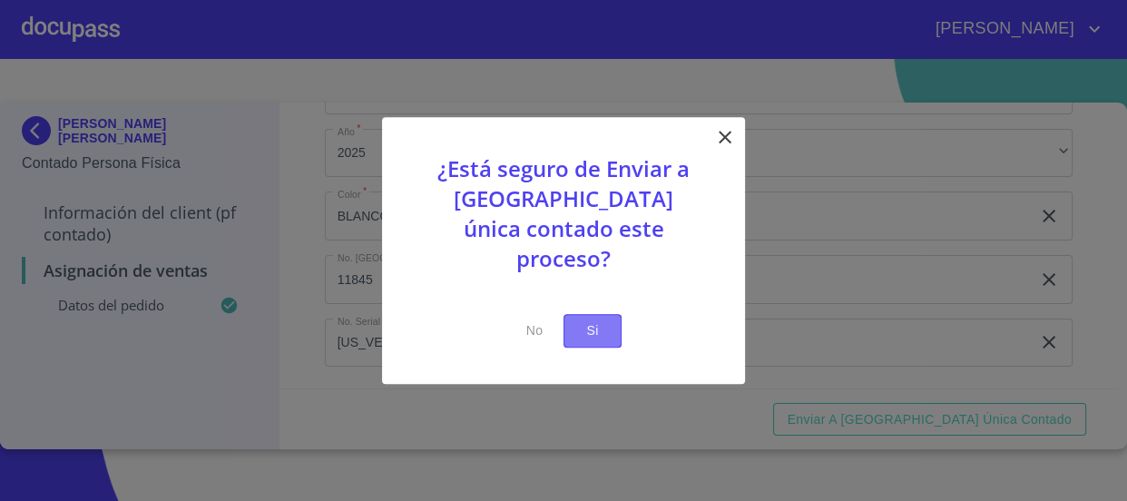
click at [582, 320] on span "Si" at bounding box center [592, 331] width 29 height 23
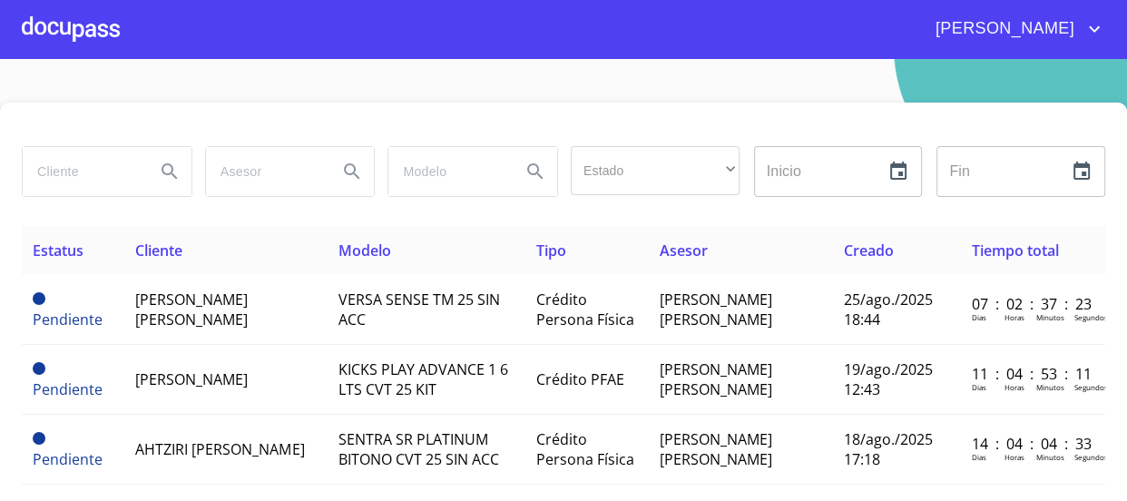
click at [37, 36] on div at bounding box center [71, 29] width 98 height 58
